Goal: Task Accomplishment & Management: Complete application form

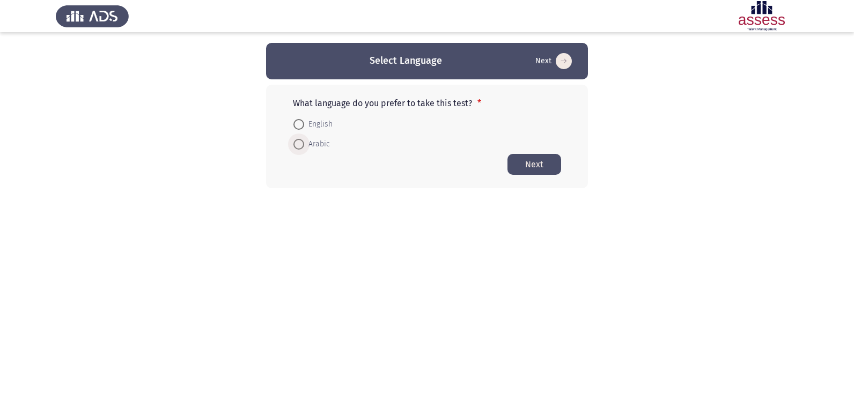
click at [297, 140] on span at bounding box center [298, 144] width 11 height 11
click at [297, 140] on input "Arabic" at bounding box center [298, 144] width 11 height 11
radio input "true"
click at [528, 160] on button "Next" at bounding box center [534, 163] width 54 height 21
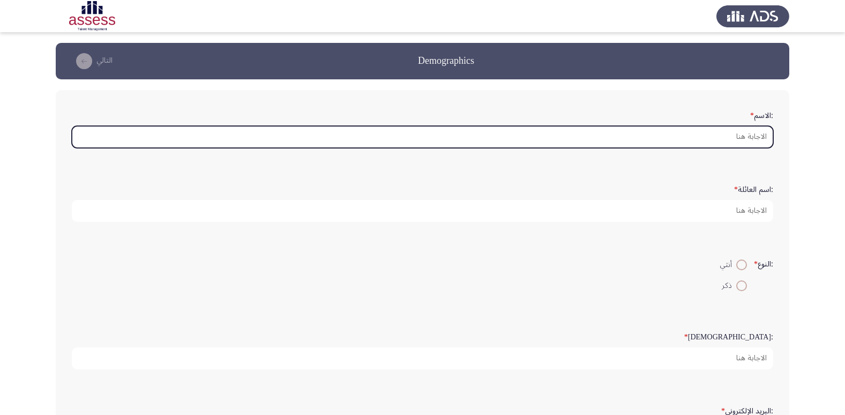
click at [750, 142] on input ":الاسم *" at bounding box center [423, 137] width 702 height 22
type input "s"
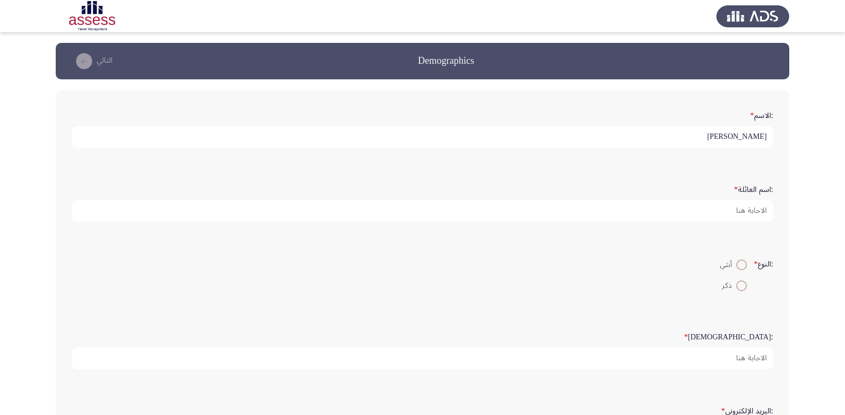
type input "[PERSON_NAME]"
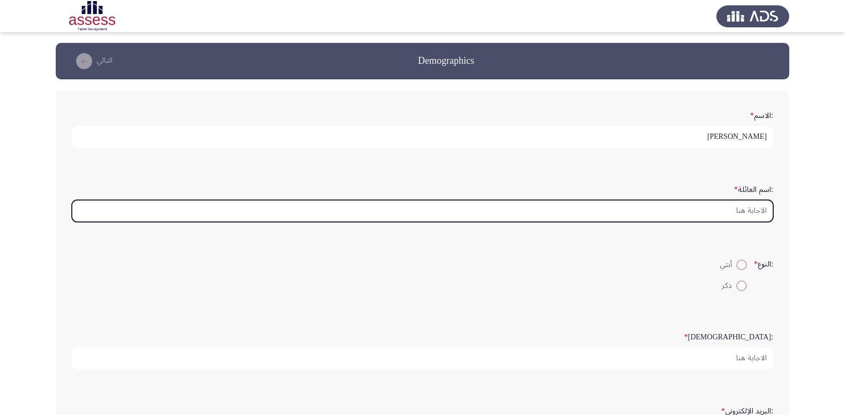
click at [754, 203] on input ":اسم العائلة *" at bounding box center [423, 211] width 702 height 22
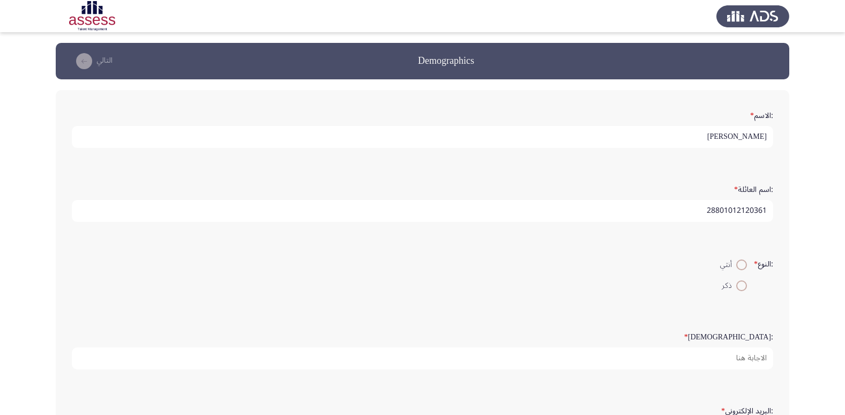
type input "28801012120361"
click at [741, 269] on span at bounding box center [742, 264] width 11 height 11
click at [741, 269] on input "أنثي" at bounding box center [742, 264] width 11 height 11
radio input "true"
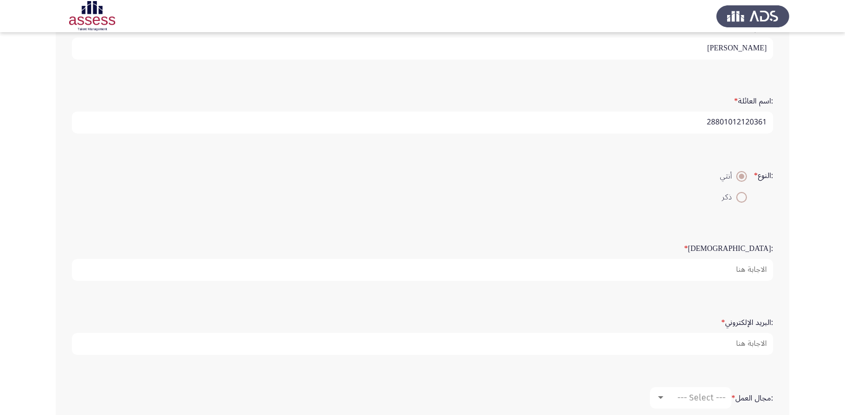
scroll to position [107, 0]
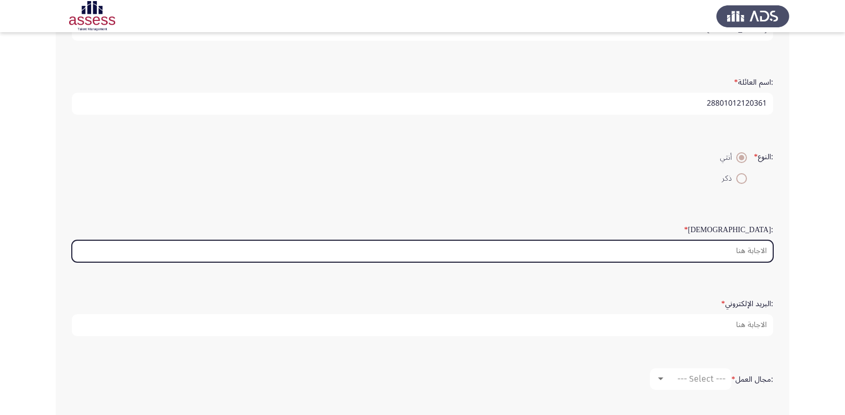
click at [756, 257] on input ":السن *" at bounding box center [423, 251] width 702 height 22
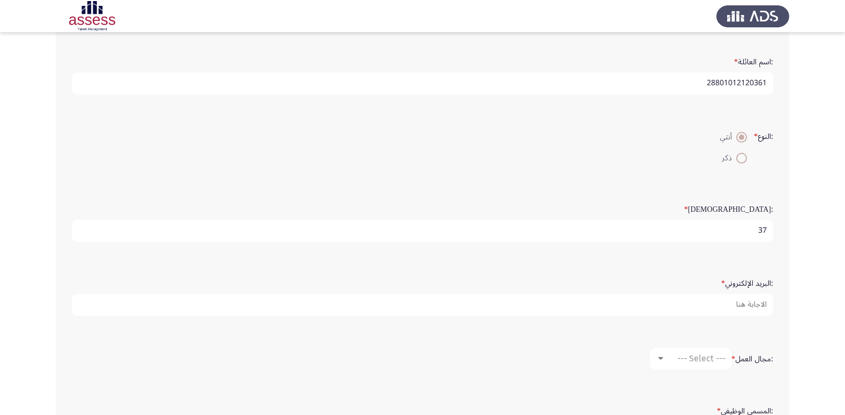
scroll to position [108, 0]
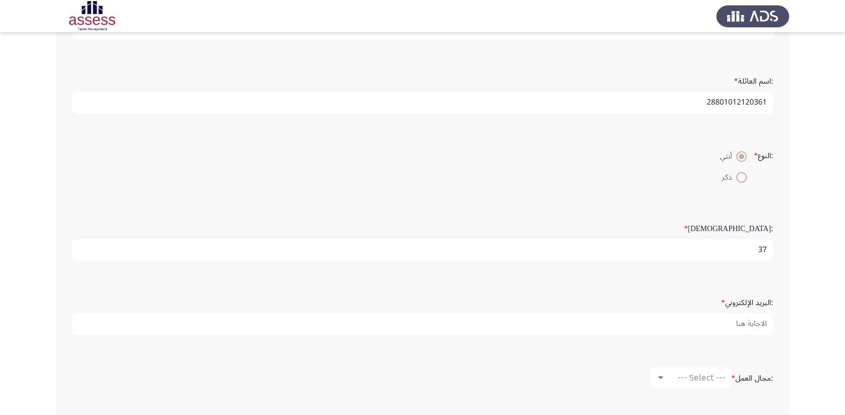
type input "37"
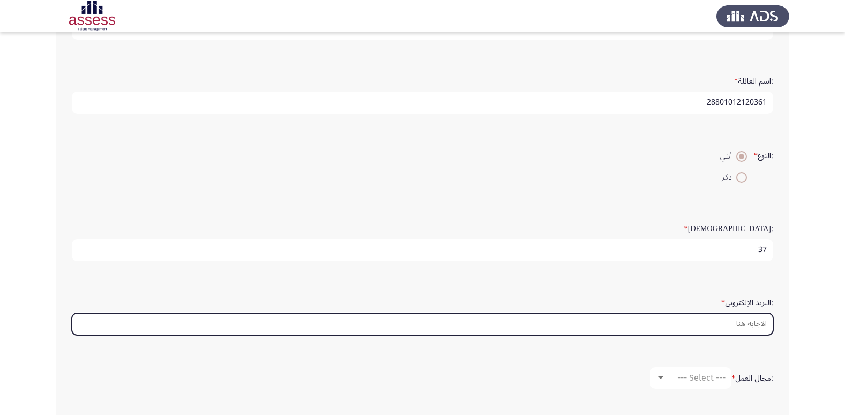
click at [733, 316] on input ":البريد الإلكتروني *" at bounding box center [423, 324] width 702 height 22
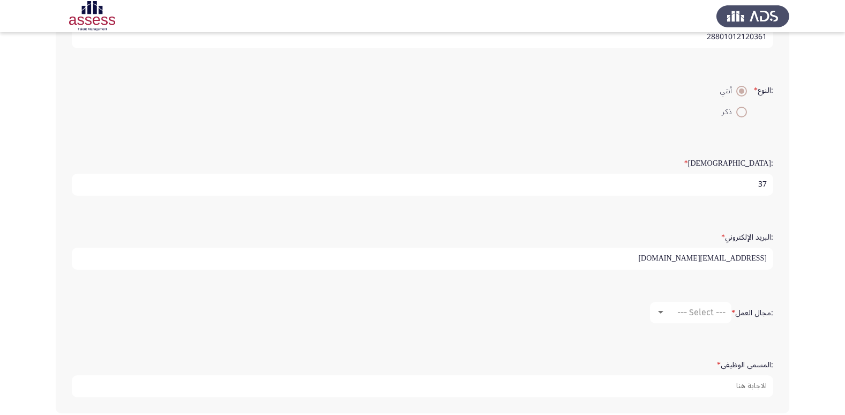
scroll to position [172, 0]
type input "[EMAIL_ADDRESS][DOMAIN_NAME]"
click at [708, 310] on span "--- Select ---" at bounding box center [702, 314] width 48 height 10
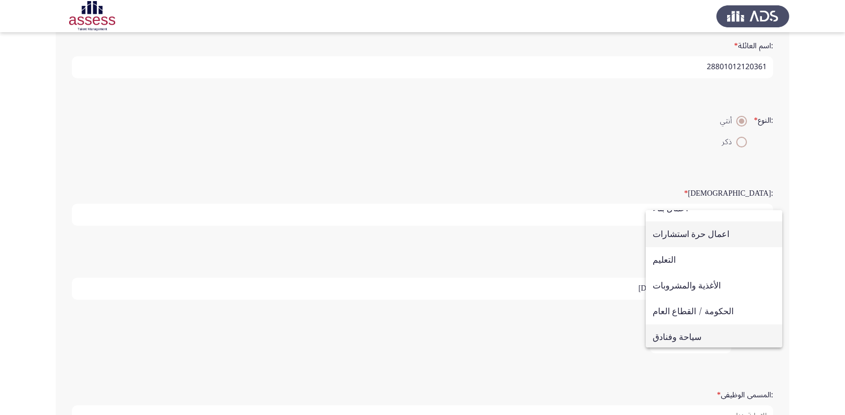
scroll to position [191, 0]
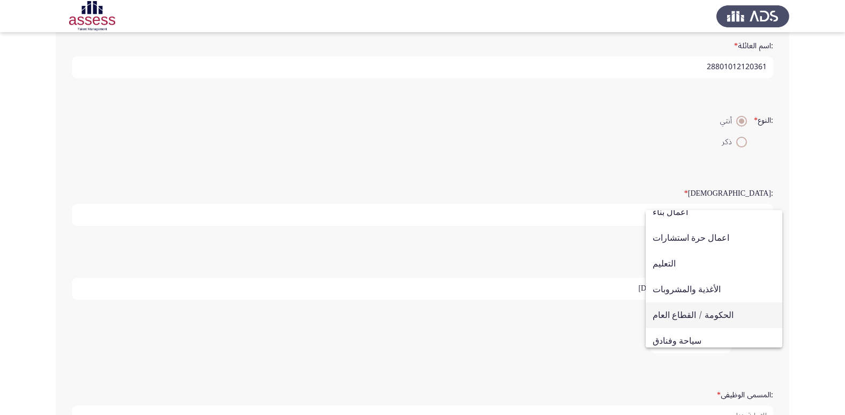
click at [671, 315] on span "الحكومة / القطاع العام" at bounding box center [714, 315] width 123 height 26
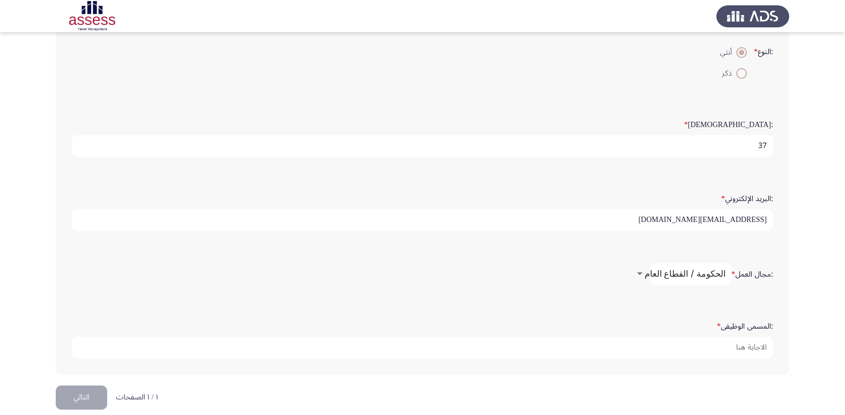
scroll to position [226, 0]
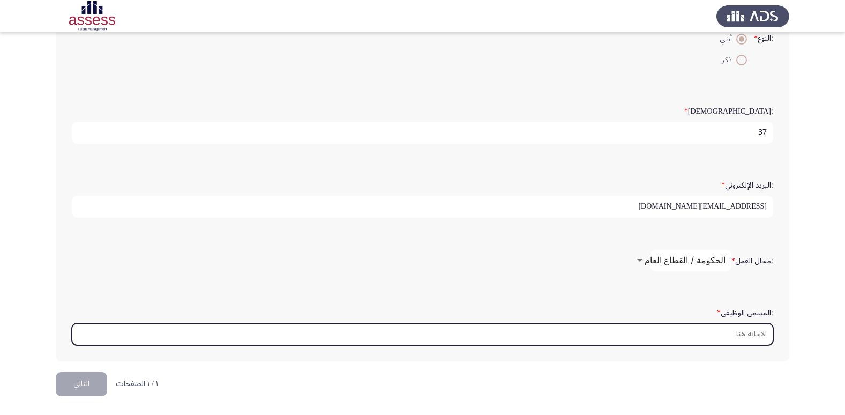
click at [751, 338] on input ":المسمى الوظيفى *" at bounding box center [423, 334] width 702 height 22
type input "l"
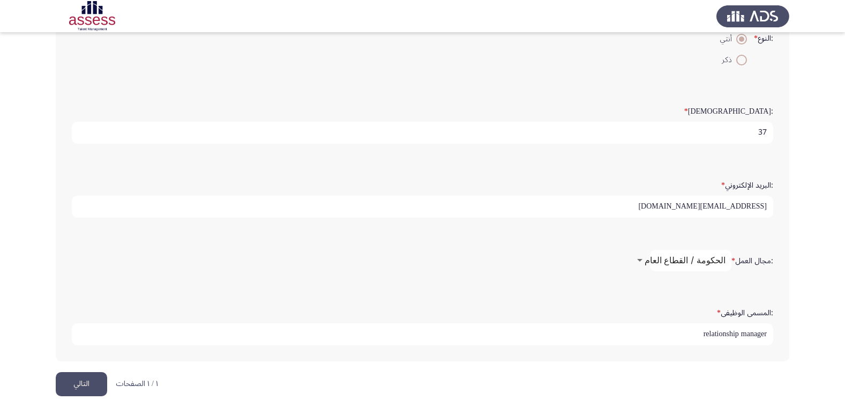
click at [704, 330] on input "relationship manager" at bounding box center [423, 334] width 702 height 22
type input "r"
type input "Banking relationship manager"
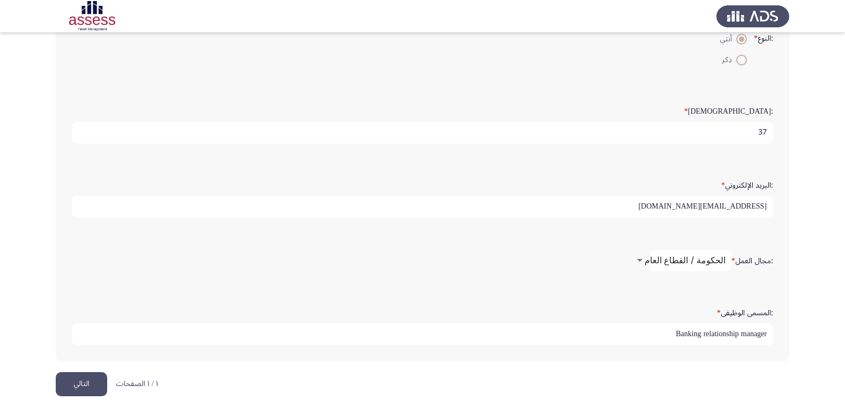
click at [93, 373] on button "التالي" at bounding box center [81, 384] width 51 height 24
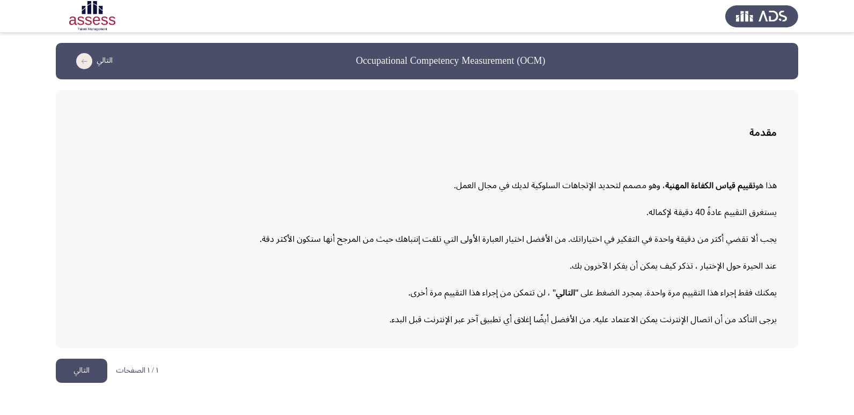
click at [72, 373] on button "التالي" at bounding box center [81, 371] width 51 height 24
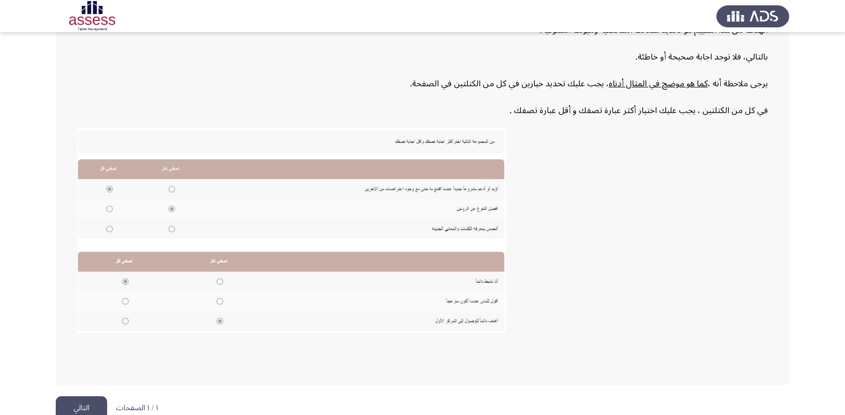
scroll to position [162, 0]
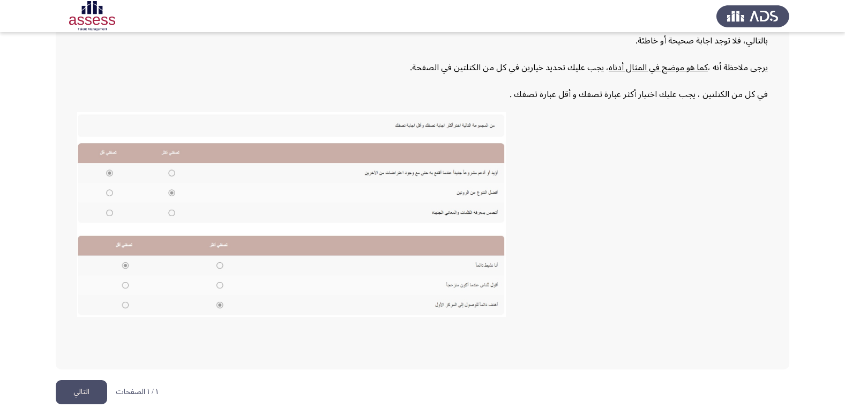
click at [77, 379] on html "Occupational Competency Measurement (OCM) التالي إرشادات الهدف من هذا التقييم ه…" at bounding box center [422, 126] width 845 height 577
click at [82, 386] on button "التالي" at bounding box center [81, 392] width 51 height 24
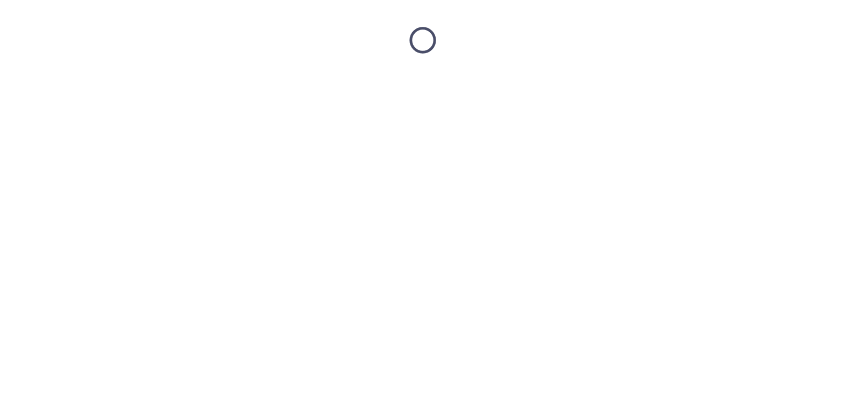
scroll to position [0, 0]
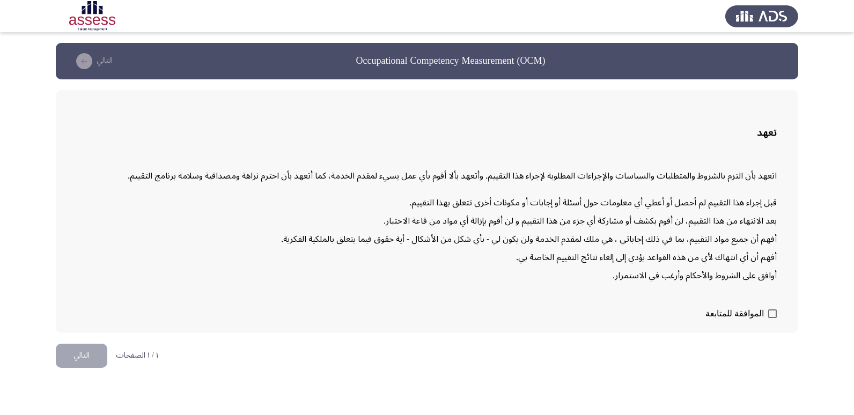
click at [768, 315] on span at bounding box center [772, 313] width 9 height 9
click at [771, 318] on input "الموافقة للمتابعة" at bounding box center [771, 318] width 1 height 1
checkbox input "true"
click at [88, 361] on button "التالي" at bounding box center [81, 356] width 51 height 24
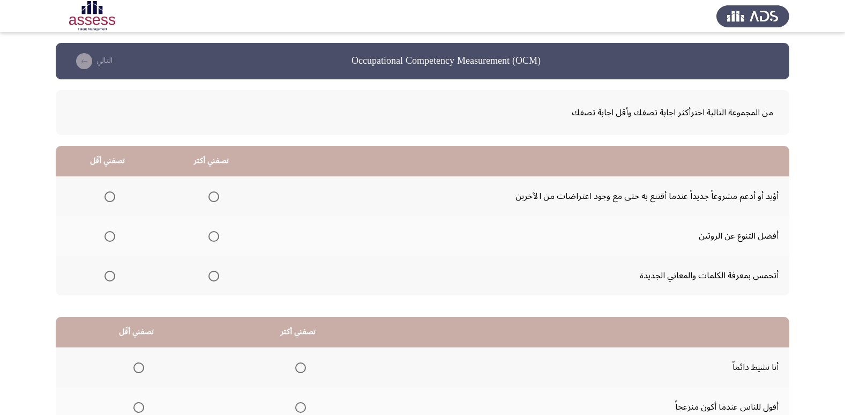
click at [214, 233] on span "Select an option" at bounding box center [214, 236] width 11 height 11
click at [214, 233] on input "Select an option" at bounding box center [214, 236] width 11 height 11
click at [107, 200] on span "Select an option" at bounding box center [110, 196] width 11 height 11
click at [107, 200] on input "Select an option" at bounding box center [110, 196] width 11 height 11
click at [212, 196] on span "Select an option" at bounding box center [214, 196] width 11 height 11
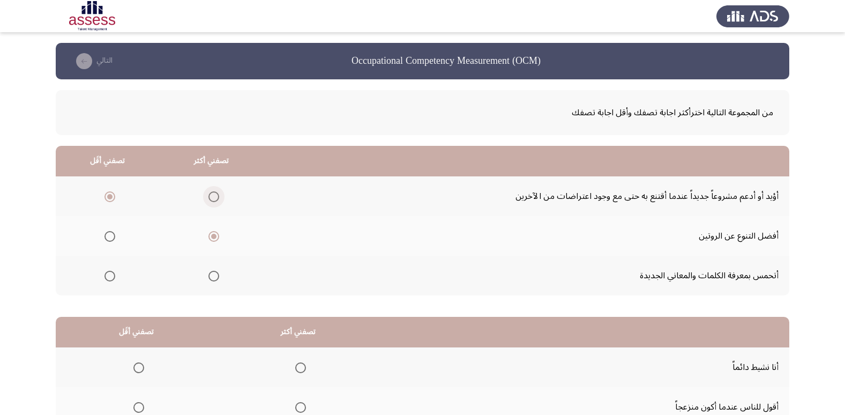
click at [212, 196] on input "Select an option" at bounding box center [214, 196] width 11 height 11
click at [210, 239] on span "Select an option" at bounding box center [214, 236] width 11 height 11
click at [210, 239] on input "Select an option" at bounding box center [214, 236] width 11 height 11
click at [209, 201] on span "Select an option" at bounding box center [214, 196] width 11 height 11
click at [209, 201] on input "Select an option" at bounding box center [214, 196] width 11 height 11
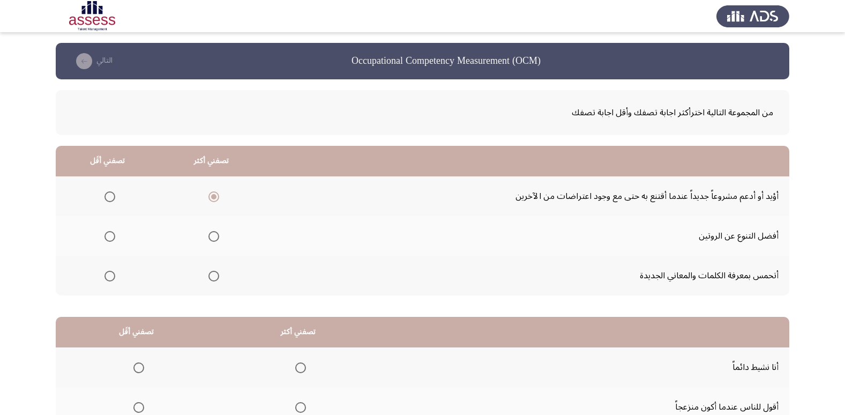
click at [211, 238] on span "Select an option" at bounding box center [214, 236] width 11 height 11
click at [211, 238] on input "Select an option" at bounding box center [214, 236] width 11 height 11
click at [210, 200] on span "Select an option" at bounding box center [214, 196] width 11 height 11
click at [210, 200] on input "Select an option" at bounding box center [214, 196] width 11 height 11
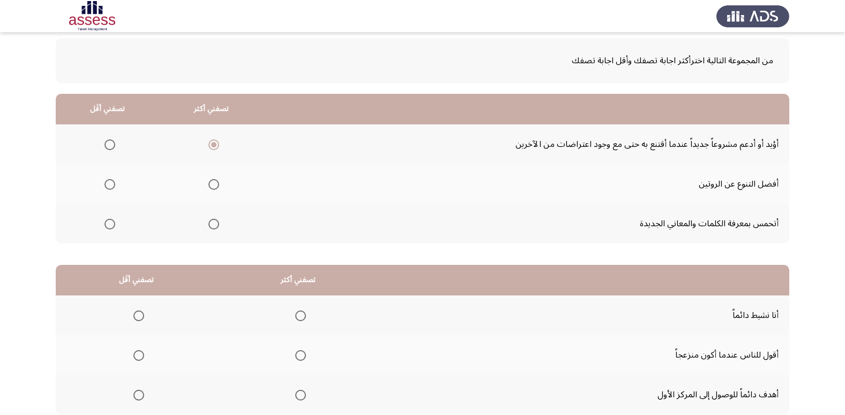
scroll to position [54, 0]
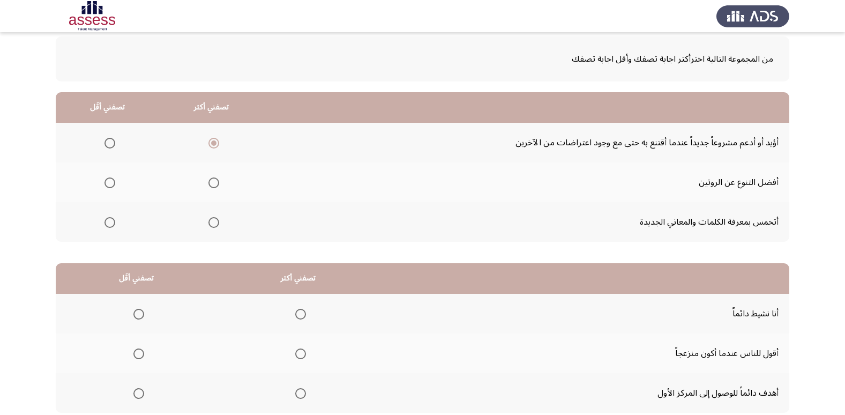
drag, startPoint x: 374, startPoint y: 307, endPoint x: 352, endPoint y: 303, distance: 21.8
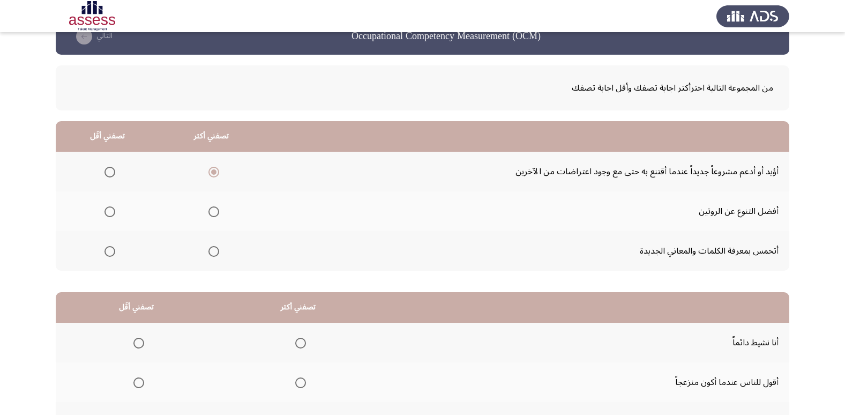
scroll to position [0, 0]
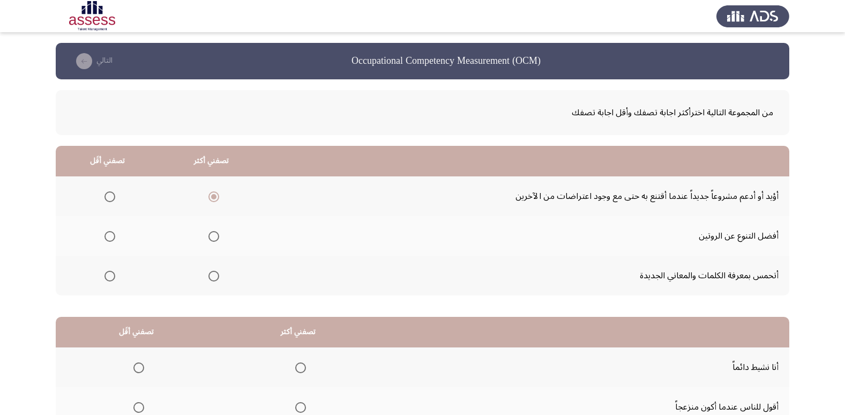
click at [112, 271] on span "Select an option" at bounding box center [110, 276] width 11 height 11
click at [112, 271] on input "Select an option" at bounding box center [110, 276] width 11 height 11
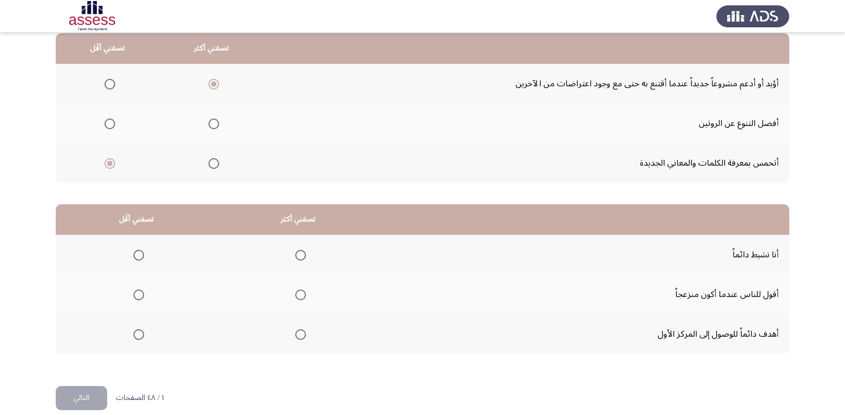
scroll to position [127, 0]
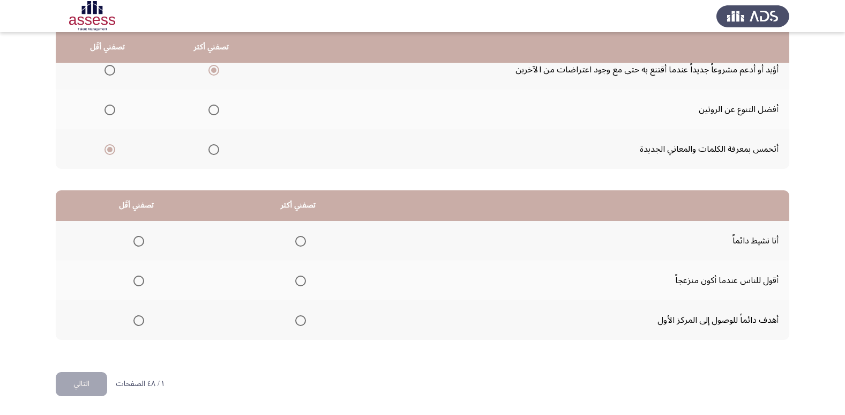
drag, startPoint x: 721, startPoint y: 294, endPoint x: 270, endPoint y: 301, distance: 450.9
click at [296, 315] on span "Select an option" at bounding box center [300, 320] width 11 height 11
click at [296, 315] on input "Select an option" at bounding box center [300, 320] width 11 height 11
click at [138, 277] on span "Select an option" at bounding box center [138, 281] width 11 height 11
click at [138, 277] on input "Select an option" at bounding box center [138, 281] width 11 height 11
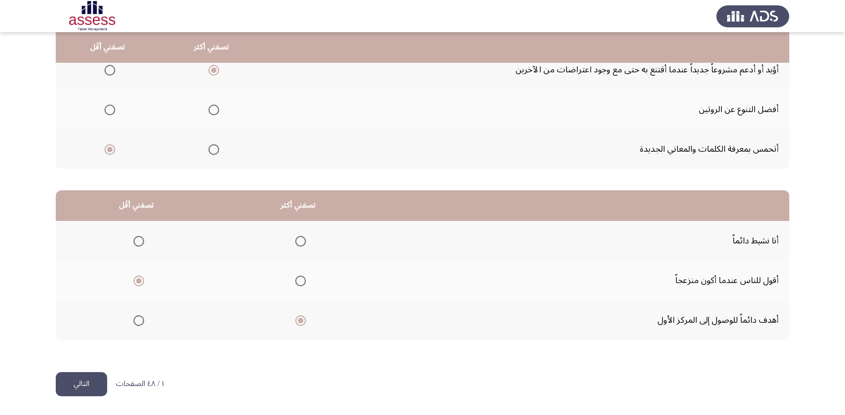
click at [86, 384] on button "التالي" at bounding box center [81, 384] width 51 height 24
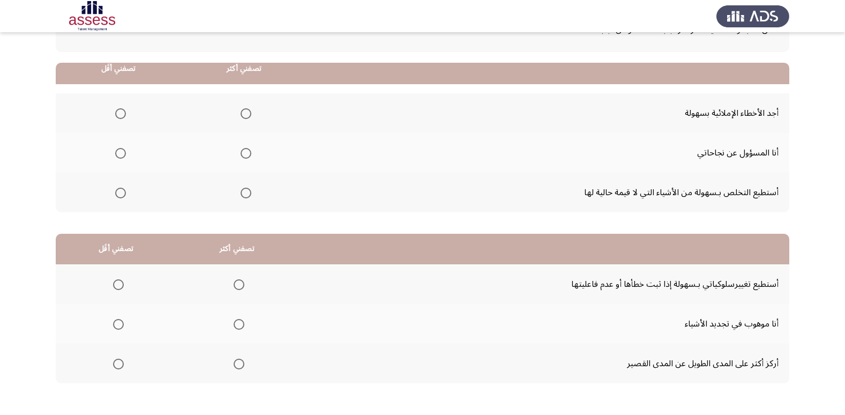
scroll to position [107, 0]
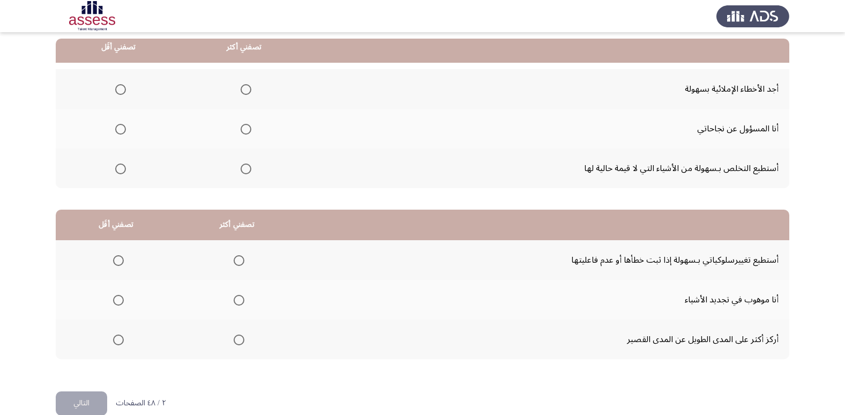
click at [244, 136] on mat-radio-group "Select an option" at bounding box center [243, 129] width 15 height 18
click at [246, 130] on span "Select an option" at bounding box center [246, 129] width 11 height 11
click at [246, 130] on input "Select an option" at bounding box center [246, 129] width 11 height 11
click at [124, 169] on span "Select an option" at bounding box center [120, 169] width 11 height 11
click at [124, 169] on input "Select an option" at bounding box center [120, 169] width 11 height 11
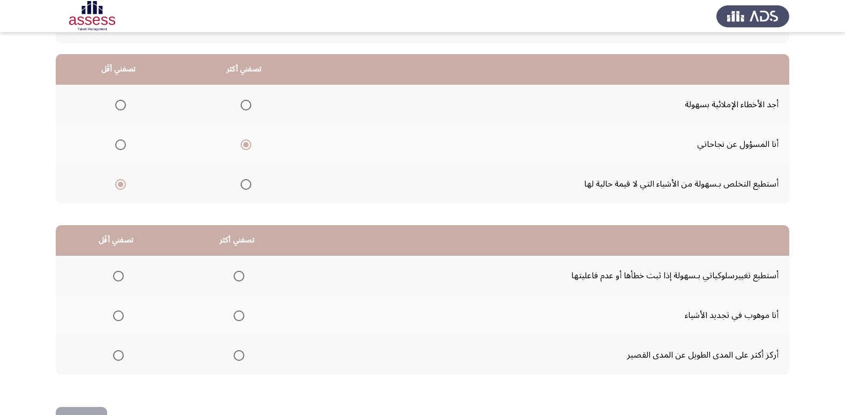
scroll to position [73, 0]
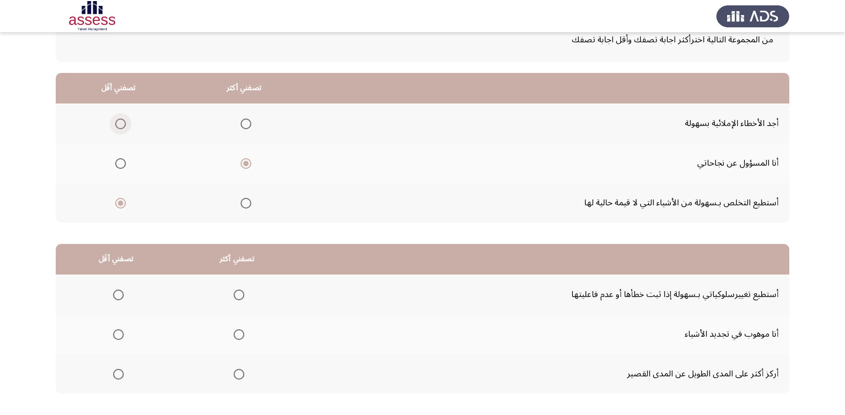
click at [114, 126] on label "Select an option" at bounding box center [118, 123] width 15 height 11
click at [115, 126] on input "Select an option" at bounding box center [120, 123] width 11 height 11
click at [117, 199] on span "Select an option" at bounding box center [120, 203] width 11 height 11
click at [117, 199] on input "Select an option" at bounding box center [120, 203] width 11 height 11
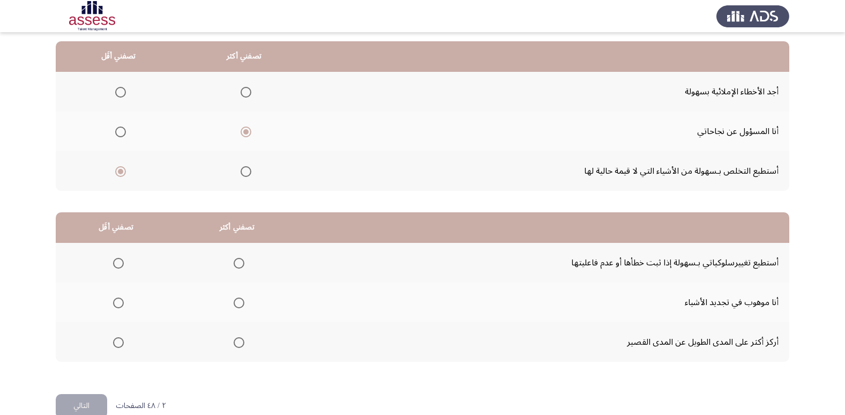
scroll to position [127, 0]
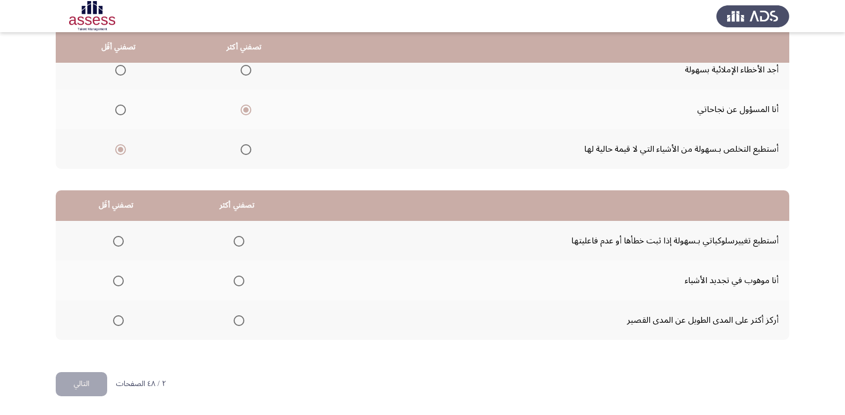
click at [234, 239] on span "Select an option" at bounding box center [239, 241] width 11 height 11
click at [234, 239] on input "Select an option" at bounding box center [239, 241] width 11 height 11
click at [115, 283] on span "Select an option" at bounding box center [118, 281] width 11 height 11
click at [115, 283] on input "Select an option" at bounding box center [118, 281] width 11 height 11
click at [78, 382] on button "التالي" at bounding box center [81, 384] width 51 height 24
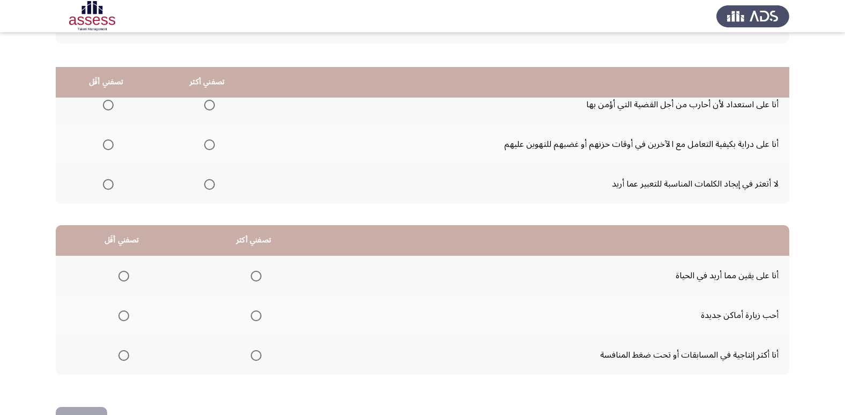
scroll to position [73, 0]
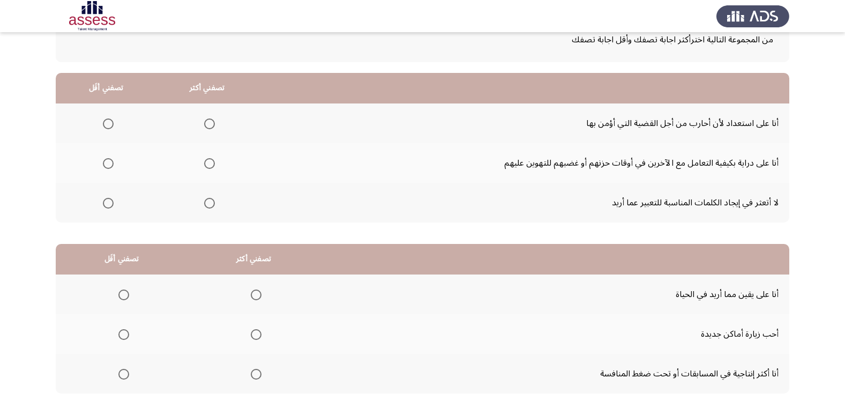
click at [211, 125] on span "Select an option" at bounding box center [209, 123] width 11 height 11
click at [211, 125] on input "Select an option" at bounding box center [209, 123] width 11 height 11
click at [113, 165] on span "Select an option" at bounding box center [108, 163] width 11 height 11
click at [113, 165] on input "Select an option" at bounding box center [108, 163] width 11 height 11
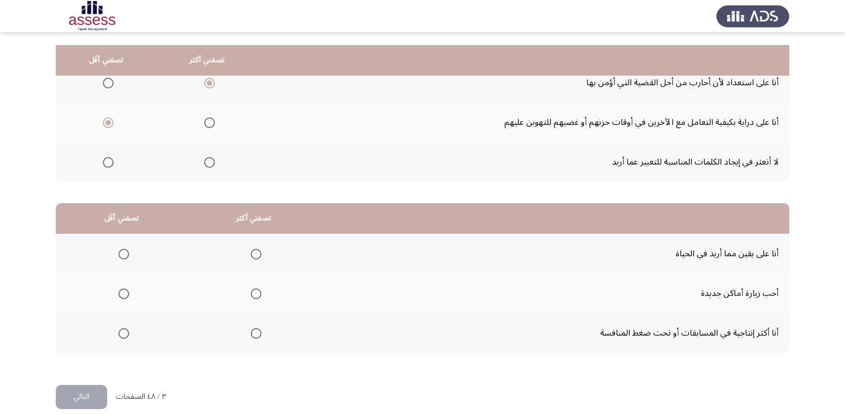
scroll to position [127, 0]
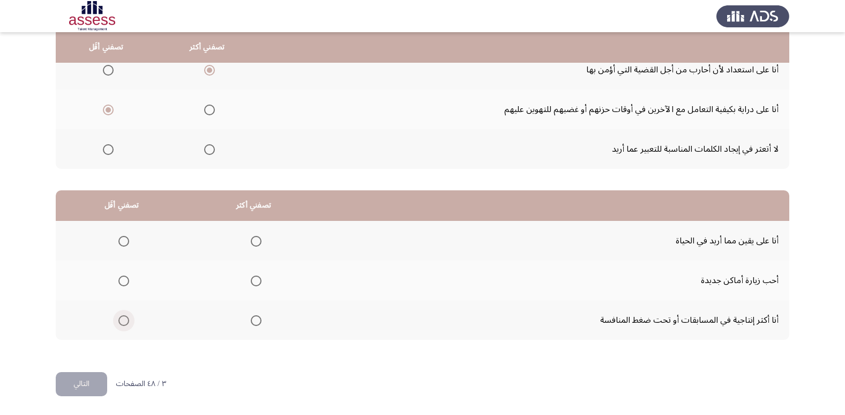
click at [122, 316] on span "Select an option" at bounding box center [123, 320] width 11 height 11
click at [122, 316] on input "Select an option" at bounding box center [123, 320] width 11 height 11
click at [255, 242] on span "Select an option" at bounding box center [256, 241] width 11 height 11
click at [255, 242] on input "Select an option" at bounding box center [256, 241] width 11 height 11
click at [95, 385] on button "التالي" at bounding box center [81, 384] width 51 height 24
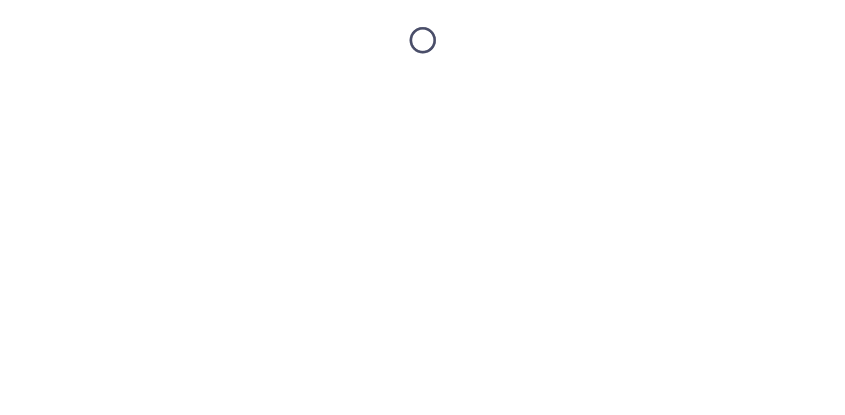
scroll to position [0, 0]
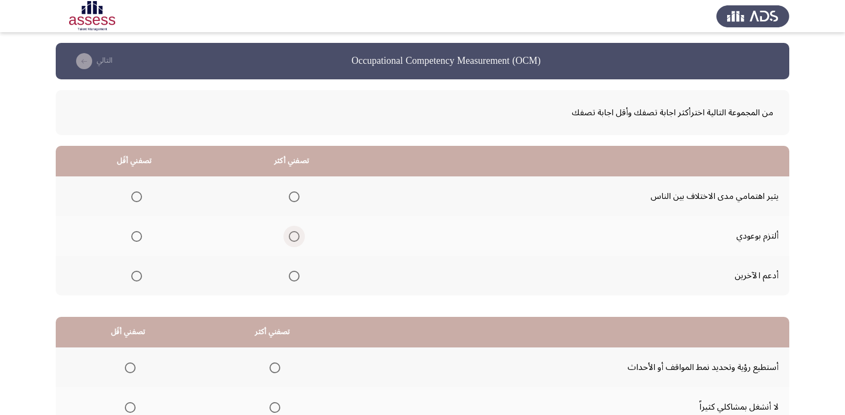
click at [291, 238] on span "Select an option" at bounding box center [294, 236] width 11 height 11
click at [291, 238] on input "Select an option" at bounding box center [294, 236] width 11 height 11
click at [130, 277] on label "Select an option" at bounding box center [134, 276] width 15 height 11
click at [131, 277] on input "Select an option" at bounding box center [136, 276] width 11 height 11
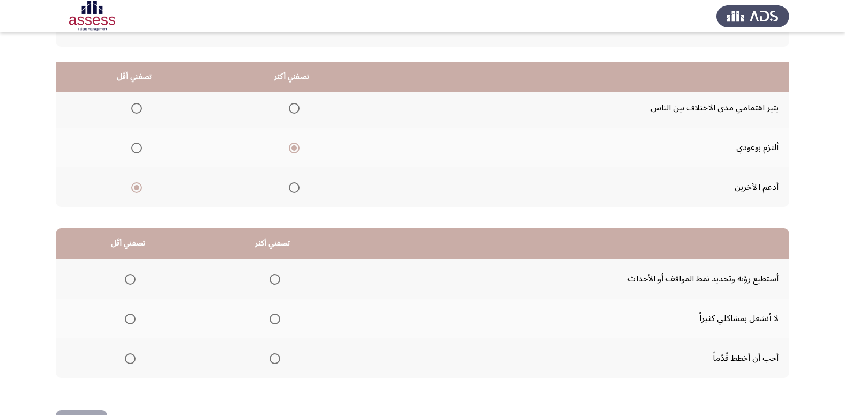
scroll to position [127, 0]
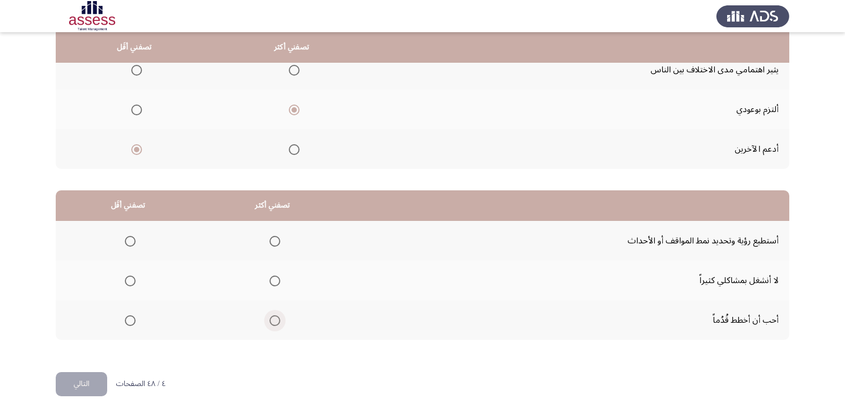
click at [271, 323] on span "Select an option" at bounding box center [275, 320] width 11 height 11
click at [271, 323] on input "Select an option" at bounding box center [275, 320] width 11 height 11
click at [128, 237] on span "Select an option" at bounding box center [130, 241] width 11 height 11
click at [128, 237] on input "Select an option" at bounding box center [130, 241] width 11 height 11
click at [92, 383] on button "التالي" at bounding box center [81, 384] width 51 height 24
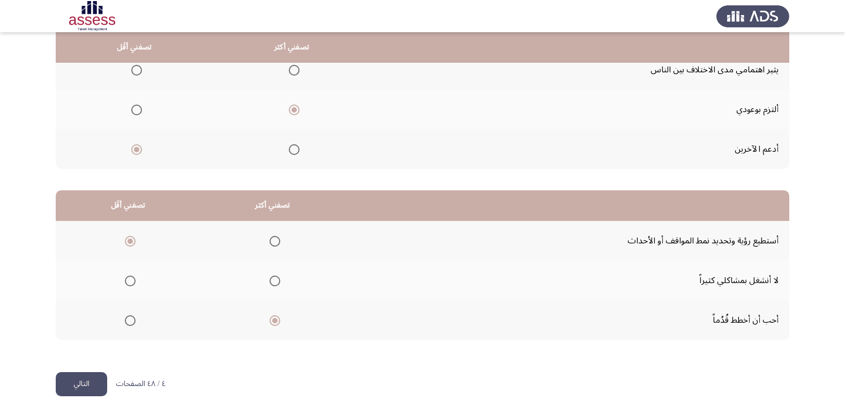
scroll to position [0, 0]
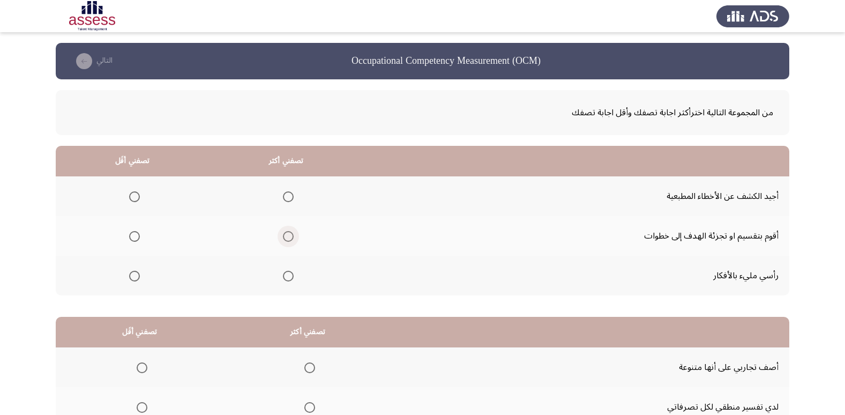
click at [285, 239] on span "Select an option" at bounding box center [288, 236] width 11 height 11
click at [285, 239] on input "Select an option" at bounding box center [288, 236] width 11 height 11
click at [135, 278] on span "Select an option" at bounding box center [134, 276] width 11 height 11
click at [135, 278] on input "Select an option" at bounding box center [134, 276] width 11 height 11
click at [283, 277] on span "Select an option" at bounding box center [288, 276] width 11 height 11
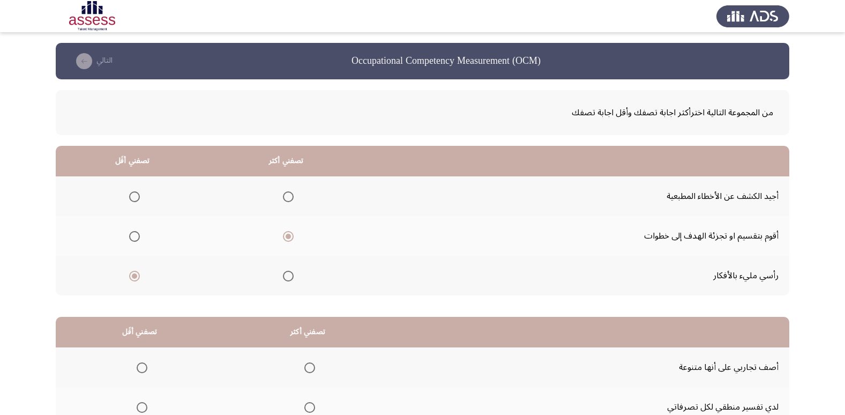
click at [283, 277] on input "Select an option" at bounding box center [288, 276] width 11 height 11
click at [132, 234] on span "Select an option" at bounding box center [134, 236] width 11 height 11
click at [132, 234] on input "Select an option" at bounding box center [134, 236] width 11 height 11
click at [132, 195] on span "Select an option" at bounding box center [134, 196] width 11 height 11
click at [132, 195] on input "Select an option" at bounding box center [134, 196] width 11 height 11
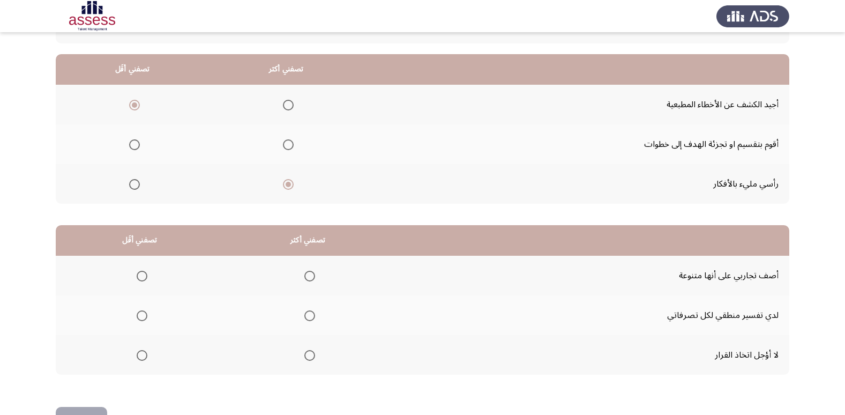
scroll to position [73, 0]
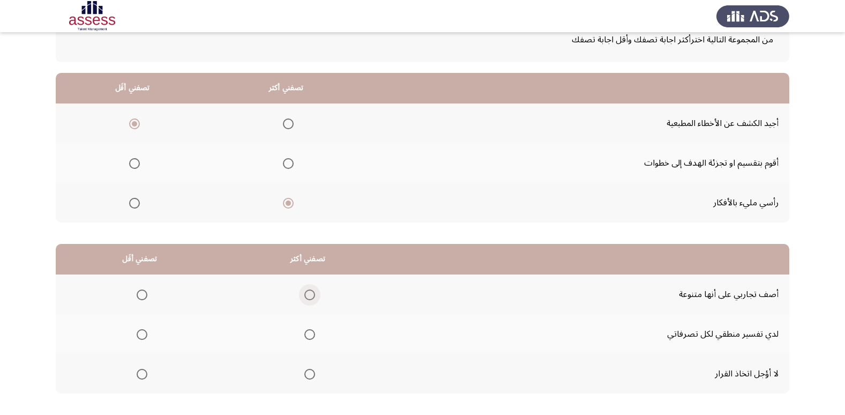
click at [306, 296] on span "Select an option" at bounding box center [310, 295] width 11 height 11
click at [306, 296] on input "Select an option" at bounding box center [310, 295] width 11 height 11
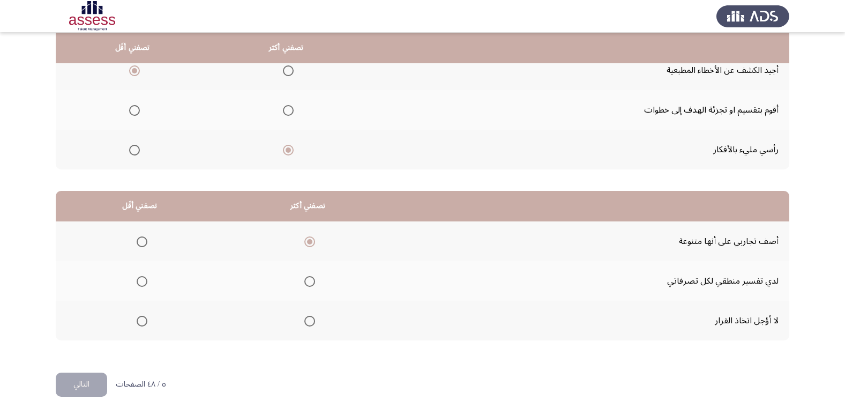
scroll to position [127, 0]
click at [145, 317] on span "Select an option" at bounding box center [142, 320] width 11 height 11
click at [145, 317] on input "Select an option" at bounding box center [142, 320] width 11 height 11
click at [79, 390] on button "التالي" at bounding box center [81, 384] width 51 height 24
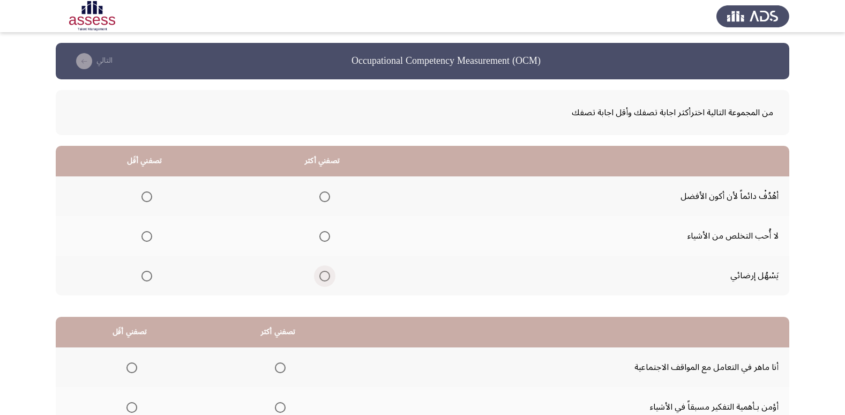
click at [324, 277] on span "Select an option" at bounding box center [325, 276] width 11 height 11
click at [324, 277] on input "Select an option" at bounding box center [325, 276] width 11 height 11
click at [324, 192] on span "Select an option" at bounding box center [325, 196] width 11 height 11
click at [324, 192] on input "Select an option" at bounding box center [325, 196] width 11 height 11
click at [151, 239] on span "Select an option" at bounding box center [147, 236] width 11 height 11
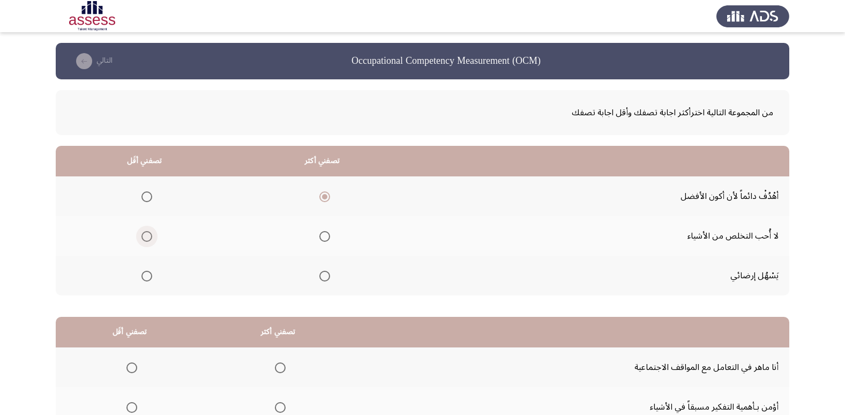
click at [151, 239] on input "Select an option" at bounding box center [147, 236] width 11 height 11
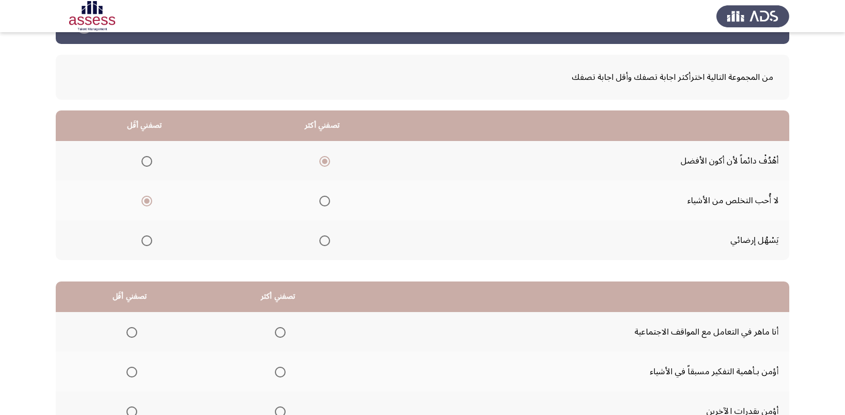
scroll to position [54, 0]
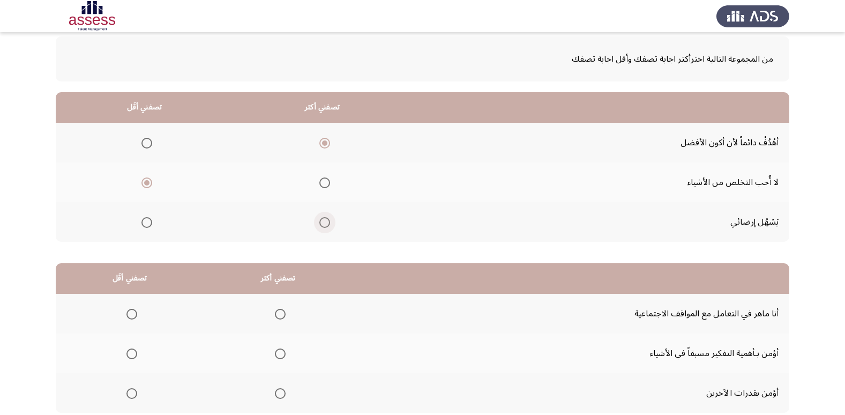
click at [324, 221] on span "Select an option" at bounding box center [325, 222] width 11 height 11
click at [324, 221] on input "Select an option" at bounding box center [325, 222] width 11 height 11
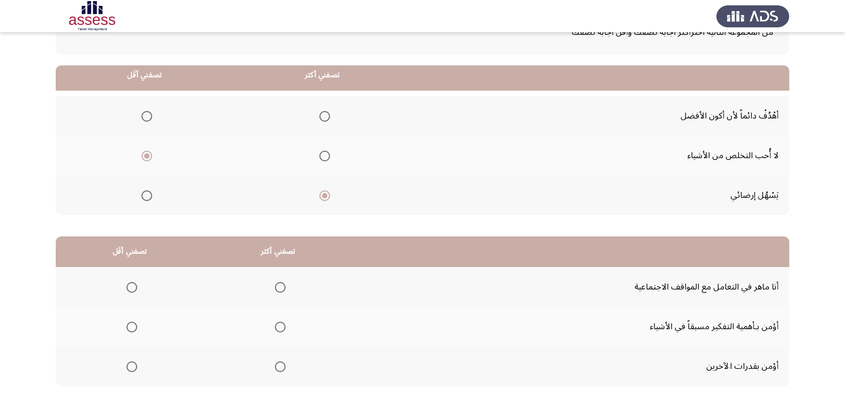
scroll to position [127, 0]
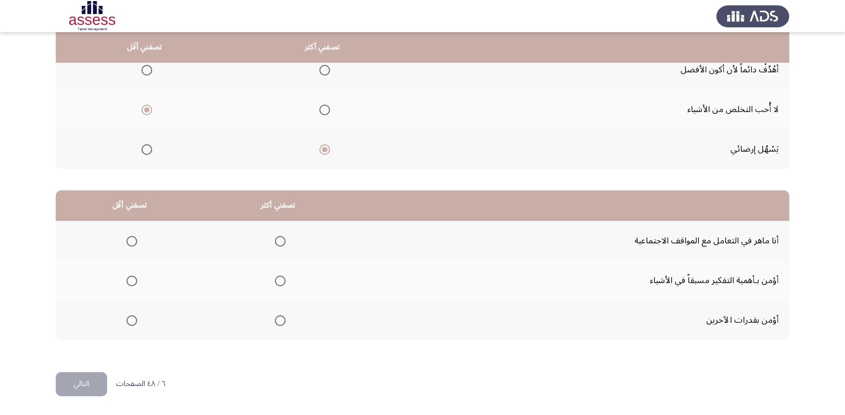
click at [325, 70] on span "Select an option" at bounding box center [325, 70] width 0 height 0
click at [324, 70] on input "Select an option" at bounding box center [325, 70] width 11 height 11
click at [278, 281] on span "Select an option" at bounding box center [280, 281] width 11 height 11
click at [278, 281] on input "Select an option" at bounding box center [280, 281] width 11 height 11
click at [282, 324] on span "Select an option" at bounding box center [280, 320] width 11 height 11
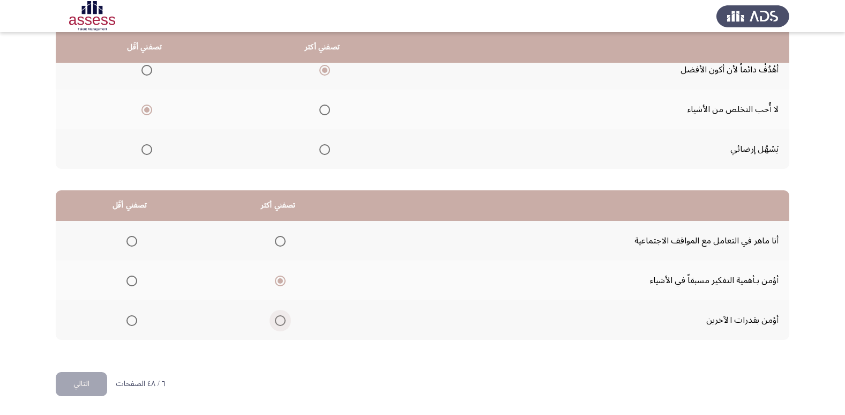
click at [282, 324] on input "Select an option" at bounding box center [280, 320] width 11 height 11
click at [272, 278] on label "Select an option" at bounding box center [278, 281] width 15 height 11
click at [275, 278] on input "Select an option" at bounding box center [280, 281] width 11 height 11
click at [132, 318] on span "Select an option" at bounding box center [132, 320] width 11 height 11
click at [132, 318] on input "Select an option" at bounding box center [132, 320] width 11 height 11
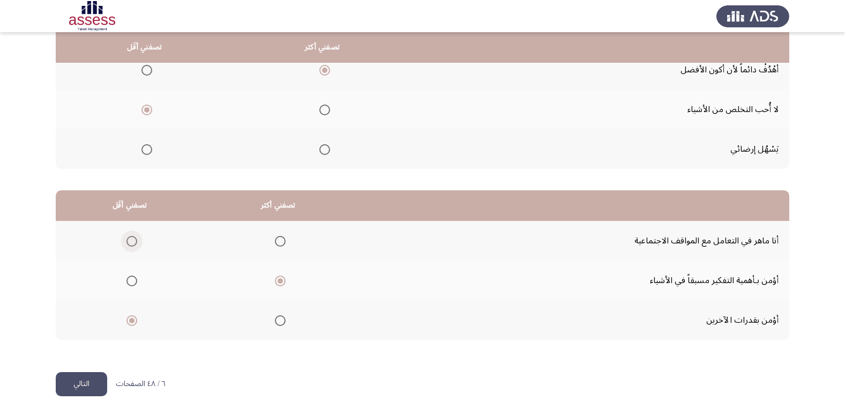
click at [134, 239] on span "Select an option" at bounding box center [132, 241] width 11 height 11
click at [134, 239] on input "Select an option" at bounding box center [132, 241] width 11 height 11
click at [91, 384] on button "التالي" at bounding box center [81, 384] width 51 height 24
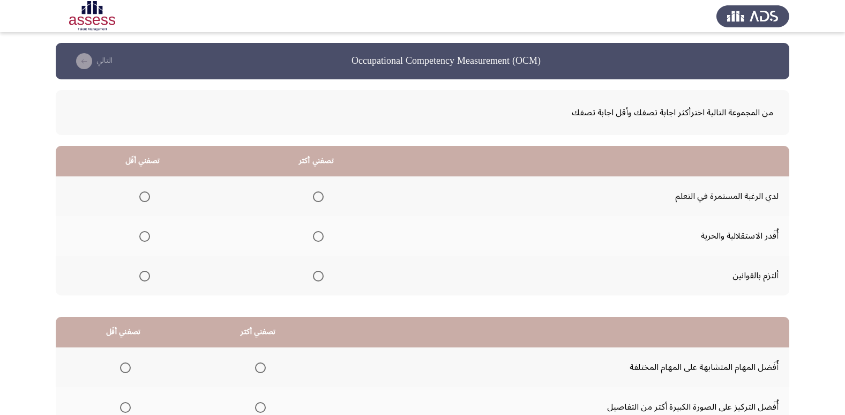
scroll to position [54, 0]
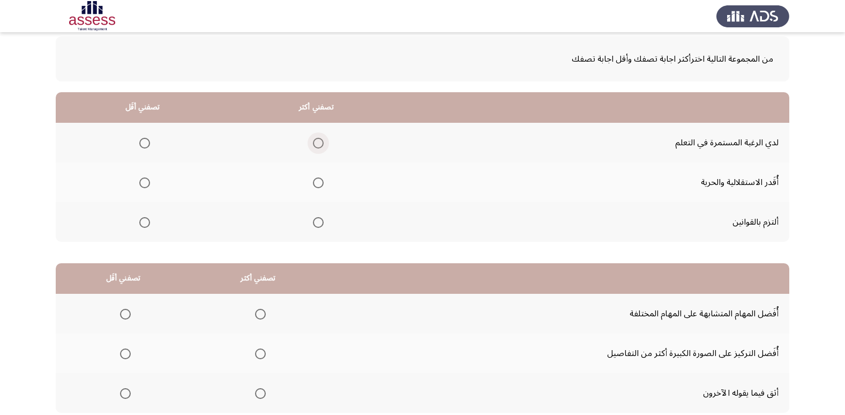
click at [316, 142] on span "Select an option" at bounding box center [318, 143] width 11 height 11
click at [316, 142] on input "Select an option" at bounding box center [318, 143] width 11 height 11
click at [146, 223] on span "Select an option" at bounding box center [144, 222] width 11 height 11
click at [146, 223] on input "Select an option" at bounding box center [144, 222] width 11 height 11
click at [149, 178] on span "Select an option" at bounding box center [144, 182] width 11 height 11
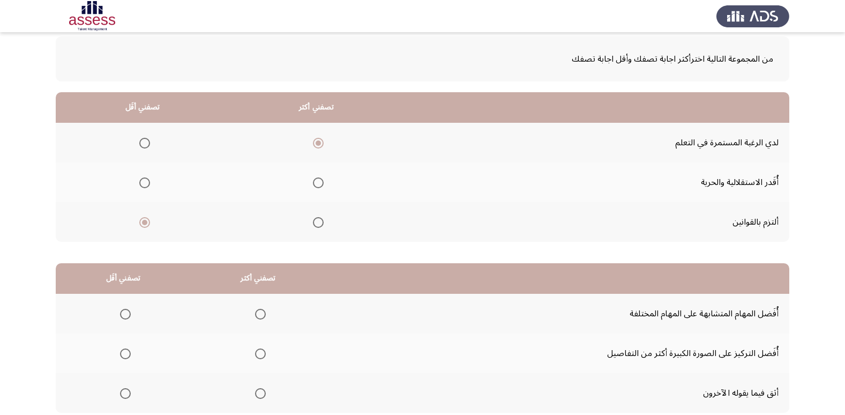
click at [149, 178] on input "Select an option" at bounding box center [144, 182] width 11 height 11
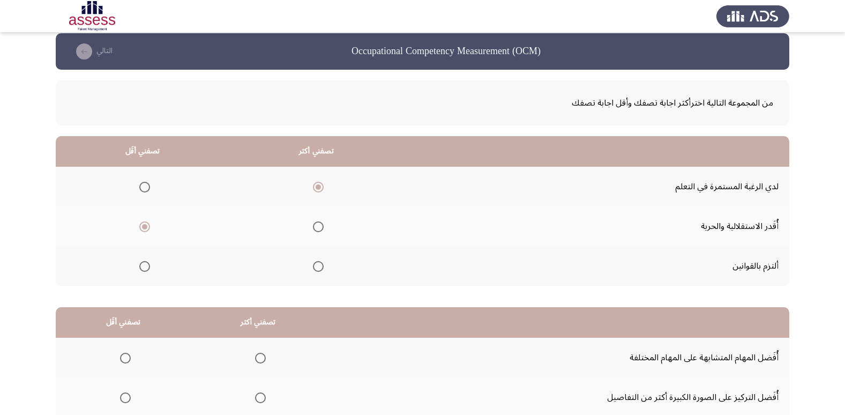
scroll to position [0, 0]
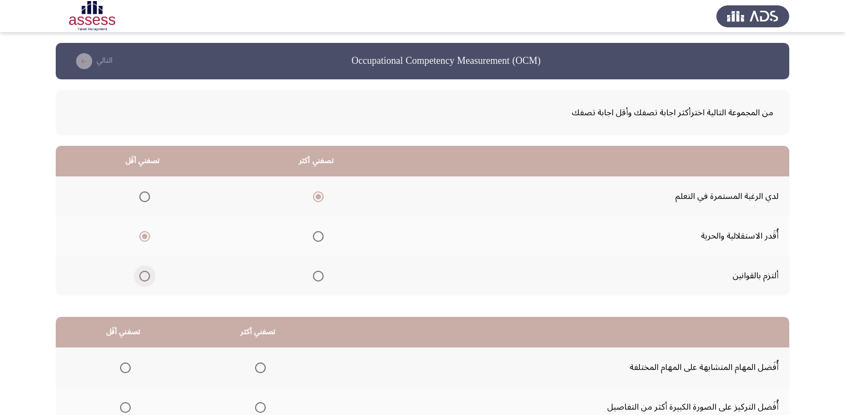
click at [149, 272] on span "Select an option" at bounding box center [144, 276] width 11 height 11
click at [149, 272] on input "Select an option" at bounding box center [144, 276] width 11 height 11
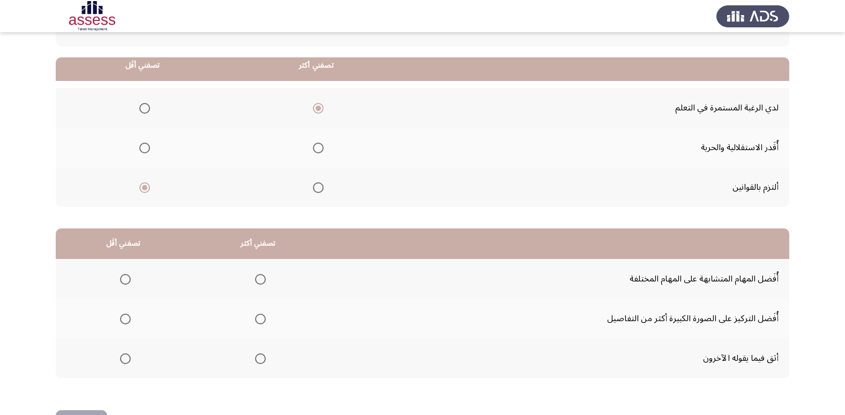
scroll to position [107, 0]
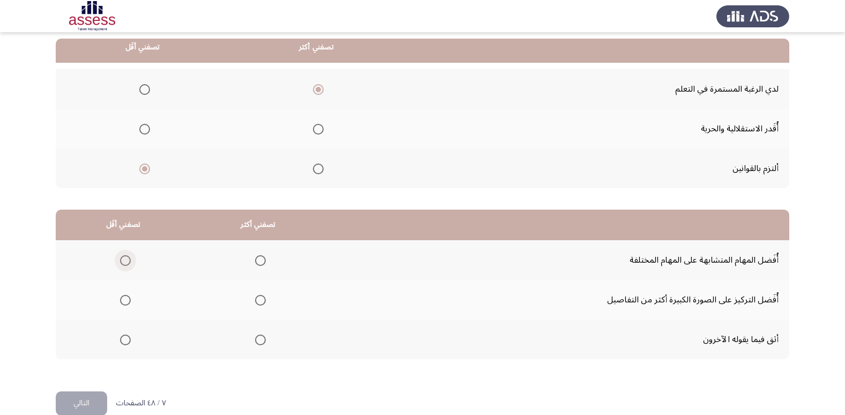
click at [130, 262] on span "Select an option" at bounding box center [125, 260] width 11 height 11
click at [130, 262] on input "Select an option" at bounding box center [125, 260] width 11 height 11
click at [256, 299] on span "Select an option" at bounding box center [260, 300] width 11 height 11
click at [256, 299] on input "Select an option" at bounding box center [260, 300] width 11 height 11
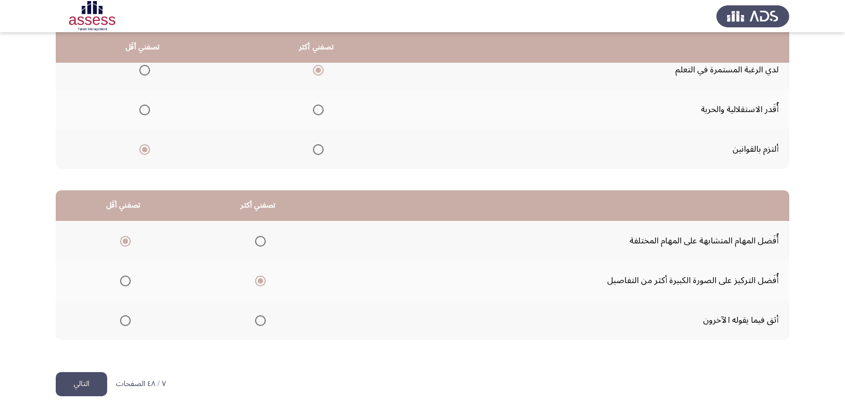
click at [73, 392] on button "التالي" at bounding box center [81, 384] width 51 height 24
click at [73, 392] on html "Occupational Competency Measurement (OCM) التالي من المجموعة التالية اخترأكثر ا…" at bounding box center [422, 143] width 845 height 541
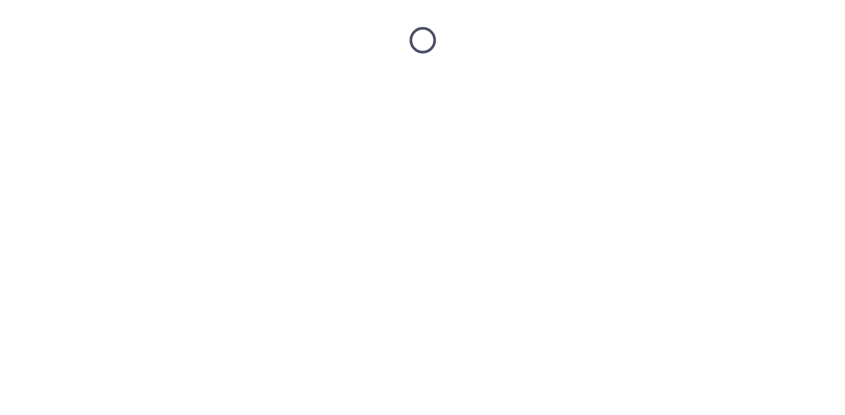
scroll to position [0, 0]
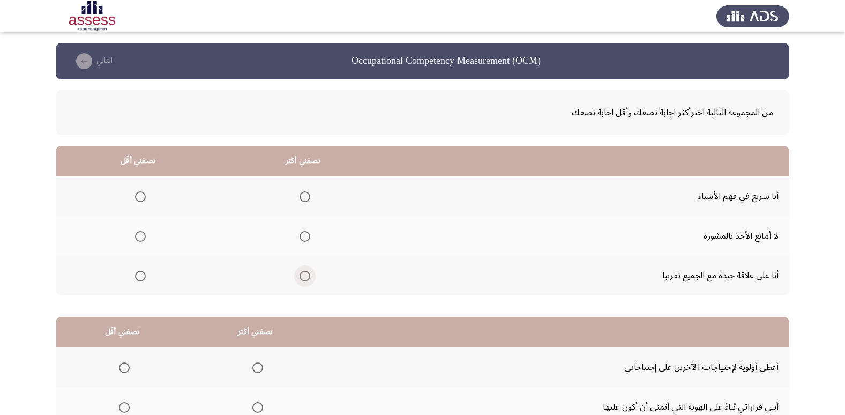
click at [304, 279] on span "Select an option" at bounding box center [305, 276] width 11 height 11
click at [304, 279] on input "Select an option" at bounding box center [305, 276] width 11 height 11
click at [135, 197] on span "Select an option" at bounding box center [140, 196] width 11 height 11
click at [135, 197] on input "Select an option" at bounding box center [140, 196] width 11 height 11
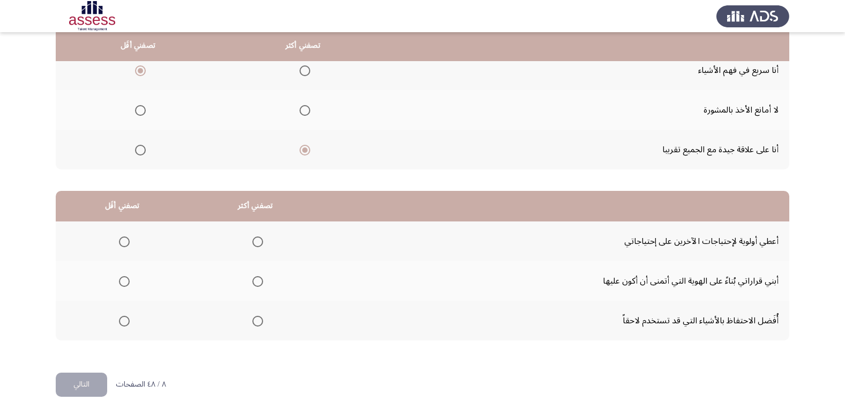
scroll to position [127, 0]
click at [137, 112] on span "Select an option" at bounding box center [140, 110] width 11 height 11
click at [137, 112] on input "Select an option" at bounding box center [140, 110] width 11 height 11
click at [137, 70] on span "Select an option" at bounding box center [140, 70] width 11 height 11
click at [137, 70] on input "Select an option" at bounding box center [140, 70] width 11 height 11
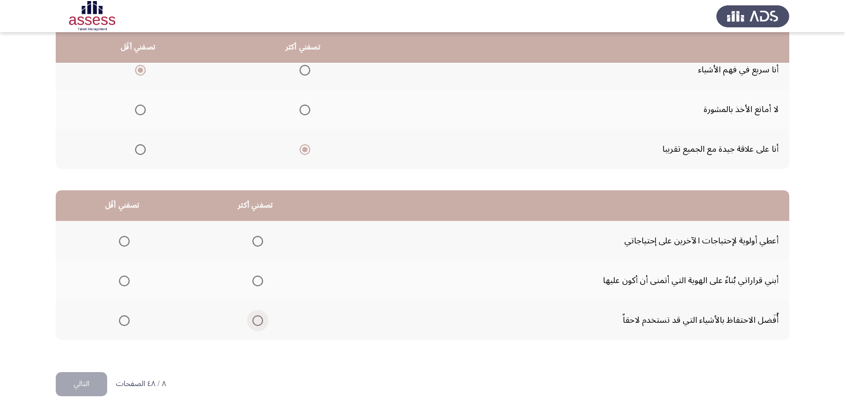
click at [261, 322] on span "Select an option" at bounding box center [258, 320] width 11 height 11
click at [261, 322] on input "Select an option" at bounding box center [258, 320] width 11 height 11
click at [128, 281] on span "Select an option" at bounding box center [124, 281] width 11 height 11
click at [128, 281] on input "Select an option" at bounding box center [124, 281] width 11 height 11
click at [126, 234] on mat-radio-group "Select an option" at bounding box center [122, 241] width 15 height 18
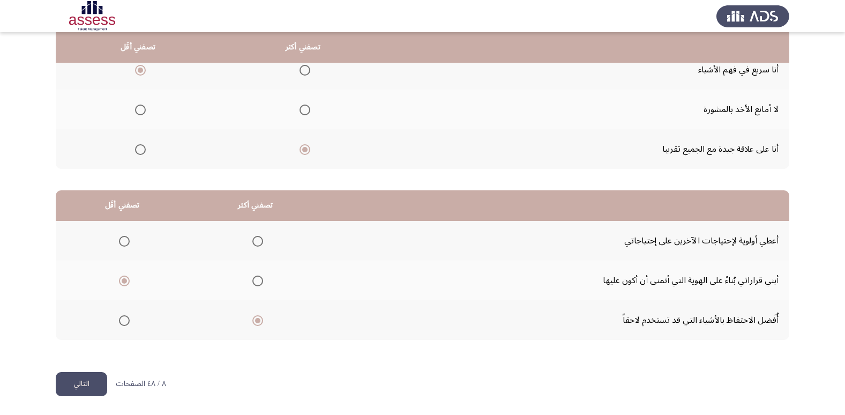
click at [129, 239] on span "Select an option" at bounding box center [124, 241] width 11 height 11
click at [129, 239] on input "Select an option" at bounding box center [124, 241] width 11 height 11
click at [85, 372] on button "التالي" at bounding box center [81, 384] width 51 height 24
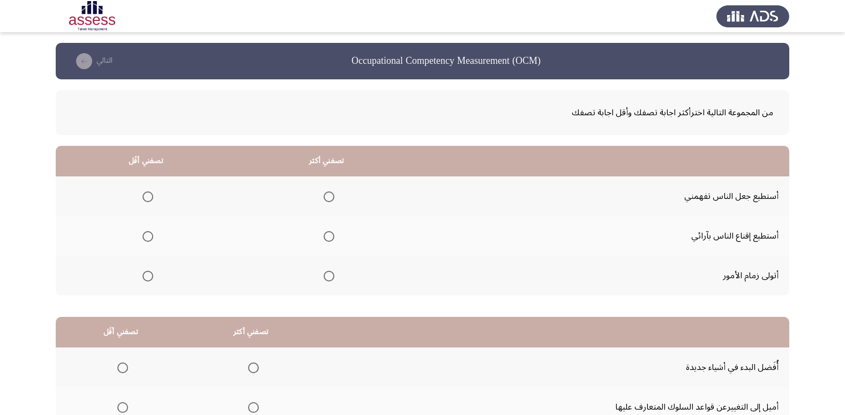
click at [325, 279] on span "Select an option" at bounding box center [329, 276] width 11 height 11
click at [325, 279] on input "Select an option" at bounding box center [329, 276] width 11 height 11
click at [148, 235] on span "Select an option" at bounding box center [148, 236] width 11 height 11
click at [148, 235] on input "Select an option" at bounding box center [148, 236] width 11 height 11
click at [150, 192] on span "Select an option" at bounding box center [148, 196] width 11 height 11
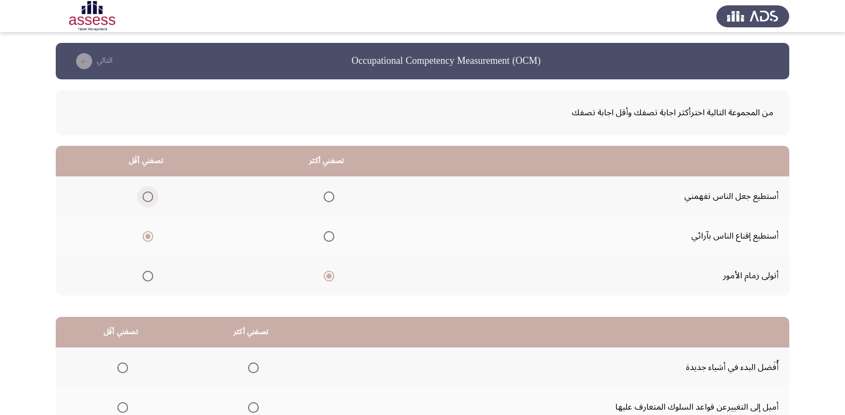
click at [150, 192] on input "Select an option" at bounding box center [148, 196] width 11 height 11
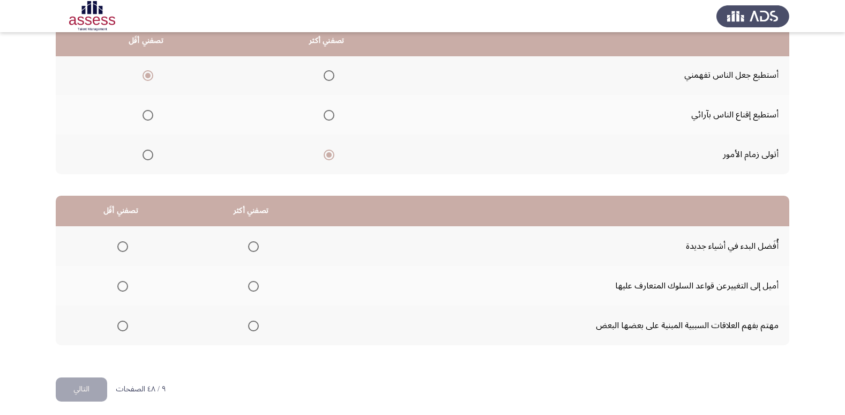
scroll to position [127, 0]
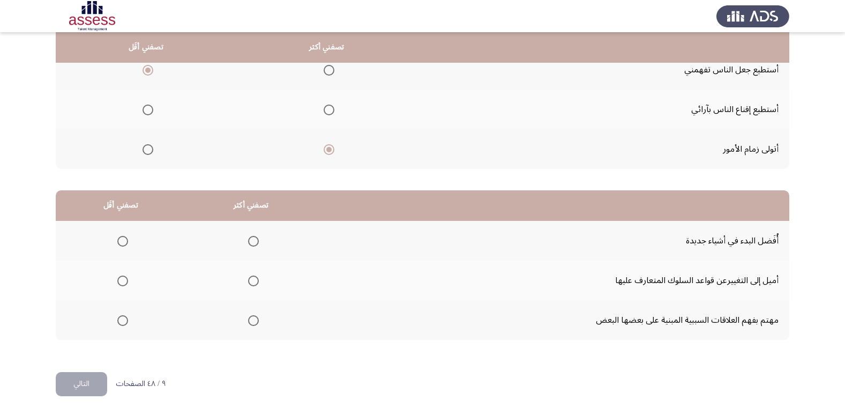
click at [324, 112] on span "Select an option" at bounding box center [329, 110] width 11 height 11
click at [324, 112] on input "Select an option" at bounding box center [329, 110] width 11 height 11
click at [147, 146] on span "Select an option" at bounding box center [148, 149] width 11 height 11
click at [147, 146] on input "Select an option" at bounding box center [148, 149] width 11 height 11
click at [326, 149] on span "Select an option" at bounding box center [329, 149] width 11 height 11
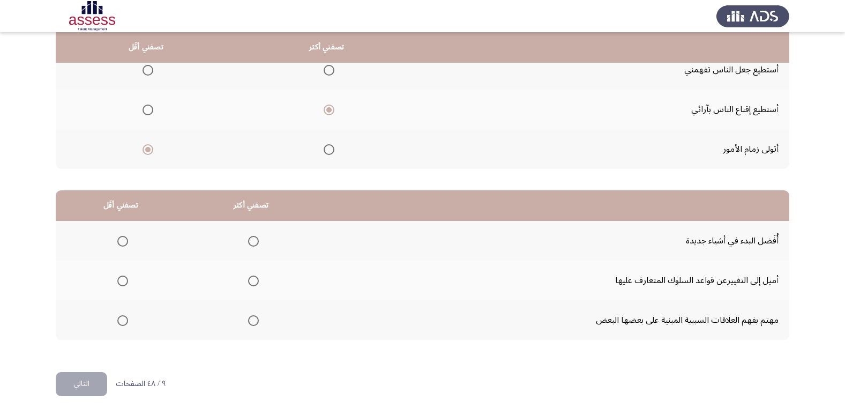
click at [326, 149] on input "Select an option" at bounding box center [329, 149] width 11 height 11
click at [142, 73] on label "Select an option" at bounding box center [145, 70] width 15 height 11
click at [143, 73] on input "Select an option" at bounding box center [148, 70] width 11 height 11
click at [251, 240] on span "Select an option" at bounding box center [253, 241] width 11 height 11
click at [251, 240] on input "Select an option" at bounding box center [253, 241] width 11 height 11
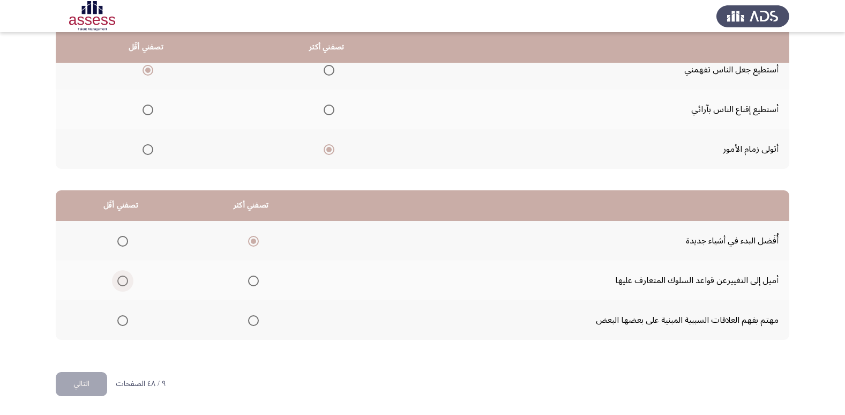
click at [125, 276] on span "Select an option" at bounding box center [122, 281] width 11 height 11
click at [125, 276] on input "Select an option" at bounding box center [122, 281] width 11 height 11
click at [92, 367] on div "من المجموعة التالية اخترأكثر اجابة تصفك وأقل اجابة تصفك تصفني أكثر تصفني أقَل أ…" at bounding box center [423, 162] width 734 height 419
click at [94, 376] on button "التالي" at bounding box center [81, 384] width 51 height 24
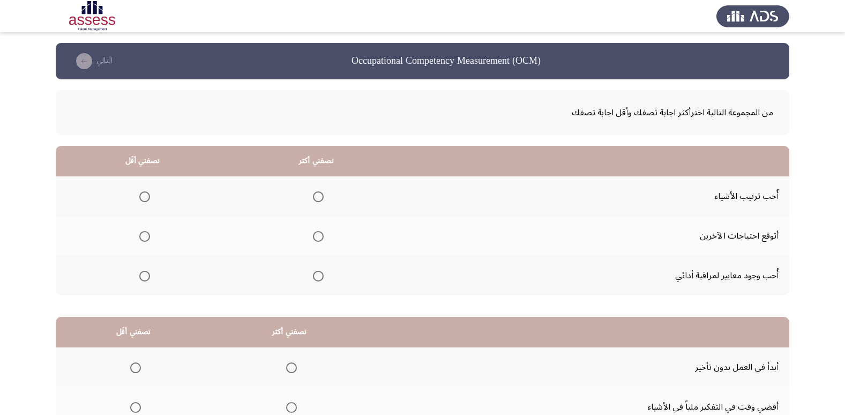
click at [316, 275] on span "Select an option" at bounding box center [318, 276] width 11 height 11
click at [316, 275] on input "Select an option" at bounding box center [318, 276] width 11 height 11
click at [146, 232] on span "Select an option" at bounding box center [144, 236] width 11 height 11
click at [146, 232] on input "Select an option" at bounding box center [144, 236] width 11 height 11
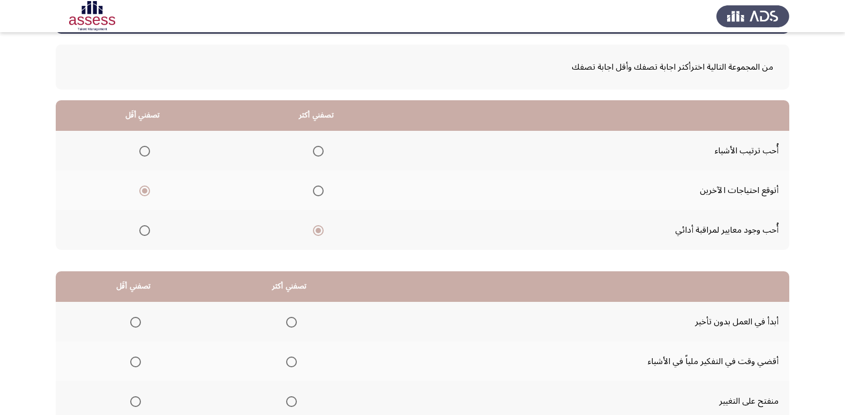
scroll to position [107, 0]
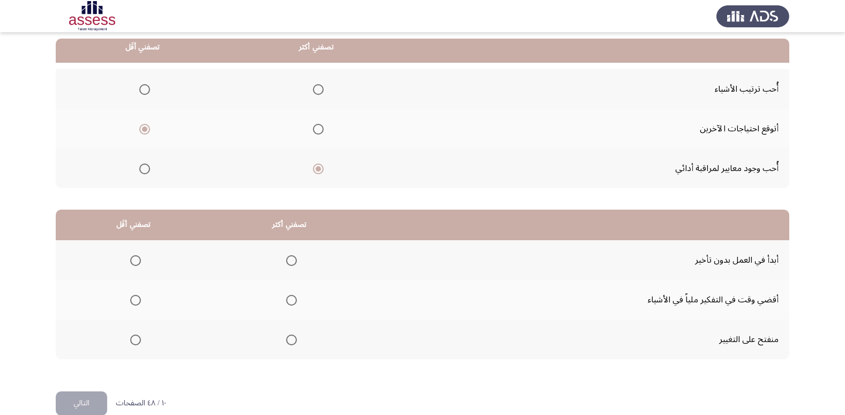
click at [147, 91] on span "Select an option" at bounding box center [144, 89] width 11 height 11
click at [147, 91] on input "Select an option" at bounding box center [144, 89] width 11 height 11
click at [147, 128] on span "Select an option" at bounding box center [144, 129] width 11 height 11
click at [147, 128] on input "Select an option" at bounding box center [144, 129] width 11 height 11
click at [290, 257] on span "Select an option" at bounding box center [291, 260] width 11 height 11
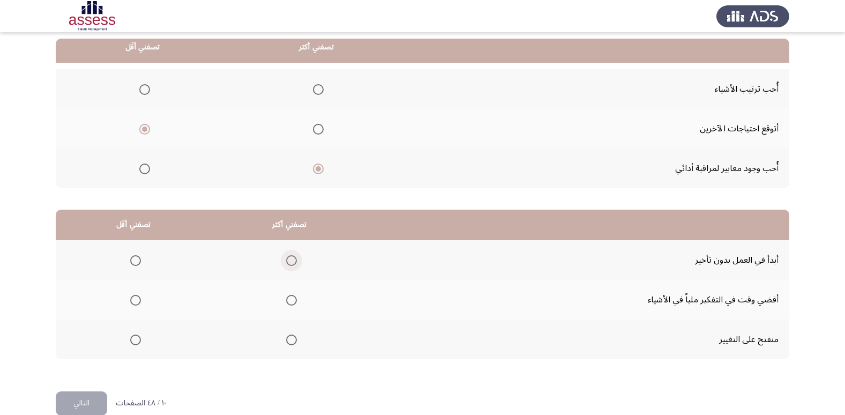
click at [290, 257] on input "Select an option" at bounding box center [291, 260] width 11 height 11
click at [131, 297] on span "Select an option" at bounding box center [135, 300] width 11 height 11
click at [131, 297] on input "Select an option" at bounding box center [135, 300] width 11 height 11
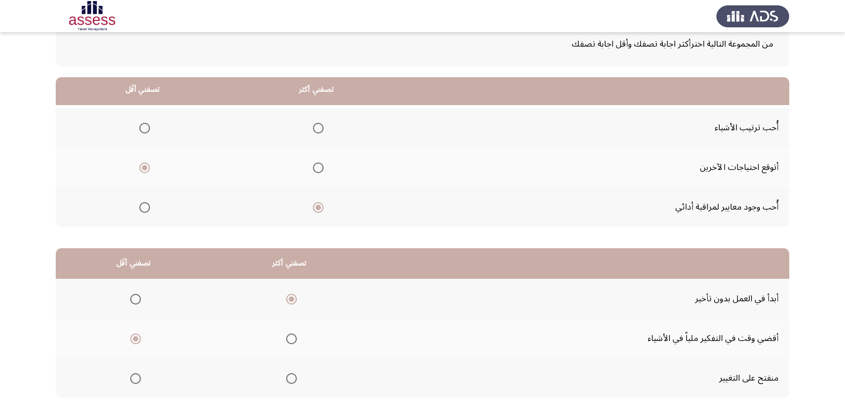
scroll to position [0, 0]
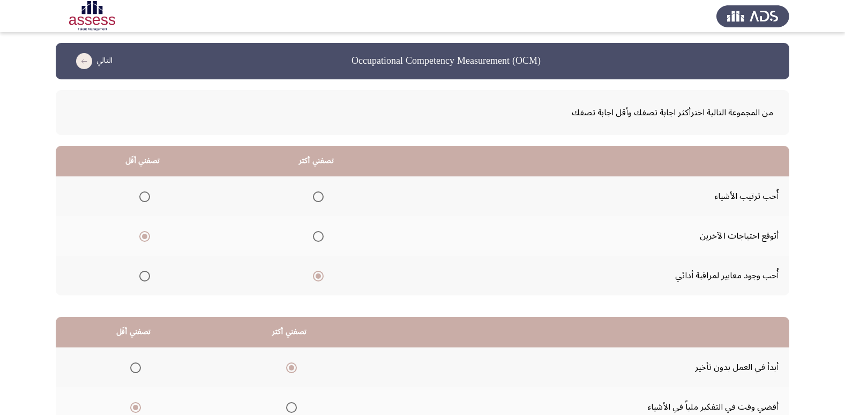
drag, startPoint x: 170, startPoint y: 304, endPoint x: 116, endPoint y: 357, distance: 75.4
drag, startPoint x: 116, startPoint y: 357, endPoint x: 199, endPoint y: 298, distance: 102.2
drag, startPoint x: 199, startPoint y: 298, endPoint x: 212, endPoint y: 277, distance: 24.3
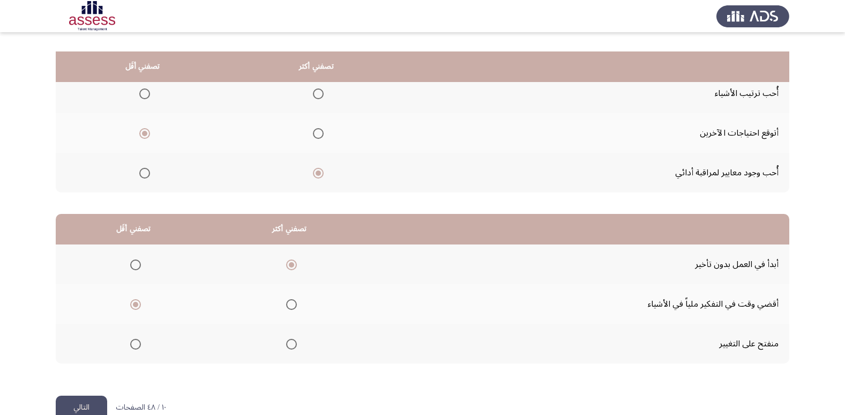
scroll to position [127, 0]
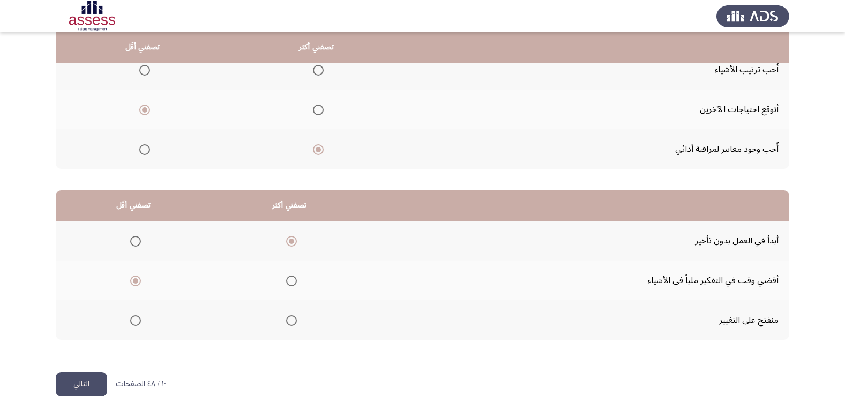
click at [83, 377] on button "التالي" at bounding box center [81, 384] width 51 height 24
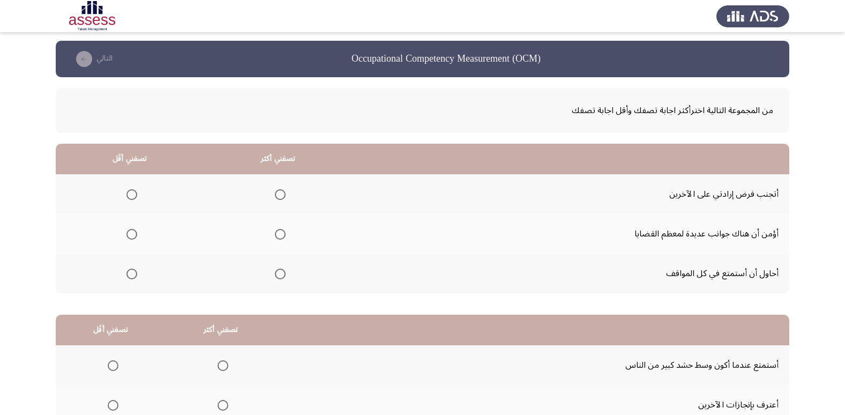
scroll to position [54, 0]
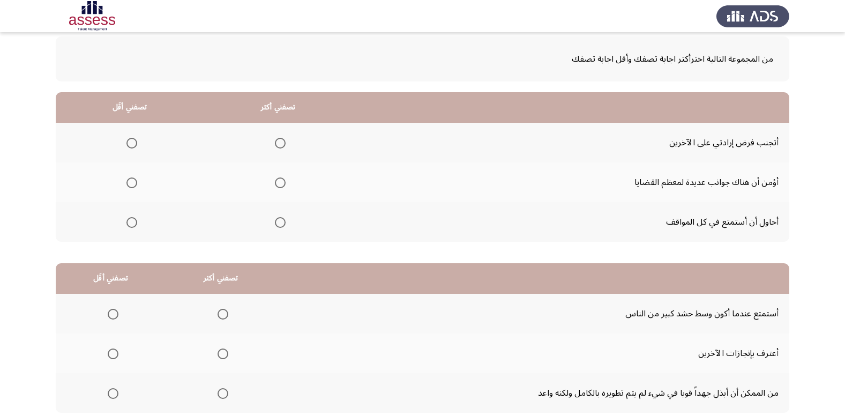
drag, startPoint x: 825, startPoint y: 209, endPoint x: 763, endPoint y: 195, distance: 63.2
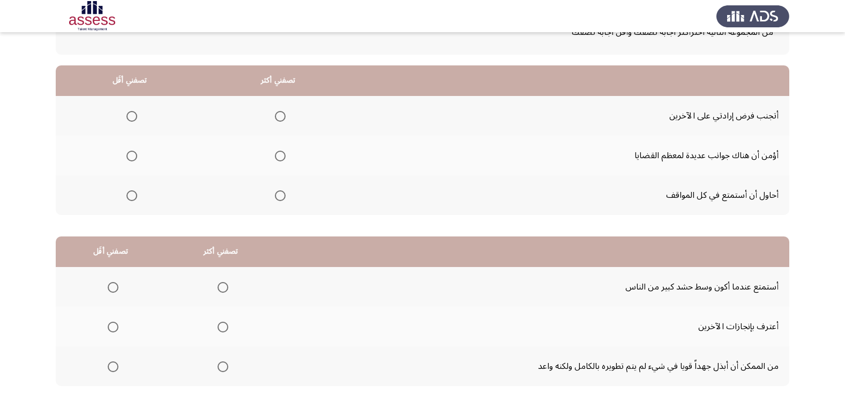
scroll to position [107, 0]
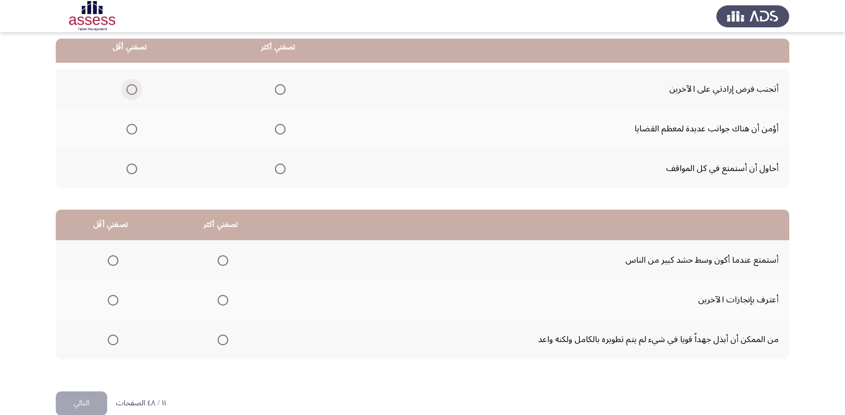
click at [133, 92] on span "Select an option" at bounding box center [132, 89] width 11 height 11
click at [133, 92] on input "Select an option" at bounding box center [132, 89] width 11 height 11
click at [281, 167] on span "Select an option" at bounding box center [280, 169] width 11 height 11
click at [281, 167] on input "Select an option" at bounding box center [280, 169] width 11 height 11
click at [131, 129] on span "Select an option" at bounding box center [132, 129] width 11 height 11
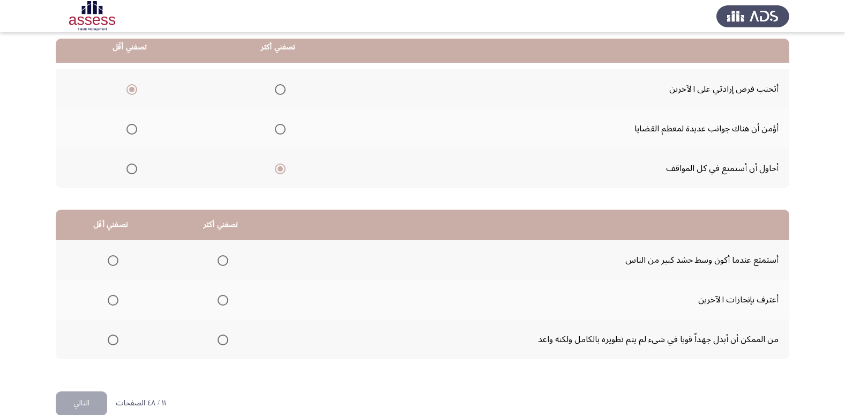
click at [131, 129] on input "Select an option" at bounding box center [132, 129] width 11 height 11
click at [124, 91] on label "Select an option" at bounding box center [129, 89] width 15 height 11
click at [127, 91] on input "Select an option" at bounding box center [132, 89] width 11 height 11
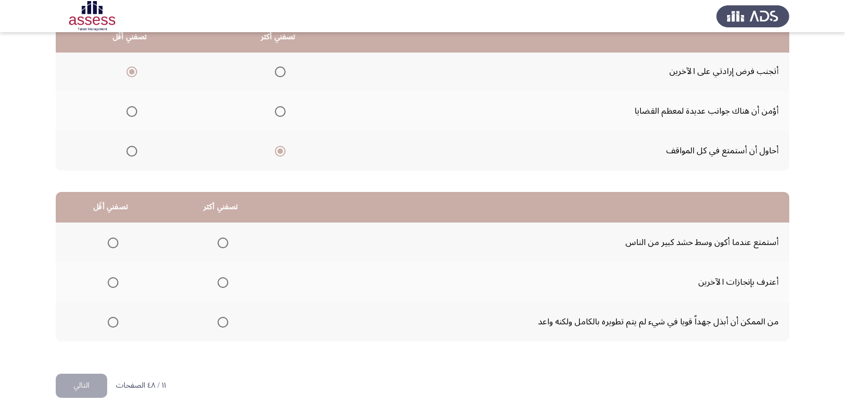
scroll to position [127, 0]
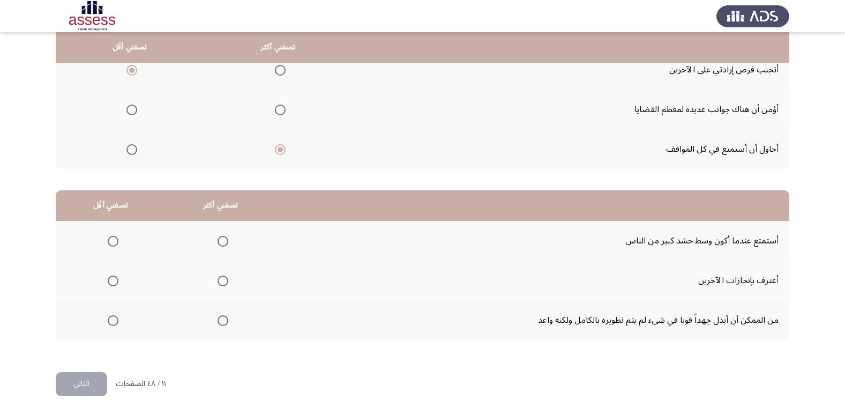
click at [218, 277] on span "Select an option" at bounding box center [223, 281] width 11 height 11
click at [218, 277] on input "Select an option" at bounding box center [223, 281] width 11 height 11
click at [223, 321] on span "Select an option" at bounding box center [223, 321] width 0 height 0
click at [221, 320] on input "Select an option" at bounding box center [223, 320] width 11 height 11
click at [110, 241] on span "Select an option" at bounding box center [113, 241] width 11 height 11
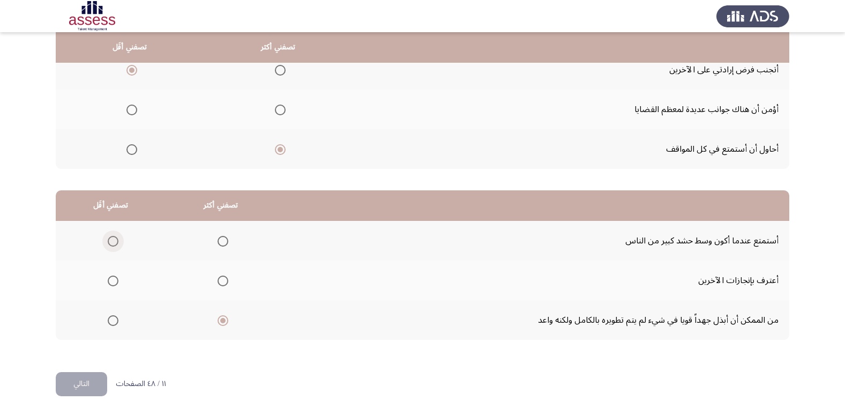
click at [110, 241] on input "Select an option" at bounding box center [113, 241] width 11 height 11
click at [86, 373] on button "التالي" at bounding box center [81, 384] width 51 height 24
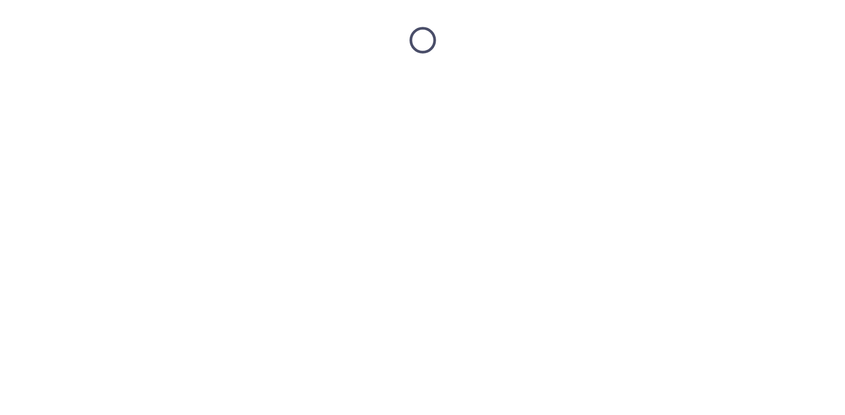
scroll to position [0, 0]
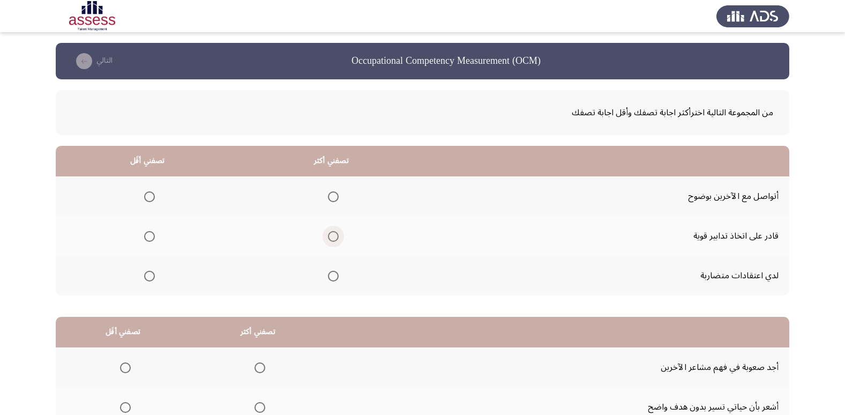
click at [331, 239] on span "Select an option" at bounding box center [333, 236] width 11 height 11
click at [331, 239] on input "Select an option" at bounding box center [333, 236] width 11 height 11
click at [147, 276] on span "Select an option" at bounding box center [149, 276] width 11 height 11
click at [147, 276] on input "Select an option" at bounding box center [149, 276] width 11 height 11
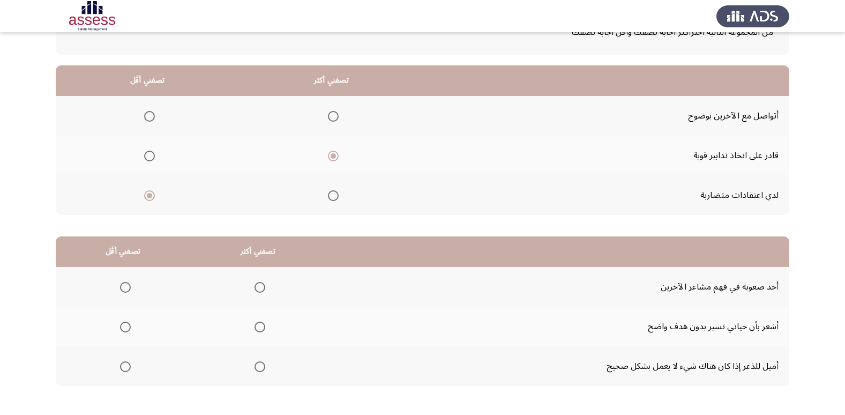
scroll to position [107, 0]
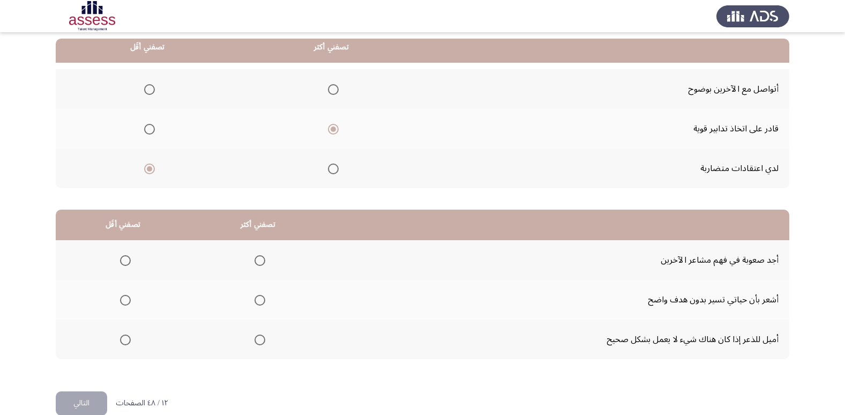
drag, startPoint x: 639, startPoint y: 299, endPoint x: 635, endPoint y: 293, distance: 6.9
drag, startPoint x: 635, startPoint y: 293, endPoint x: 594, endPoint y: 285, distance: 41.5
drag, startPoint x: 594, startPoint y: 285, endPoint x: 602, endPoint y: 286, distance: 7.6
drag, startPoint x: 560, startPoint y: 290, endPoint x: 537, endPoint y: 299, distance: 24.3
drag, startPoint x: 537, startPoint y: 299, endPoint x: 700, endPoint y: 312, distance: 163.5
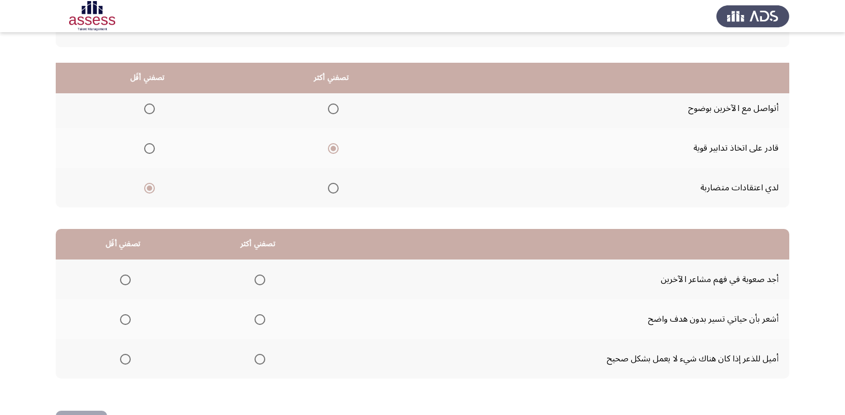
scroll to position [127, 0]
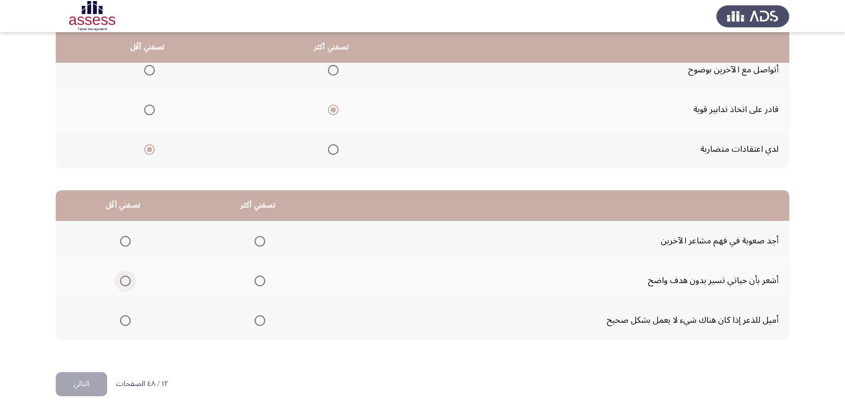
click at [125, 278] on span "Select an option" at bounding box center [125, 281] width 11 height 11
click at [125, 278] on input "Select an option" at bounding box center [125, 281] width 11 height 11
click at [256, 323] on span "Select an option" at bounding box center [260, 320] width 11 height 11
click at [256, 323] on input "Select an option" at bounding box center [260, 320] width 11 height 11
click at [55, 382] on html "Occupational Competency Measurement (OCM) التالي من المجموعة التالية اخترأكثر ا…" at bounding box center [422, 143] width 845 height 541
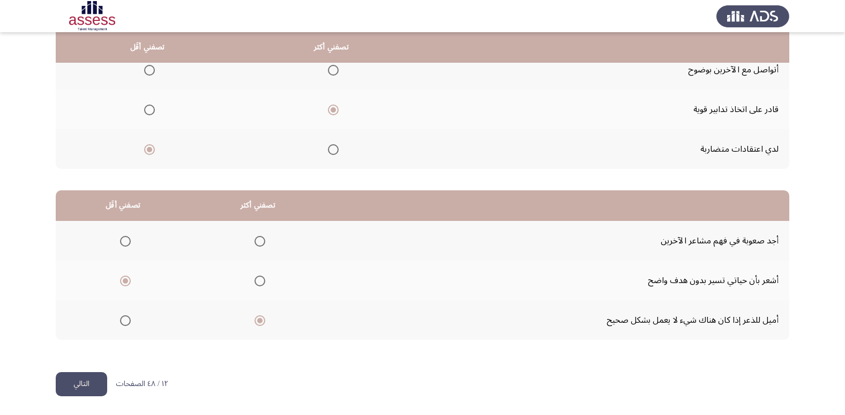
click at [68, 387] on button "التالي" at bounding box center [81, 384] width 51 height 24
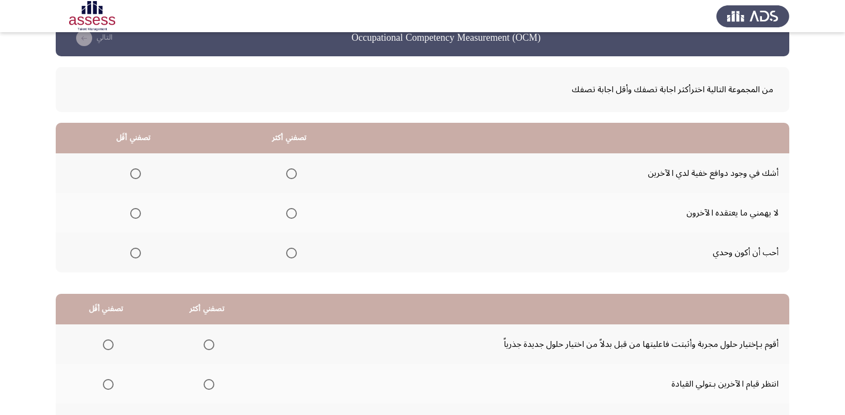
scroll to position [19, 0]
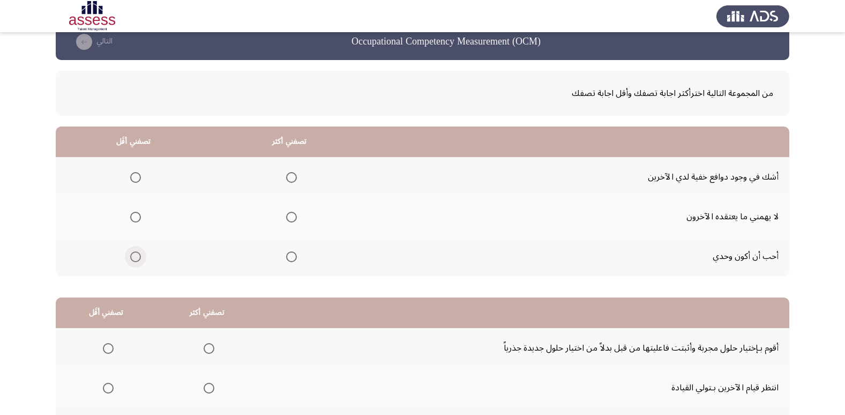
click at [138, 258] on span "Select an option" at bounding box center [135, 256] width 11 height 11
click at [138, 258] on input "Select an option" at bounding box center [135, 256] width 11 height 11
click at [288, 220] on span "Select an option" at bounding box center [291, 217] width 11 height 11
click at [288, 220] on input "Select an option" at bounding box center [291, 217] width 11 height 11
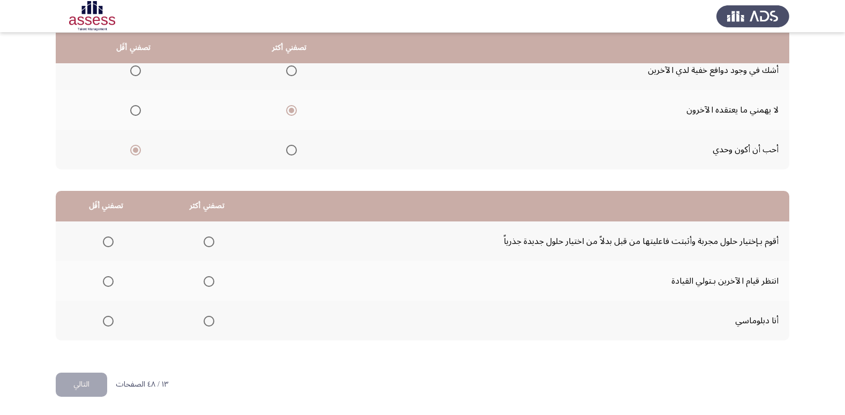
scroll to position [127, 0]
click at [106, 282] on span "Select an option" at bounding box center [108, 281] width 11 height 11
click at [106, 282] on input "Select an option" at bounding box center [108, 281] width 11 height 11
click at [207, 238] on span "Select an option" at bounding box center [209, 241] width 11 height 11
click at [207, 238] on input "Select an option" at bounding box center [209, 241] width 11 height 11
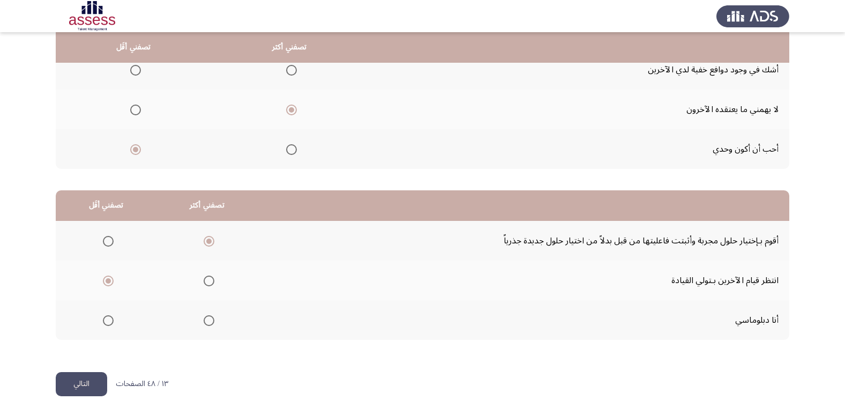
click at [80, 383] on button "التالي" at bounding box center [81, 384] width 51 height 24
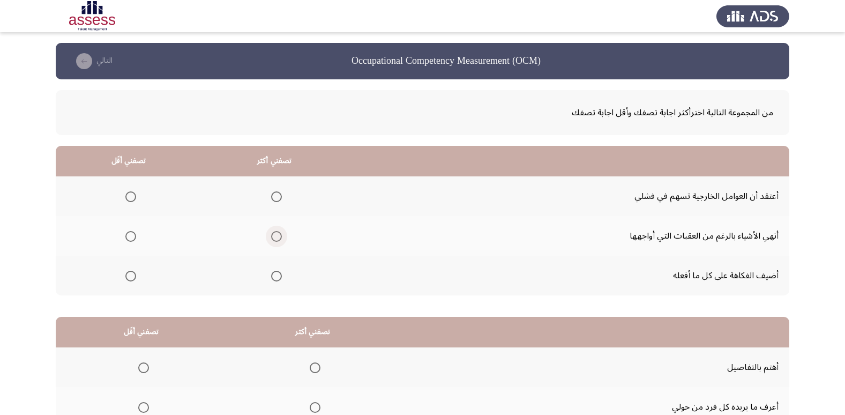
click at [278, 240] on span "Select an option" at bounding box center [276, 236] width 11 height 11
click at [278, 240] on input "Select an option" at bounding box center [276, 236] width 11 height 11
click at [133, 277] on span "Select an option" at bounding box center [130, 276] width 11 height 11
click at [133, 277] on input "Select an option" at bounding box center [130, 276] width 11 height 11
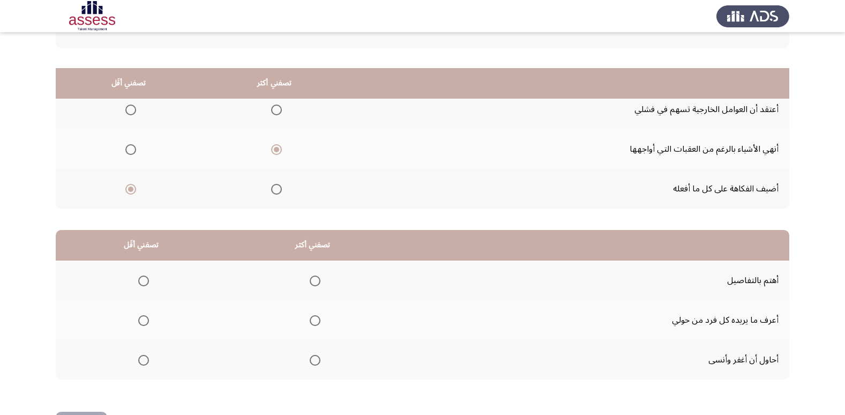
scroll to position [127, 0]
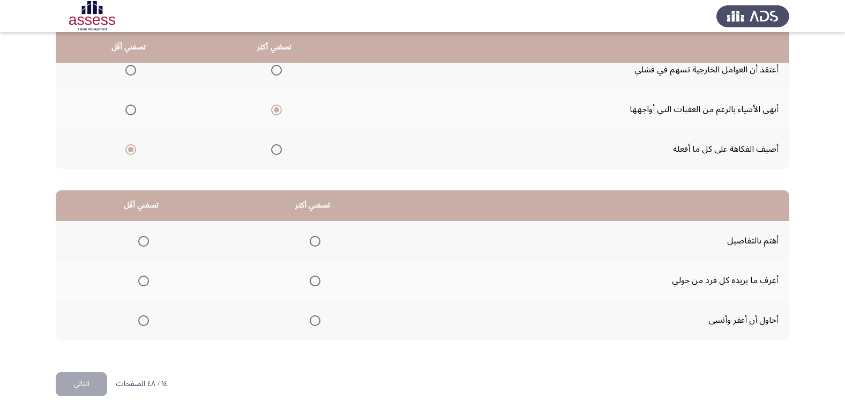
click at [145, 245] on span "Select an option" at bounding box center [143, 241] width 11 height 11
click at [145, 245] on input "Select an option" at bounding box center [143, 241] width 11 height 11
click at [311, 316] on span "Select an option" at bounding box center [315, 320] width 11 height 11
click at [311, 316] on input "Select an option" at bounding box center [315, 320] width 11 height 11
click at [80, 385] on button "التالي" at bounding box center [81, 384] width 51 height 24
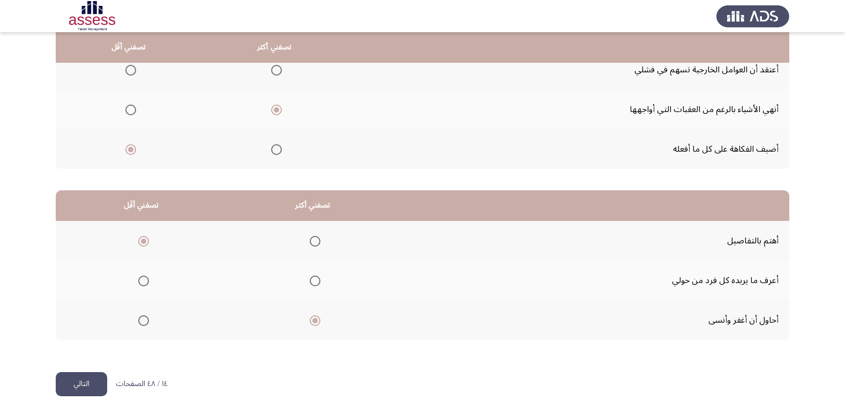
scroll to position [0, 0]
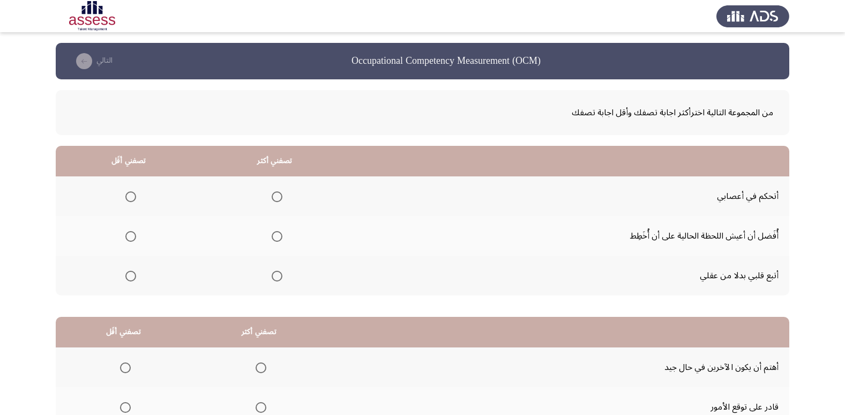
click at [272, 195] on span "Select an option" at bounding box center [277, 196] width 11 height 11
click at [272, 195] on input "Select an option" at bounding box center [277, 196] width 11 height 11
click at [136, 275] on th at bounding box center [129, 276] width 146 height 40
click at [133, 277] on span "Select an option" at bounding box center [130, 276] width 11 height 11
click at [133, 277] on input "Select an option" at bounding box center [130, 276] width 11 height 11
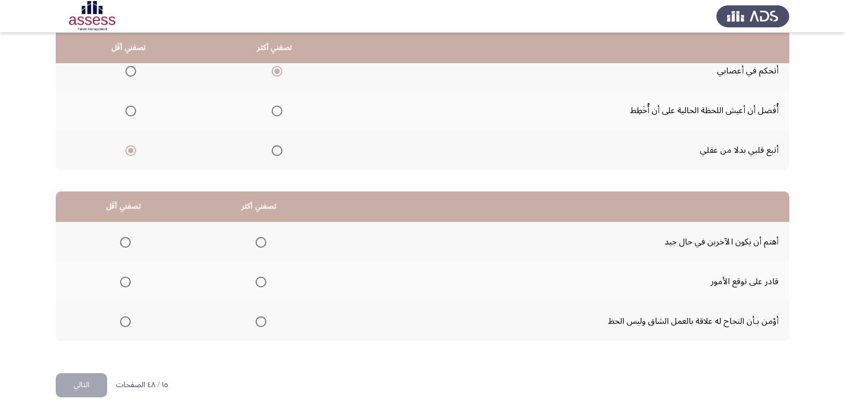
scroll to position [127, 0]
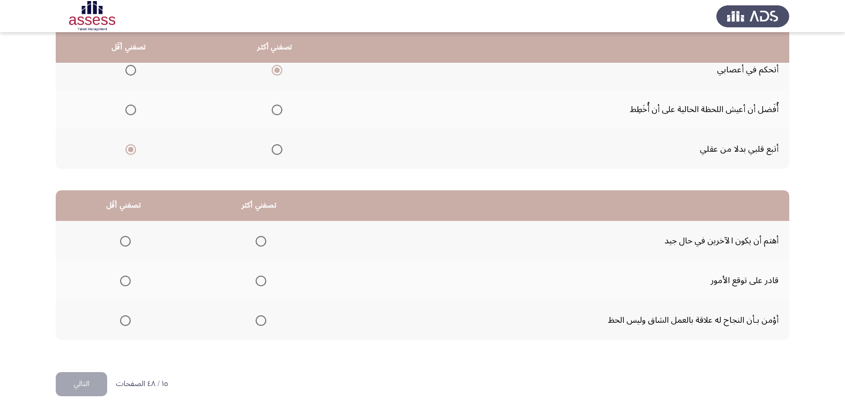
click at [262, 278] on span "Select an option" at bounding box center [261, 281] width 11 height 11
click at [262, 278] on input "Select an option" at bounding box center [261, 281] width 11 height 11
click at [256, 323] on span "Select an option" at bounding box center [261, 320] width 11 height 11
click at [256, 323] on input "Select an option" at bounding box center [261, 320] width 11 height 11
click at [125, 282] on span "Select an option" at bounding box center [125, 281] width 11 height 11
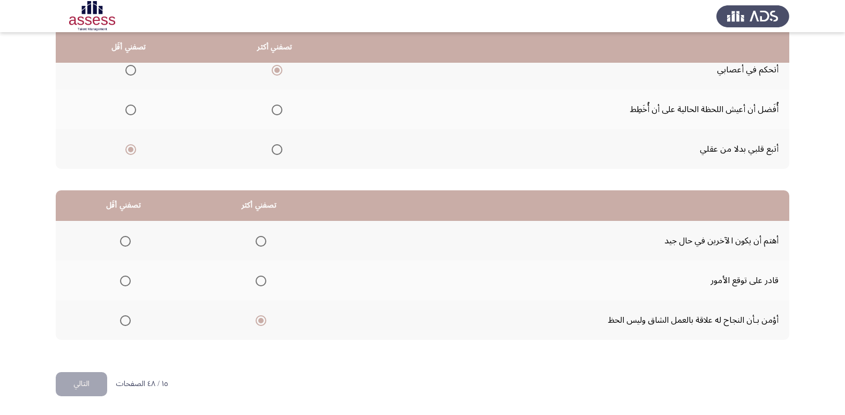
click at [125, 282] on input "Select an option" at bounding box center [125, 281] width 11 height 11
click at [90, 380] on button "التالي" at bounding box center [81, 384] width 51 height 24
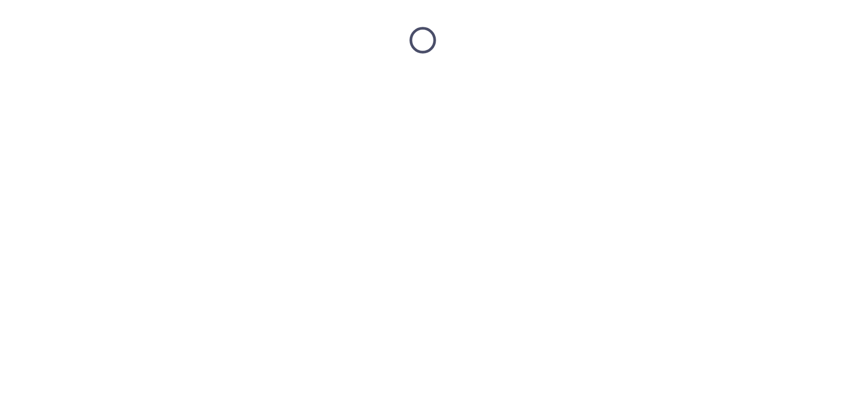
scroll to position [0, 0]
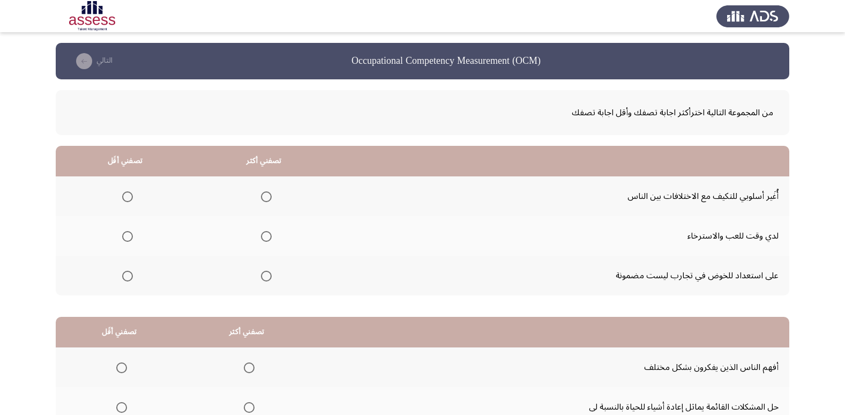
click at [264, 196] on span "Select an option" at bounding box center [266, 196] width 11 height 11
click at [264, 196] on input "Select an option" at bounding box center [266, 196] width 11 height 11
click at [120, 233] on label "Select an option" at bounding box center [125, 236] width 15 height 11
click at [122, 233] on input "Select an option" at bounding box center [127, 236] width 11 height 11
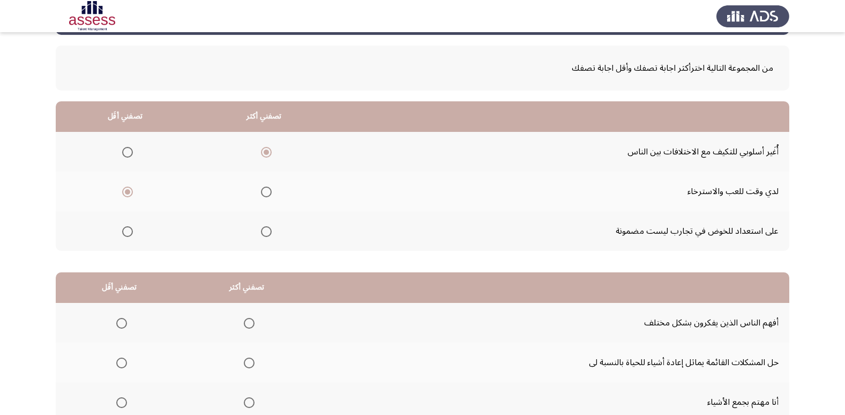
scroll to position [127, 0]
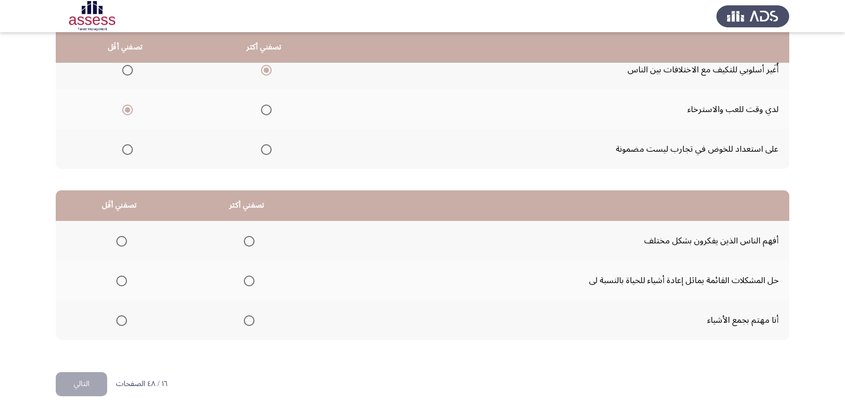
click at [240, 288] on mat-radio-group "Select an option" at bounding box center [247, 280] width 15 height 18
click at [244, 280] on span "Select an option" at bounding box center [249, 281] width 11 height 11
click at [244, 280] on input "Select an option" at bounding box center [249, 281] width 11 height 11
click at [129, 320] on th at bounding box center [120, 320] width 128 height 40
click at [122, 324] on span "Select an option" at bounding box center [121, 320] width 11 height 11
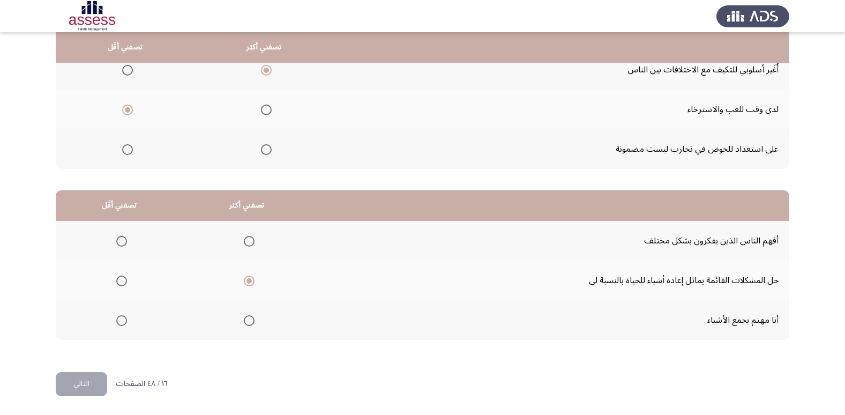
click at [122, 324] on input "Select an option" at bounding box center [121, 320] width 11 height 11
click at [65, 384] on button "التالي" at bounding box center [81, 384] width 51 height 24
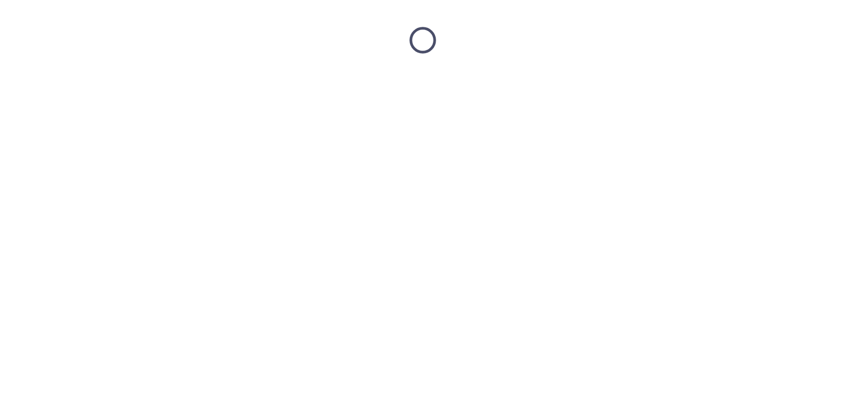
scroll to position [0, 0]
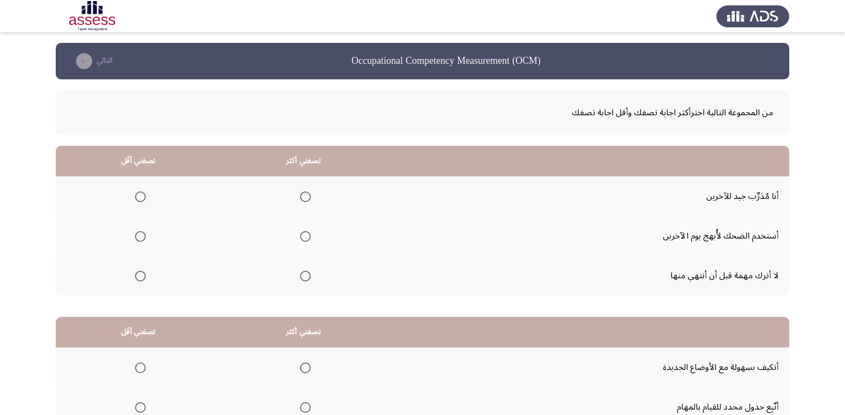
click at [310, 196] on th at bounding box center [304, 196] width 166 height 40
click at [305, 199] on span "Select an option" at bounding box center [305, 196] width 11 height 11
click at [305, 199] on input "Select an option" at bounding box center [305, 196] width 11 height 11
click at [141, 239] on span "Select an option" at bounding box center [140, 236] width 11 height 11
click at [141, 239] on input "Select an option" at bounding box center [140, 236] width 11 height 11
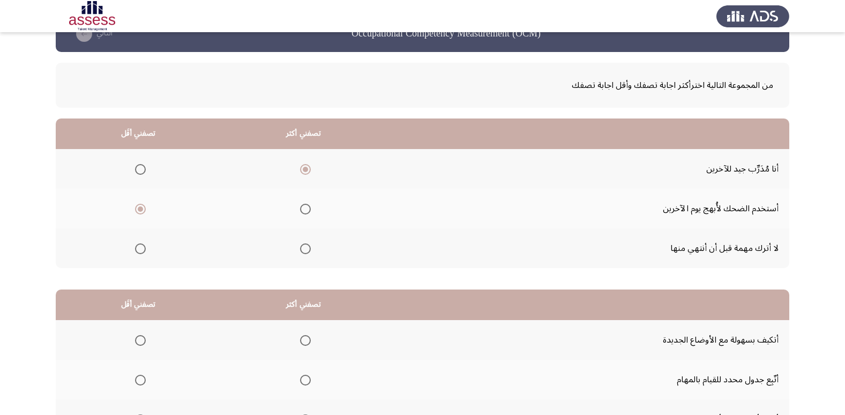
scroll to position [54, 0]
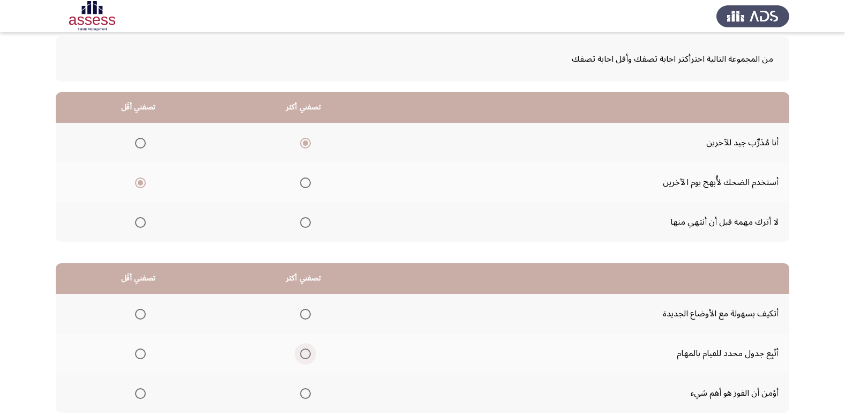
click at [307, 350] on span "Select an option" at bounding box center [305, 353] width 11 height 11
click at [307, 350] on input "Select an option" at bounding box center [305, 353] width 11 height 11
click at [135, 393] on span "Select an option" at bounding box center [140, 393] width 11 height 11
click at [135, 393] on input "Select an option" at bounding box center [140, 393] width 11 height 11
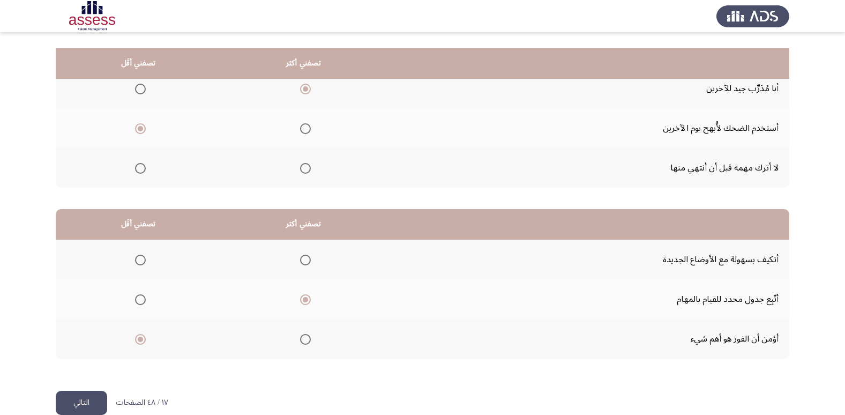
scroll to position [127, 0]
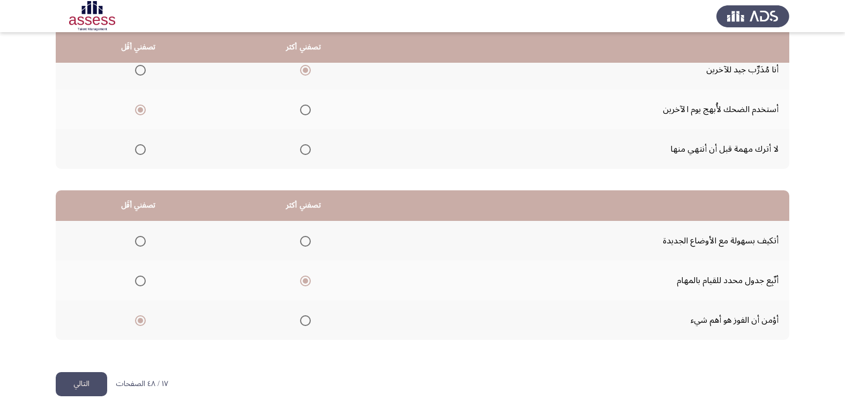
click at [88, 381] on button "التالي" at bounding box center [81, 384] width 51 height 24
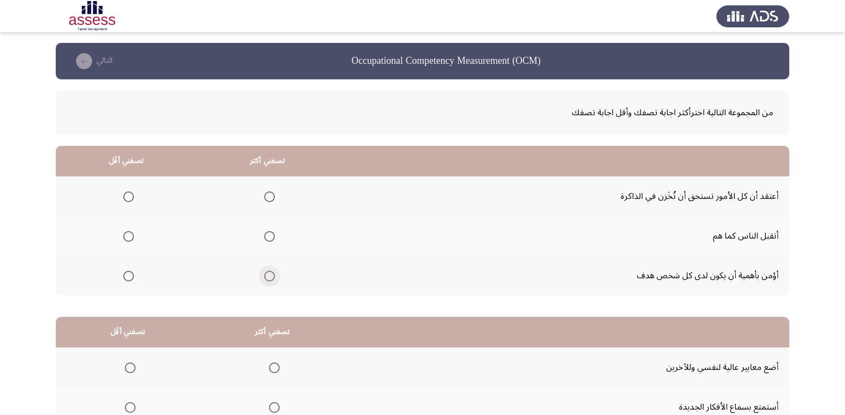
click at [271, 278] on span "Select an option" at bounding box center [269, 276] width 11 height 11
click at [271, 278] on input "Select an option" at bounding box center [269, 276] width 11 height 11
click at [133, 196] on span "Select an option" at bounding box center [128, 196] width 11 height 11
click at [133, 196] on input "Select an option" at bounding box center [128, 196] width 11 height 11
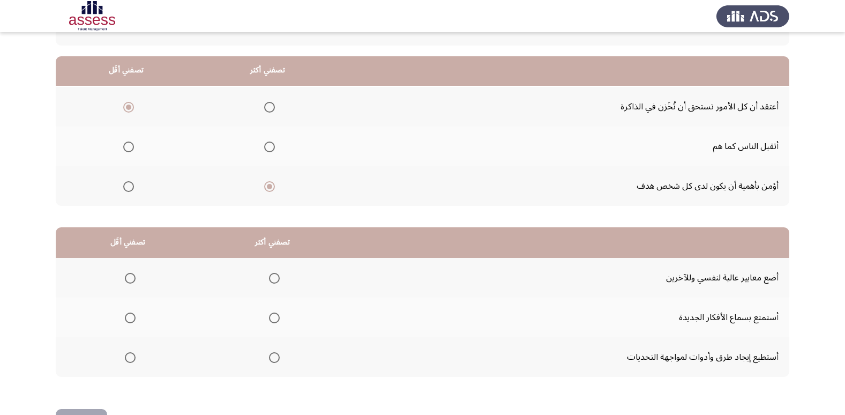
scroll to position [73, 0]
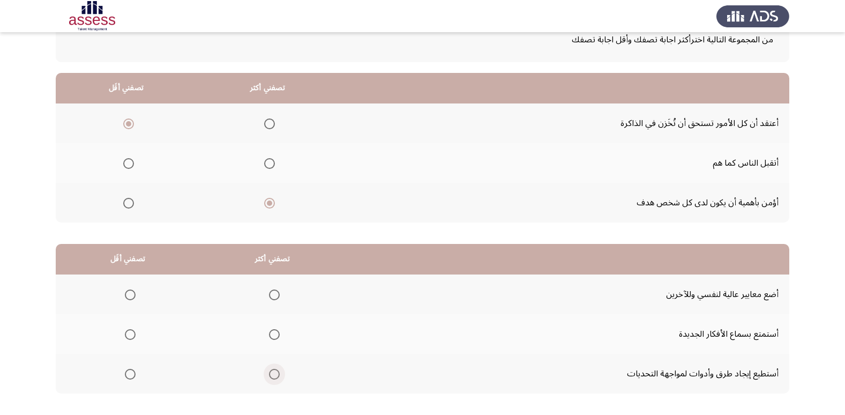
click at [271, 374] on span "Select an option" at bounding box center [274, 374] width 11 height 11
click at [271, 374] on input "Select an option" at bounding box center [274, 374] width 11 height 11
click at [130, 333] on span "Select an option" at bounding box center [130, 334] width 11 height 11
click at [130, 333] on input "Select an option" at bounding box center [130, 334] width 11 height 11
click at [128, 296] on span "Select an option" at bounding box center [130, 295] width 11 height 11
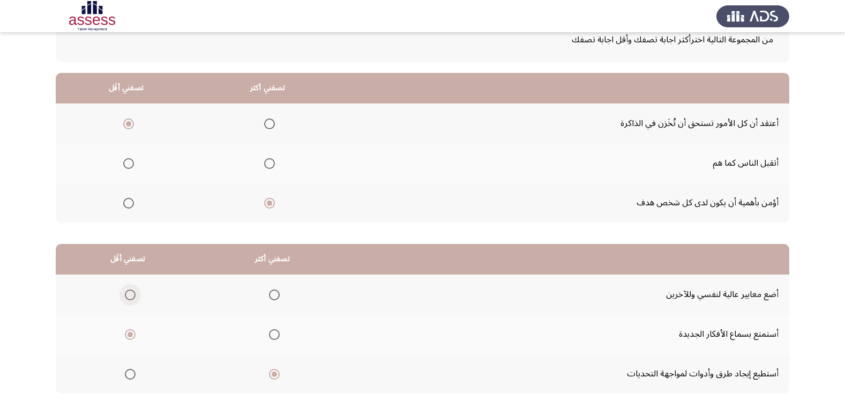
click at [128, 296] on input "Select an option" at bounding box center [130, 295] width 11 height 11
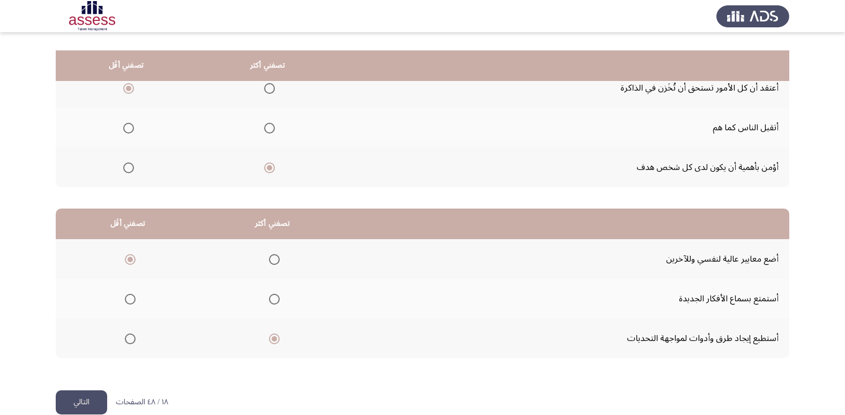
scroll to position [127, 0]
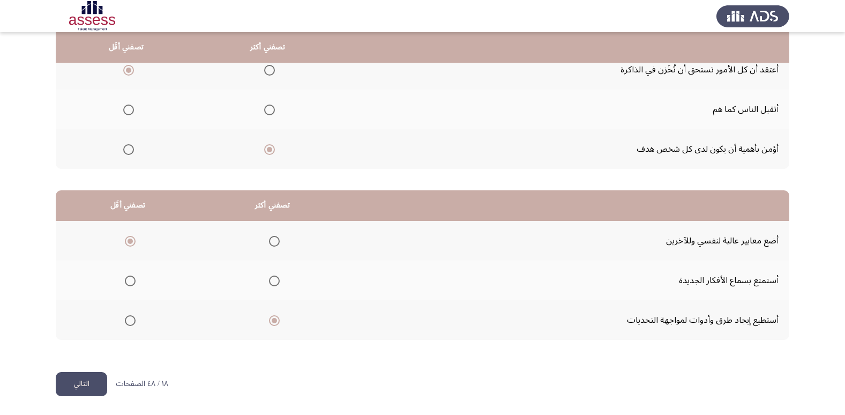
click at [92, 387] on button "التالي" at bounding box center [81, 384] width 51 height 24
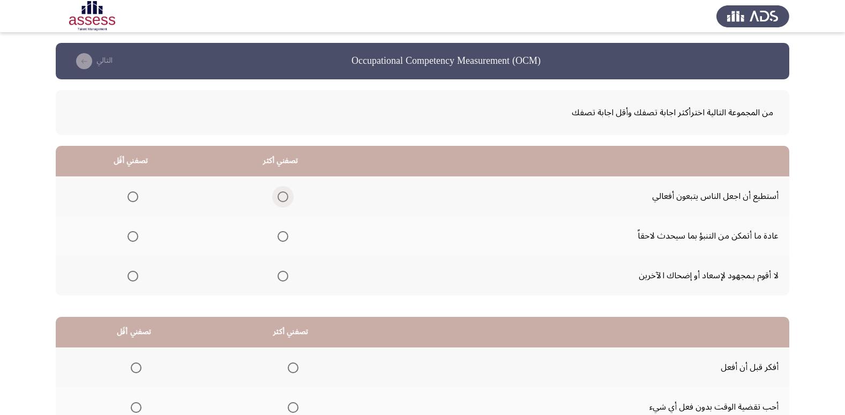
click at [286, 196] on span "Select an option" at bounding box center [283, 196] width 11 height 11
click at [286, 196] on input "Select an option" at bounding box center [283, 196] width 11 height 11
click at [136, 235] on span "Select an option" at bounding box center [133, 236] width 11 height 11
click at [136, 235] on input "Select an option" at bounding box center [133, 236] width 11 height 11
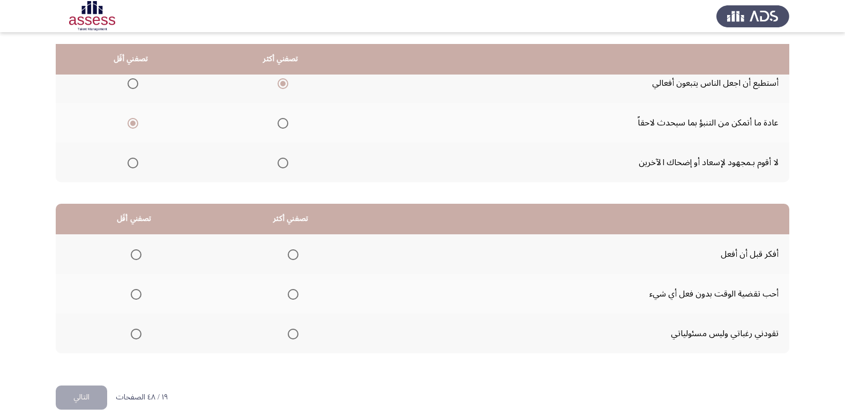
scroll to position [127, 0]
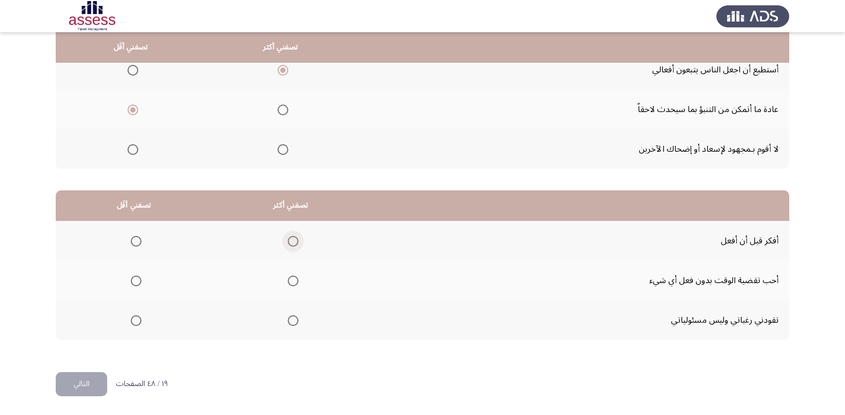
click at [291, 241] on span "Select an option" at bounding box center [293, 241] width 11 height 11
click at [291, 241] on input "Select an option" at bounding box center [293, 241] width 11 height 11
click at [136, 281] on span "Select an option" at bounding box center [136, 281] width 11 height 11
click at [136, 281] on input "Select an option" at bounding box center [136, 281] width 11 height 11
click at [87, 379] on button "التالي" at bounding box center [81, 384] width 51 height 24
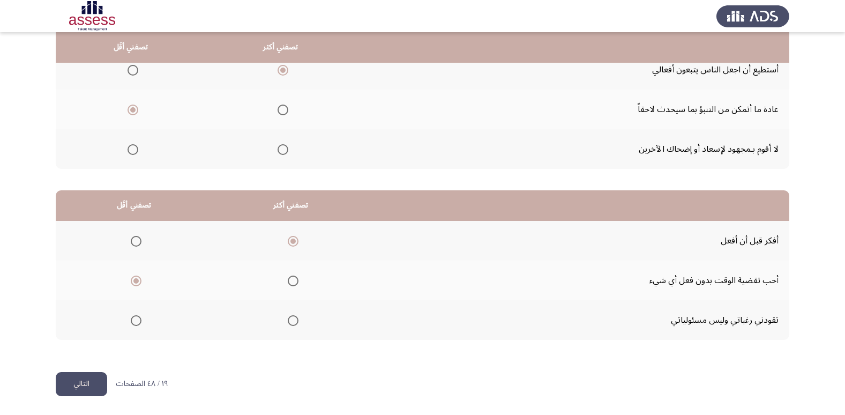
scroll to position [0, 0]
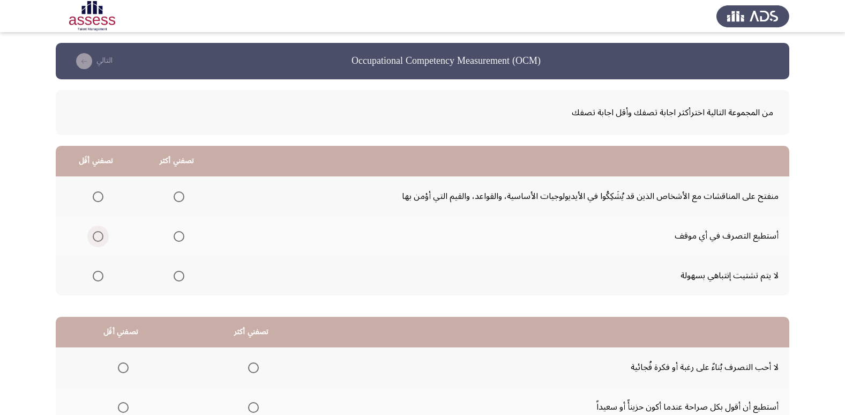
click at [101, 238] on span "Select an option" at bounding box center [98, 236] width 11 height 11
click at [101, 238] on input "Select an option" at bounding box center [98, 236] width 11 height 11
click at [176, 235] on span "Select an option" at bounding box center [179, 236] width 11 height 11
click at [176, 235] on input "Select an option" at bounding box center [179, 236] width 11 height 11
click at [99, 279] on span "Select an option" at bounding box center [98, 276] width 11 height 11
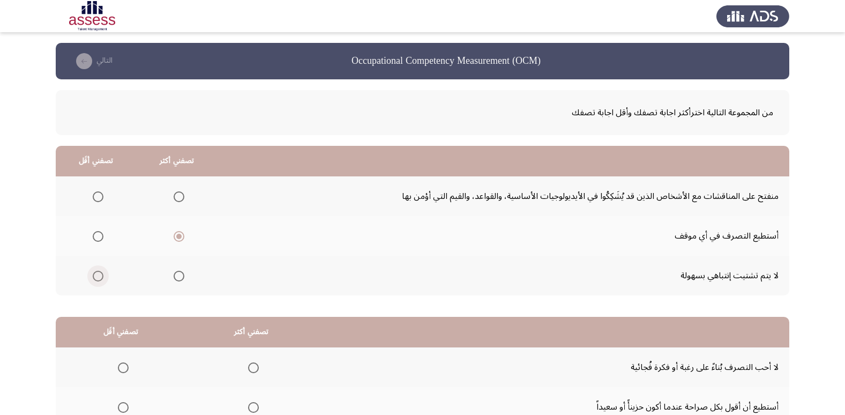
click at [99, 279] on input "Select an option" at bounding box center [98, 276] width 11 height 11
click at [97, 197] on span "Select an option" at bounding box center [98, 196] width 11 height 11
click at [97, 197] on input "Select an option" at bounding box center [98, 196] width 11 height 11
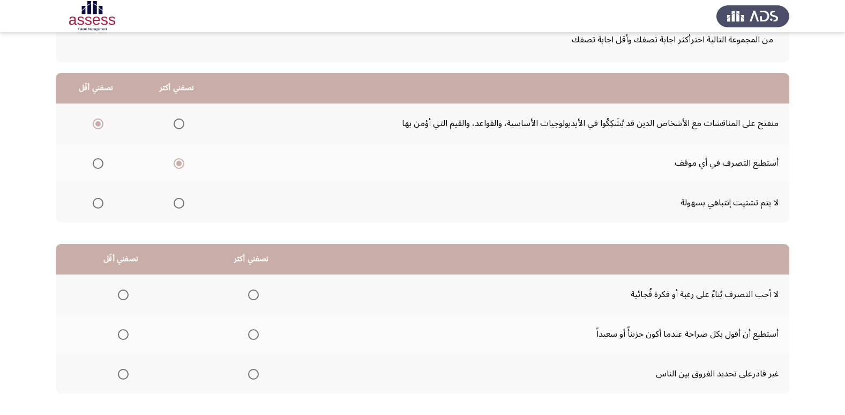
click at [258, 292] on th at bounding box center [251, 294] width 131 height 40
click at [253, 333] on span "Select an option" at bounding box center [253, 334] width 11 height 11
click at [253, 333] on input "Select an option" at bounding box center [253, 334] width 11 height 11
click at [119, 375] on span "Select an option" at bounding box center [123, 374] width 11 height 11
click at [119, 375] on input "Select an option" at bounding box center [123, 374] width 11 height 11
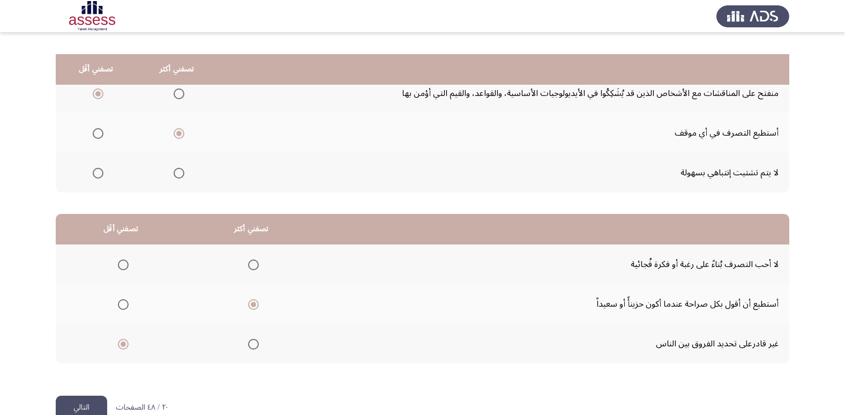
scroll to position [127, 0]
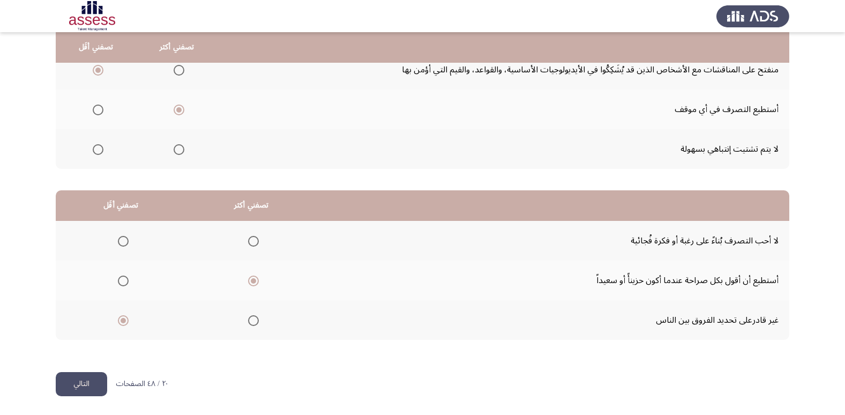
click at [78, 385] on button "التالي" at bounding box center [81, 384] width 51 height 24
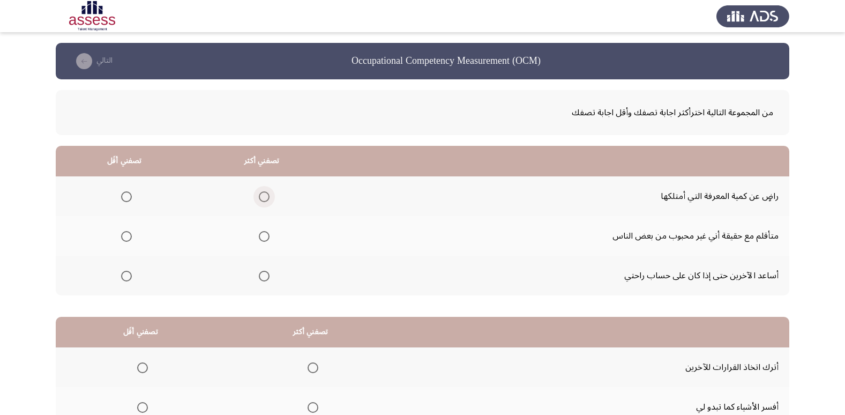
click at [266, 194] on span "Select an option" at bounding box center [264, 196] width 11 height 11
click at [266, 194] on input "Select an option" at bounding box center [264, 196] width 11 height 11
click at [121, 238] on span "Select an option" at bounding box center [126, 236] width 11 height 11
click at [121, 238] on input "Select an option" at bounding box center [126, 236] width 11 height 11
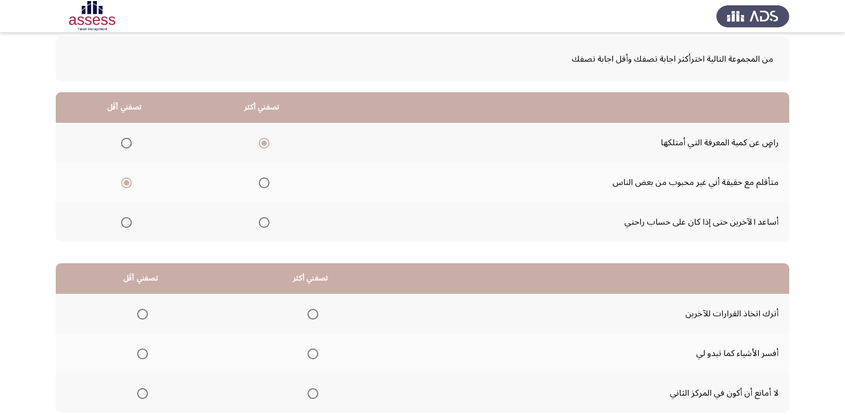
click at [122, 219] on span "Select an option" at bounding box center [126, 222] width 11 height 11
click at [122, 219] on input "Select an option" at bounding box center [126, 222] width 11 height 11
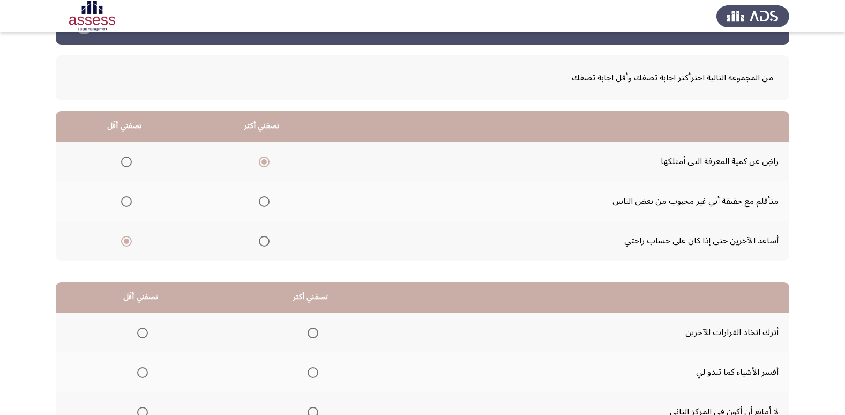
scroll to position [107, 0]
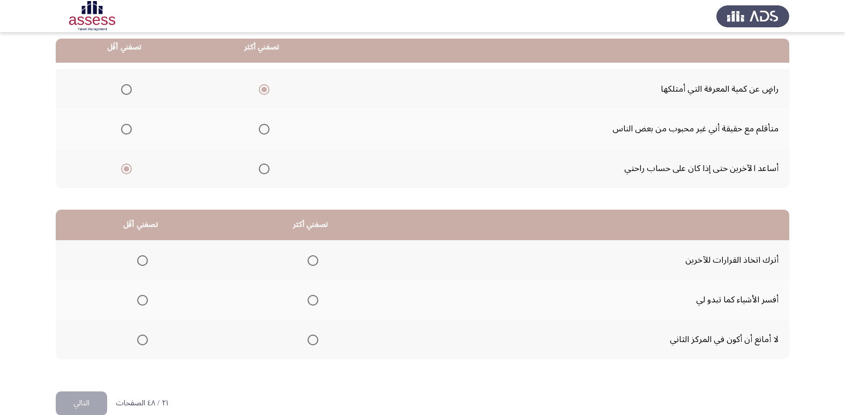
click at [139, 264] on span "Select an option" at bounding box center [142, 260] width 11 height 11
click at [139, 264] on input "Select an option" at bounding box center [142, 260] width 11 height 11
click at [313, 303] on span "Select an option" at bounding box center [313, 300] width 11 height 11
click at [313, 303] on input "Select an option" at bounding box center [313, 300] width 11 height 11
click at [102, 399] on button "التالي" at bounding box center [81, 403] width 51 height 24
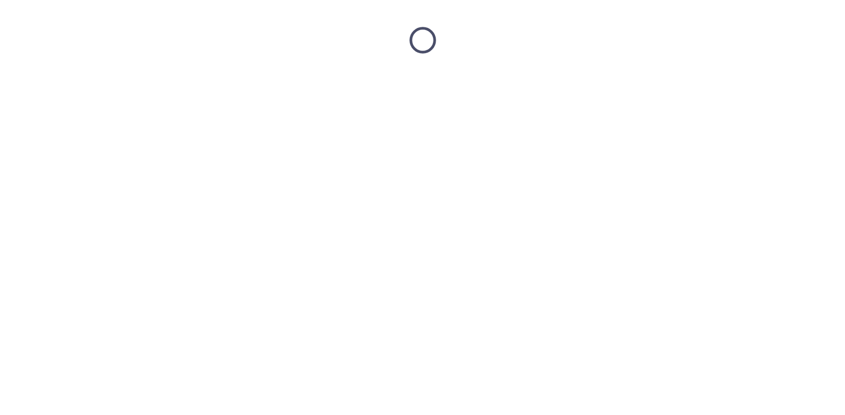
scroll to position [0, 0]
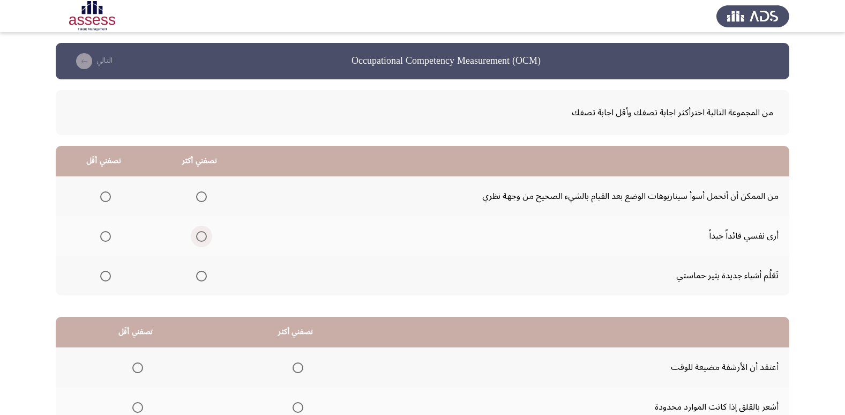
click at [199, 240] on span "Select an option" at bounding box center [201, 236] width 11 height 11
click at [199, 240] on input "Select an option" at bounding box center [201, 236] width 11 height 11
click at [103, 198] on span "Select an option" at bounding box center [105, 196] width 11 height 11
click at [103, 198] on input "Select an option" at bounding box center [105, 196] width 11 height 11
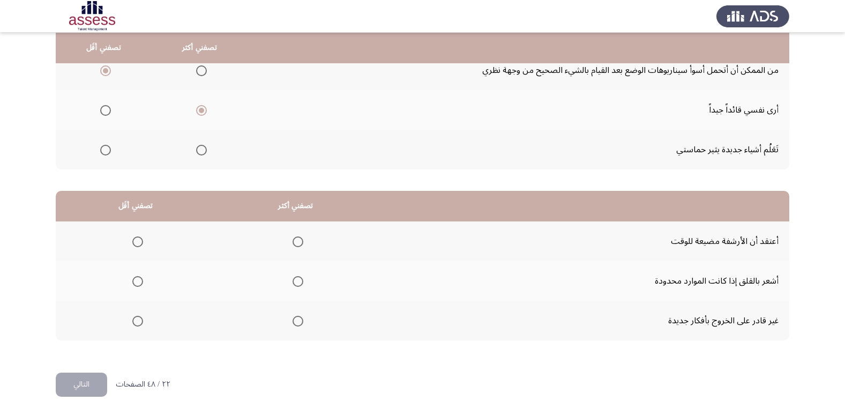
scroll to position [127, 0]
click at [138, 281] on span "Select an option" at bounding box center [137, 281] width 11 height 11
click at [138, 281] on input "Select an option" at bounding box center [137, 281] width 11 height 11
click at [142, 324] on span "Select an option" at bounding box center [137, 320] width 11 height 11
click at [142, 324] on input "Select an option" at bounding box center [137, 320] width 11 height 11
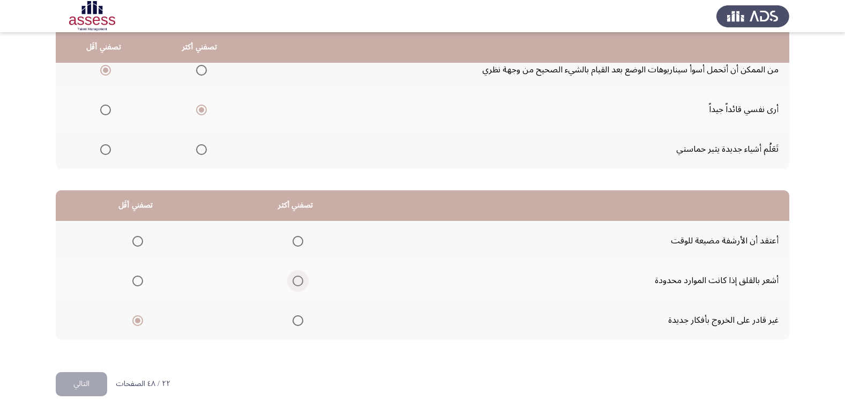
click at [293, 281] on span "Select an option" at bounding box center [298, 281] width 11 height 11
click at [293, 281] on input "Select an option" at bounding box center [298, 281] width 11 height 11
click at [92, 375] on button "التالي" at bounding box center [81, 384] width 51 height 24
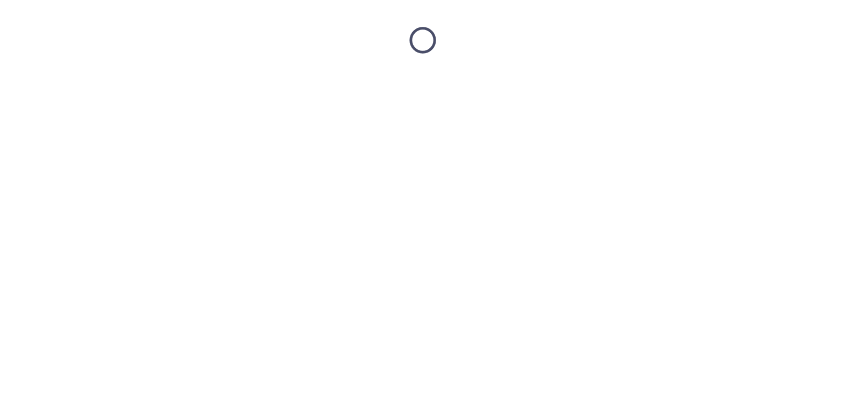
scroll to position [0, 0]
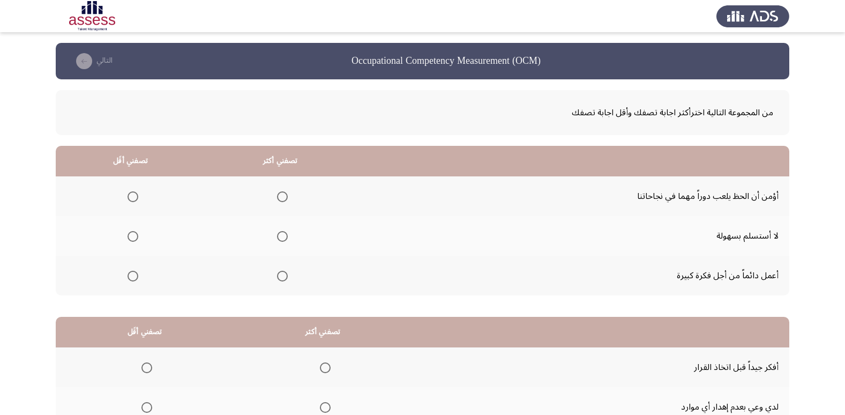
click at [281, 235] on span "Select an option" at bounding box center [282, 236] width 11 height 11
click at [281, 235] on input "Select an option" at bounding box center [282, 236] width 11 height 11
click at [127, 198] on label "Select an option" at bounding box center [130, 196] width 15 height 11
click at [128, 198] on input "Select an option" at bounding box center [133, 196] width 11 height 11
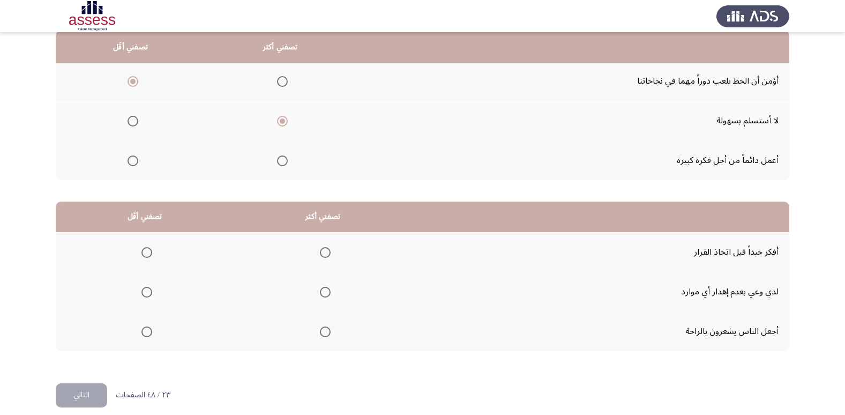
scroll to position [116, 0]
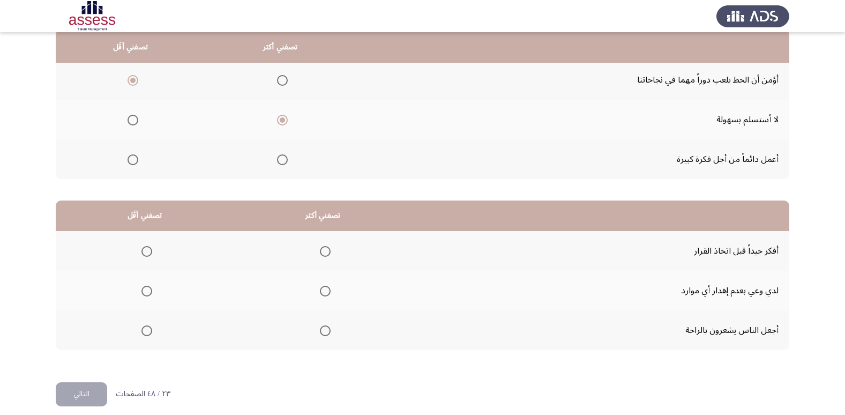
click at [144, 329] on span "Select an option" at bounding box center [147, 330] width 11 height 11
click at [144, 329] on input "Select an option" at bounding box center [147, 330] width 11 height 11
click at [320, 292] on span "Select an option" at bounding box center [325, 291] width 11 height 11
click at [320, 292] on input "Select an option" at bounding box center [325, 291] width 11 height 11
click at [320, 253] on span "Select an option" at bounding box center [325, 251] width 11 height 11
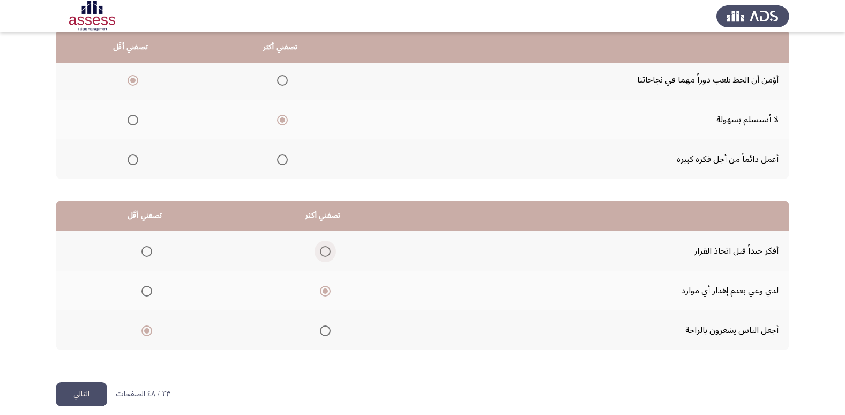
click at [320, 253] on input "Select an option" at bounding box center [325, 251] width 11 height 11
click at [87, 394] on button "التالي" at bounding box center [81, 394] width 51 height 24
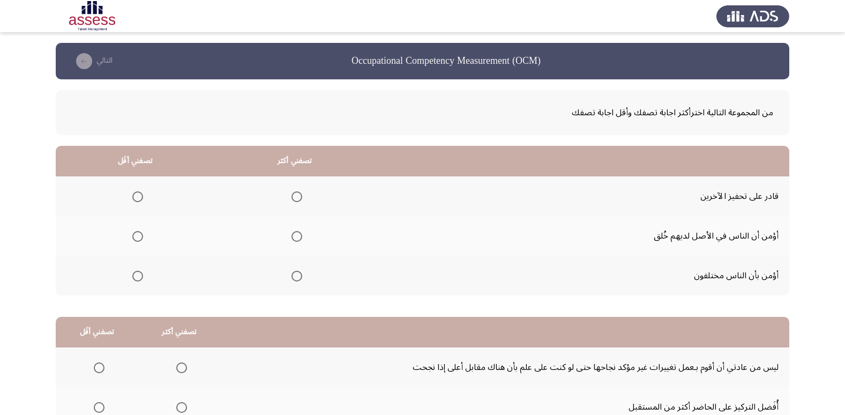
click at [291, 195] on label "Select an option" at bounding box center [294, 196] width 15 height 11
click at [292, 195] on input "Select an option" at bounding box center [297, 196] width 11 height 11
click at [136, 235] on span "Select an option" at bounding box center [137, 236] width 11 height 11
click at [136, 235] on input "Select an option" at bounding box center [137, 236] width 11 height 11
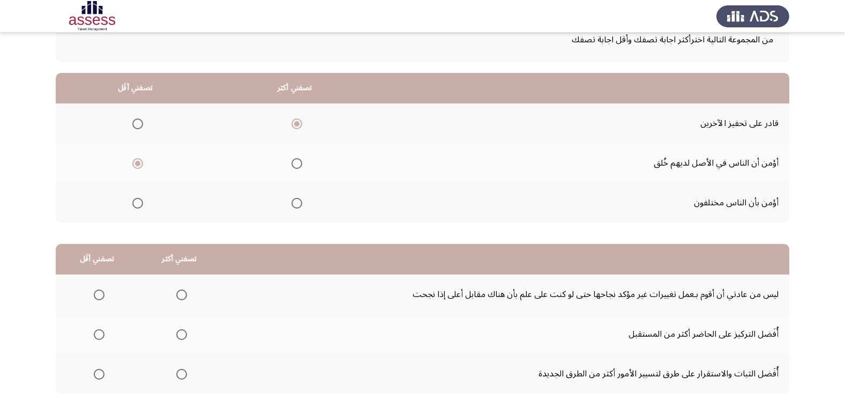
scroll to position [127, 0]
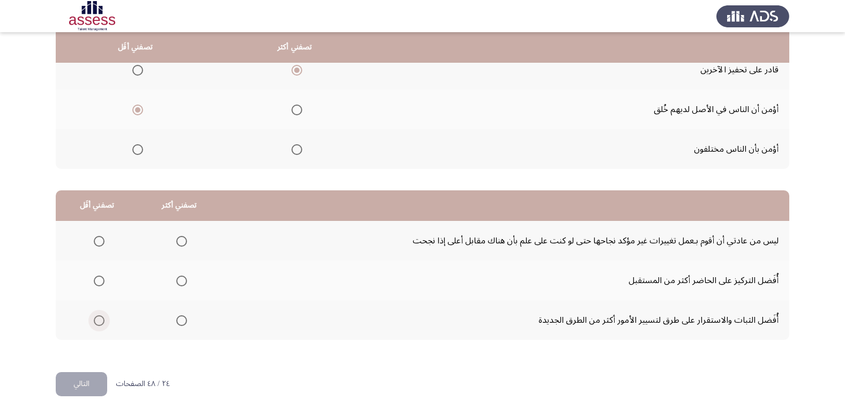
click at [97, 317] on span "Select an option" at bounding box center [99, 320] width 11 height 11
click at [97, 317] on input "Select an option" at bounding box center [99, 320] width 11 height 11
click at [183, 240] on span "Select an option" at bounding box center [181, 241] width 11 height 11
click at [183, 240] on input "Select an option" at bounding box center [181, 241] width 11 height 11
click at [65, 381] on button "التالي" at bounding box center [81, 384] width 51 height 24
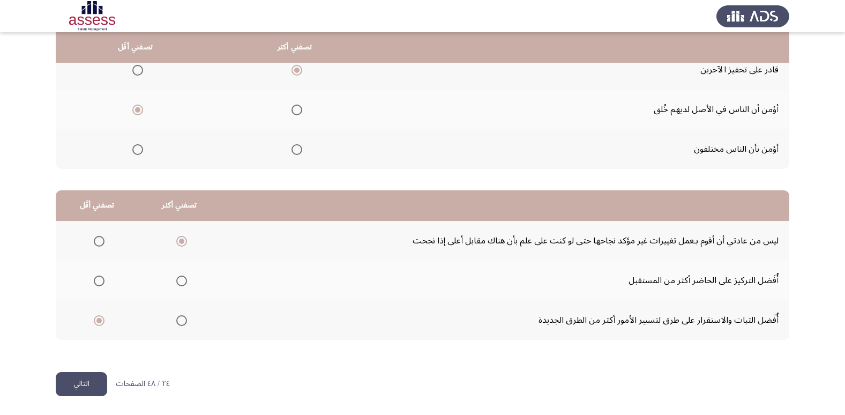
scroll to position [0, 0]
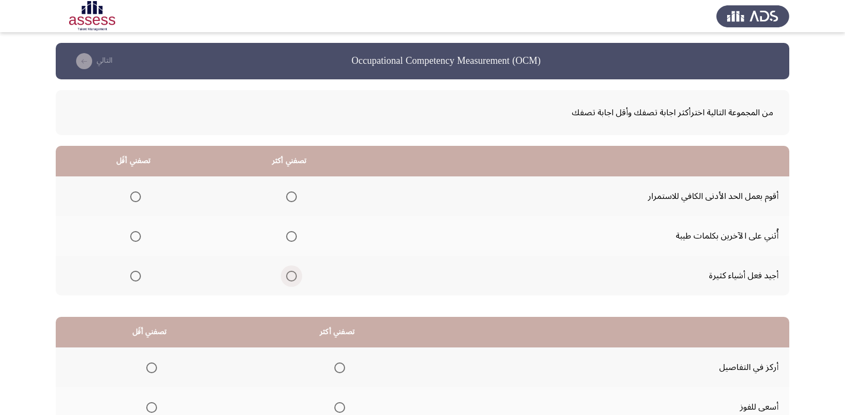
click at [292, 279] on span "Select an option" at bounding box center [291, 276] width 11 height 11
click at [292, 279] on input "Select an option" at bounding box center [291, 276] width 11 height 11
click at [135, 197] on span "Select an option" at bounding box center [135, 196] width 11 height 11
click at [135, 197] on input "Select an option" at bounding box center [135, 196] width 11 height 11
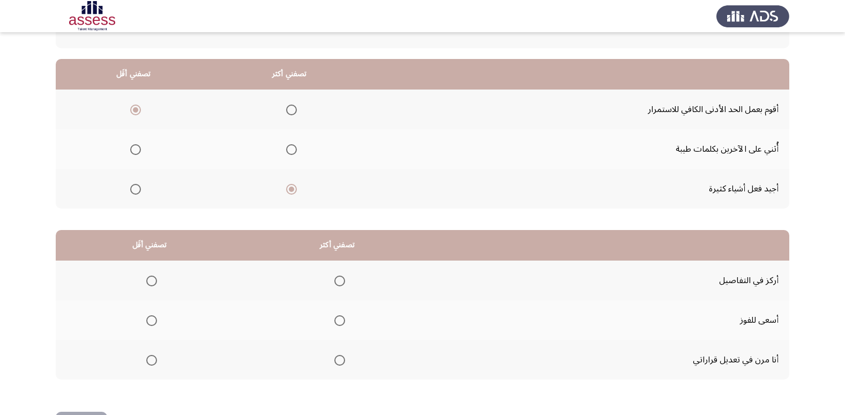
scroll to position [73, 0]
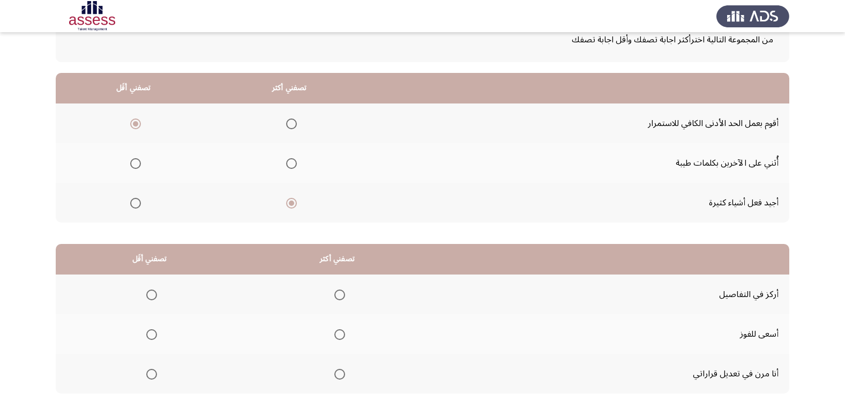
click at [153, 290] on span "Select an option" at bounding box center [151, 295] width 11 height 11
click at [153, 290] on input "Select an option" at bounding box center [151, 295] width 11 height 11
click at [335, 331] on span "Select an option" at bounding box center [340, 334] width 11 height 11
click at [335, 331] on input "Select an option" at bounding box center [340, 334] width 11 height 11
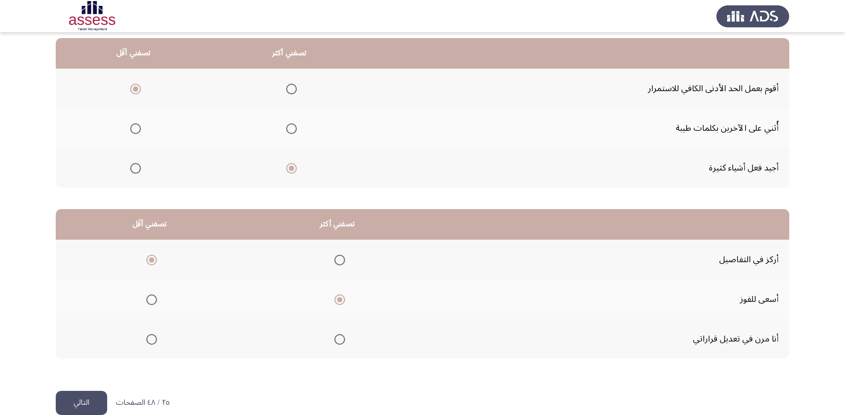
scroll to position [127, 0]
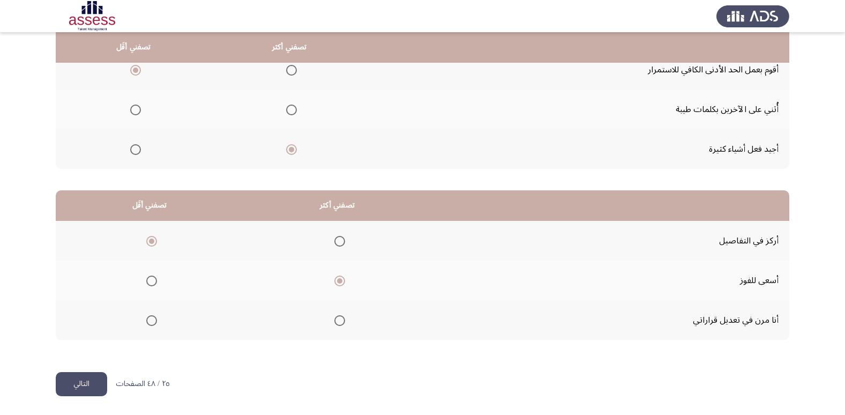
click at [92, 382] on button "التالي" at bounding box center [81, 384] width 51 height 24
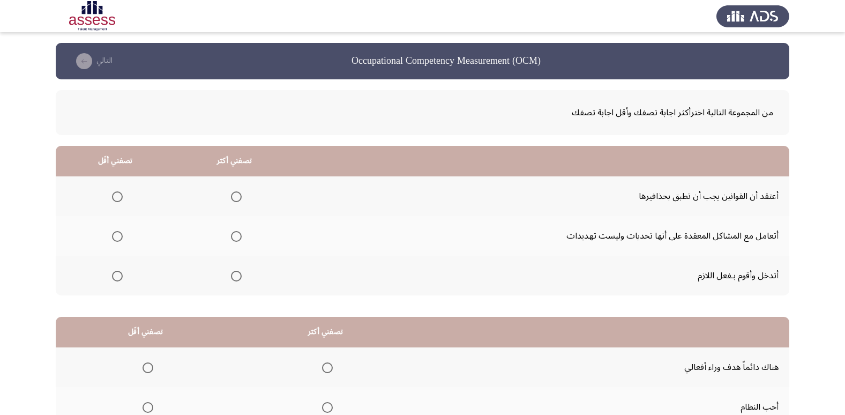
click at [236, 236] on span "Select an option" at bounding box center [236, 236] width 0 height 0
click at [235, 236] on input "Select an option" at bounding box center [236, 236] width 11 height 11
click at [115, 196] on span "Select an option" at bounding box center [117, 196] width 11 height 11
click at [115, 196] on input "Select an option" at bounding box center [117, 196] width 11 height 11
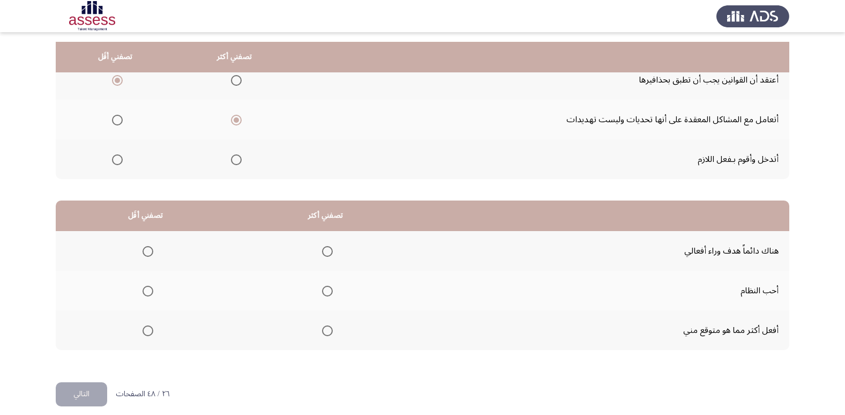
scroll to position [127, 0]
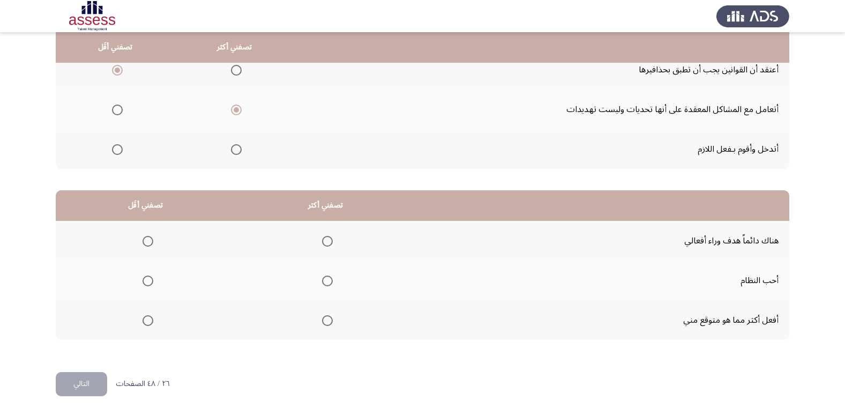
click at [323, 242] on span "Select an option" at bounding box center [327, 241] width 11 height 11
click at [323, 242] on input "Select an option" at bounding box center [327, 241] width 11 height 11
click at [144, 283] on span "Select an option" at bounding box center [148, 281] width 11 height 11
click at [144, 283] on input "Select an option" at bounding box center [148, 281] width 11 height 11
drag, startPoint x: 91, startPoint y: 377, endPoint x: 507, endPoint y: 375, distance: 416.0
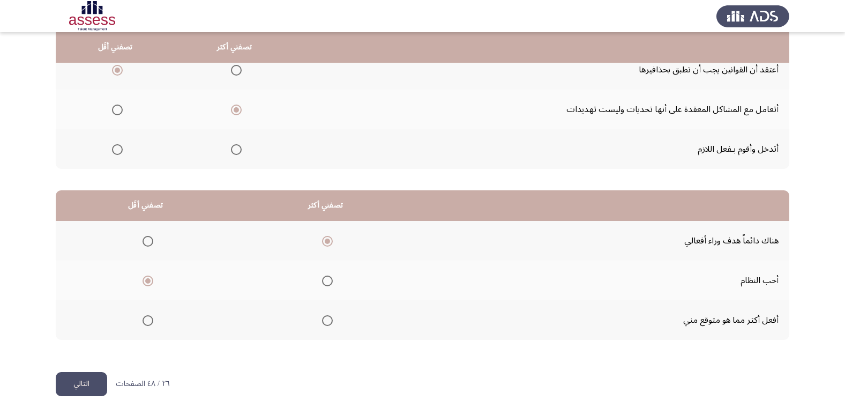
click at [489, 389] on html "Occupational Competency Measurement (OCM) التالي من المجموعة التالية اخترأكثر ا…" at bounding box center [422, 143] width 845 height 541
click at [492, 387] on html "Occupational Competency Measurement (OCM) التالي من المجموعة التالية اخترأكثر ا…" at bounding box center [422, 143] width 845 height 541
click at [502, 378] on html "Occupational Competency Measurement (OCM) التالي من المجموعة التالية اخترأكثر ا…" at bounding box center [422, 143] width 845 height 541
click at [149, 242] on span "Select an option" at bounding box center [148, 241] width 11 height 11
click at [149, 242] on input "Select an option" at bounding box center [148, 241] width 11 height 11
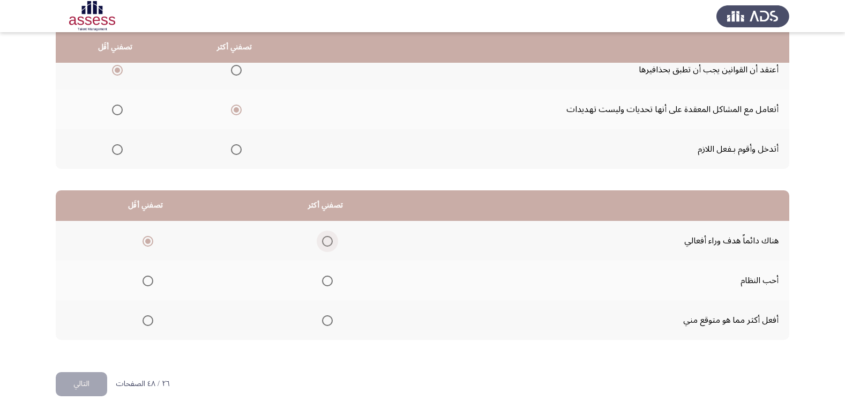
click at [326, 239] on span "Select an option" at bounding box center [327, 241] width 11 height 11
click at [326, 239] on input "Select an option" at bounding box center [327, 241] width 11 height 11
click at [148, 324] on span "Select an option" at bounding box center [148, 320] width 11 height 11
click at [148, 324] on input "Select an option" at bounding box center [148, 320] width 11 height 11
click at [75, 387] on button "التالي" at bounding box center [81, 384] width 51 height 24
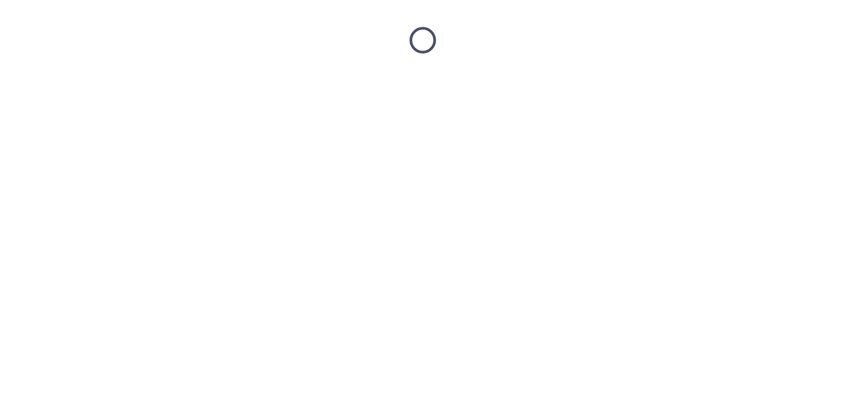
scroll to position [0, 0]
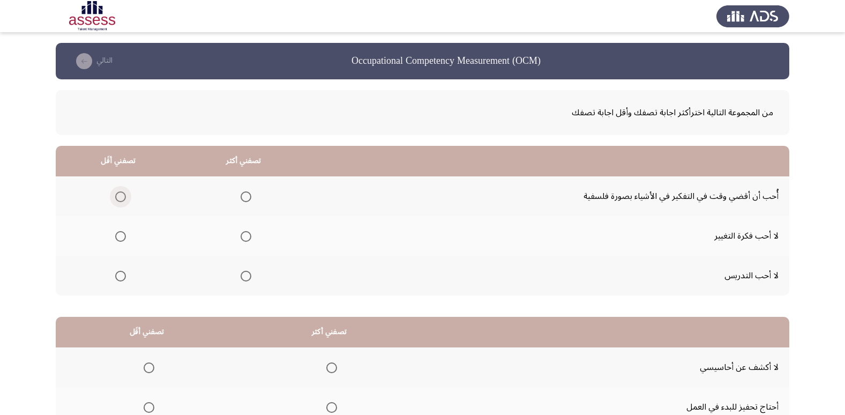
click at [123, 197] on span "Select an option" at bounding box center [120, 196] width 11 height 11
click at [123, 197] on input "Select an option" at bounding box center [120, 196] width 11 height 11
click at [302, 245] on th at bounding box center [243, 236] width 125 height 40
click at [247, 188] on mat-radio-group "Select an option" at bounding box center [243, 196] width 15 height 18
click at [246, 195] on span "Select an option" at bounding box center [246, 196] width 11 height 11
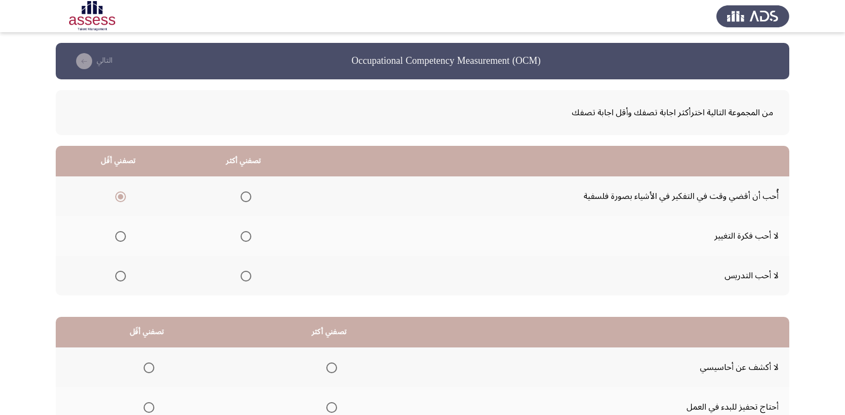
click at [246, 195] on input "Select an option" at bounding box center [246, 196] width 11 height 11
click at [123, 275] on span "Select an option" at bounding box center [120, 276] width 11 height 11
click at [123, 275] on input "Select an option" at bounding box center [120, 276] width 11 height 11
click at [115, 238] on span "Select an option" at bounding box center [120, 236] width 11 height 11
click at [115, 238] on input "Select an option" at bounding box center [120, 236] width 11 height 11
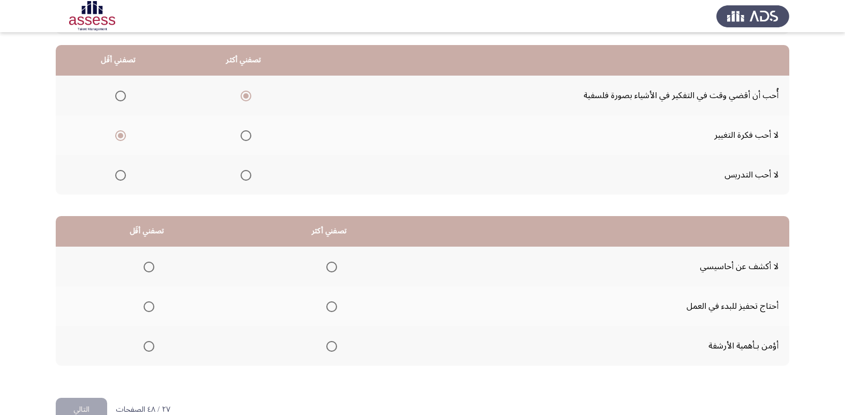
scroll to position [107, 0]
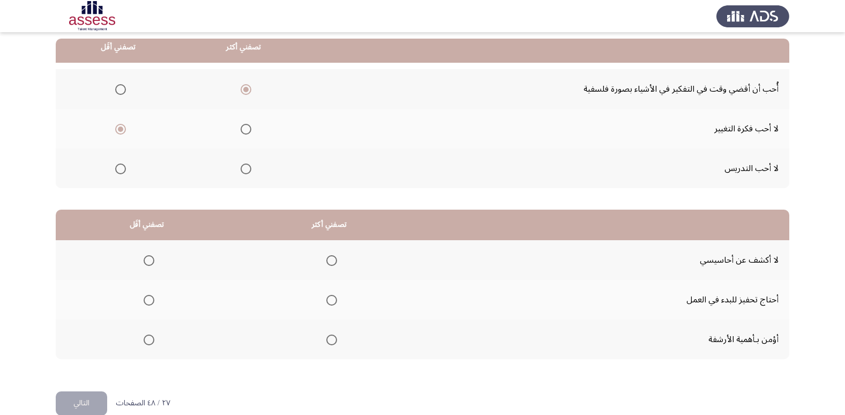
click at [245, 173] on span "Select an option" at bounding box center [246, 169] width 11 height 11
click at [245, 173] on input "Select an option" at bounding box center [246, 169] width 11 height 11
click at [241, 85] on span "Select an option" at bounding box center [246, 89] width 11 height 11
click at [241, 85] on input "Select an option" at bounding box center [246, 89] width 11 height 11
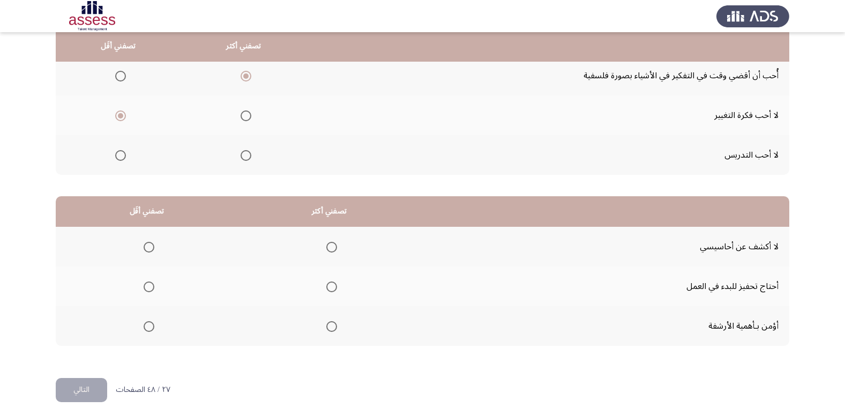
scroll to position [122, 0]
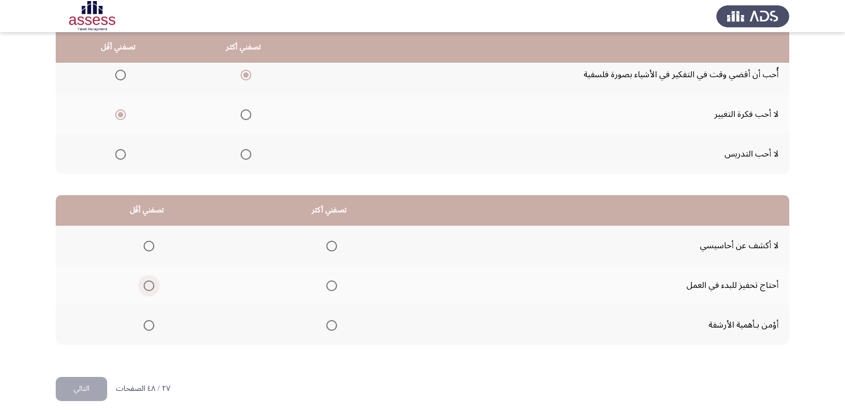
click at [146, 286] on span "Select an option" at bounding box center [149, 285] width 11 height 11
click at [146, 286] on input "Select an option" at bounding box center [149, 285] width 11 height 11
click at [330, 247] on span "Select an option" at bounding box center [331, 246] width 11 height 11
click at [330, 247] on input "Select an option" at bounding box center [331, 246] width 11 height 11
click at [93, 383] on button "التالي" at bounding box center [81, 389] width 51 height 24
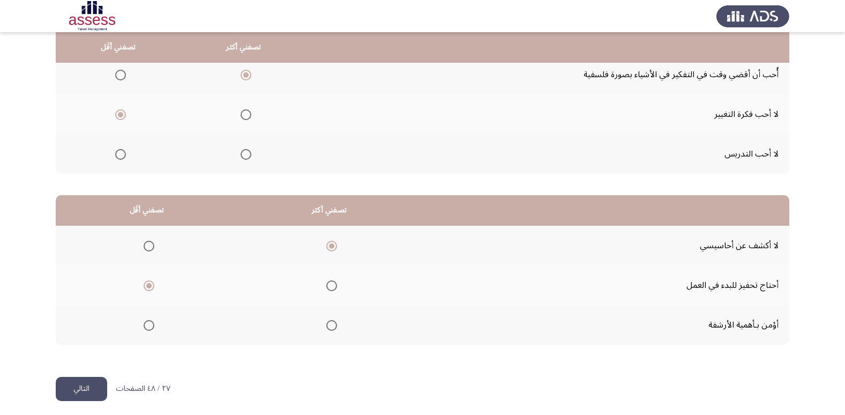
scroll to position [0, 0]
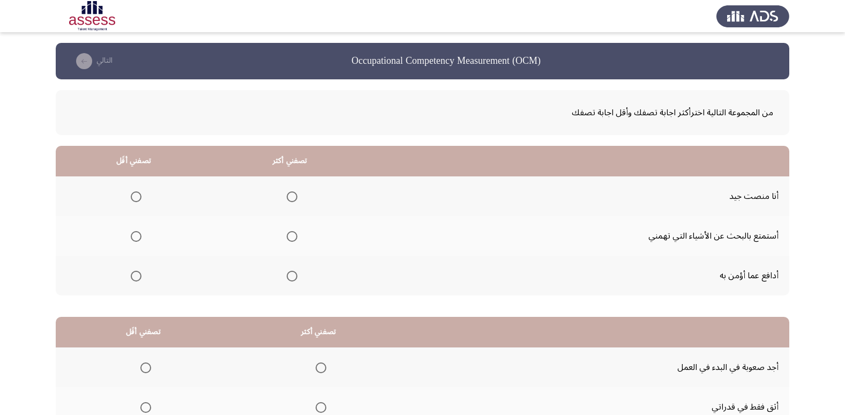
click at [294, 281] on mat-radio-group "Select an option" at bounding box center [290, 275] width 15 height 18
click at [291, 277] on span "Select an option" at bounding box center [292, 276] width 11 height 11
click at [291, 277] on input "Select an option" at bounding box center [292, 276] width 11 height 11
click at [292, 197] on span "Select an option" at bounding box center [292, 197] width 0 height 0
click at [290, 197] on input "Select an option" at bounding box center [292, 196] width 11 height 11
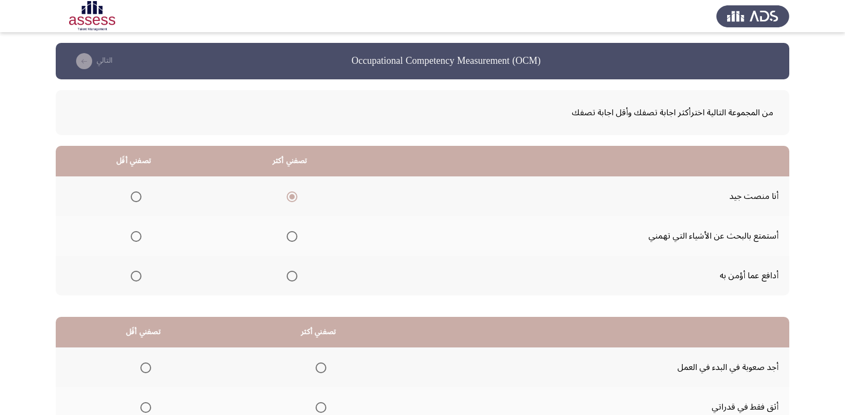
click at [133, 277] on span "Select an option" at bounding box center [136, 276] width 11 height 11
click at [133, 277] on input "Select an option" at bounding box center [136, 276] width 11 height 11
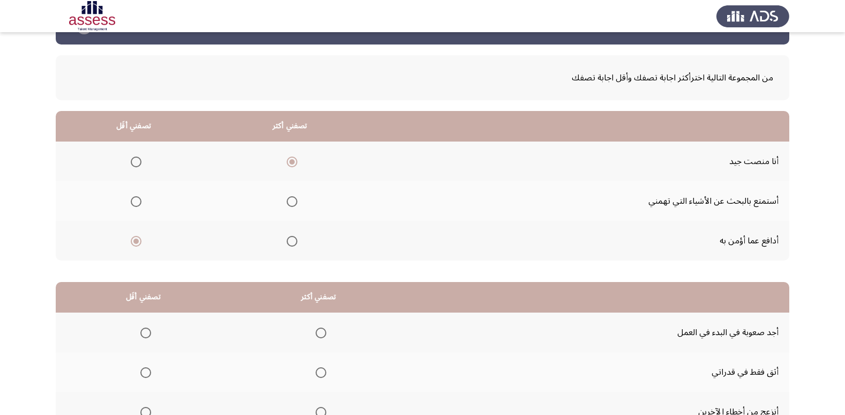
scroll to position [107, 0]
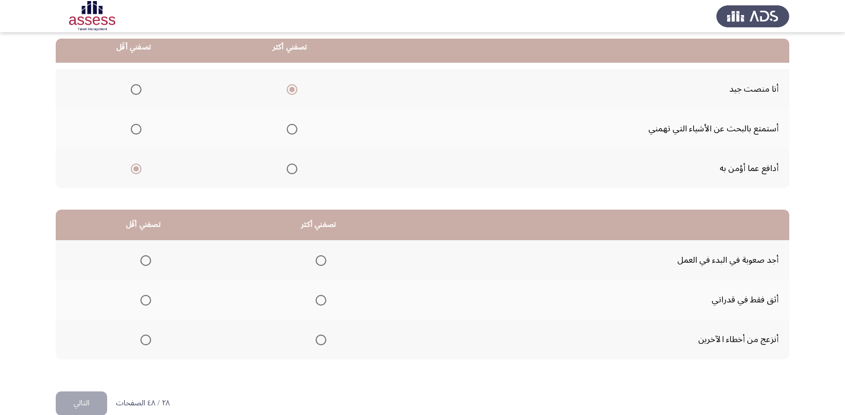
click at [142, 263] on span "Select an option" at bounding box center [145, 260] width 11 height 11
click at [142, 263] on input "Select an option" at bounding box center [145, 260] width 11 height 11
click at [142, 340] on span "Select an option" at bounding box center [145, 340] width 11 height 11
click at [142, 340] on input "Select an option" at bounding box center [145, 340] width 11 height 11
click at [142, 257] on span "Select an option" at bounding box center [145, 260] width 11 height 11
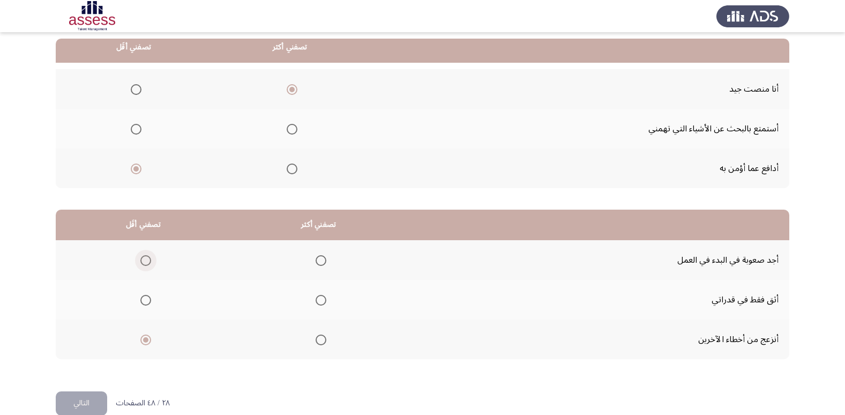
click at [142, 257] on input "Select an option" at bounding box center [145, 260] width 11 height 11
click at [320, 302] on span "Select an option" at bounding box center [321, 300] width 11 height 11
click at [320, 302] on input "Select an option" at bounding box center [321, 300] width 11 height 11
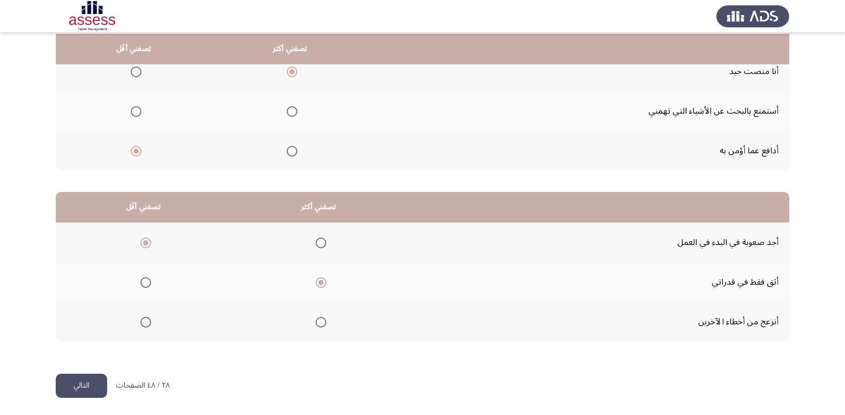
scroll to position [127, 0]
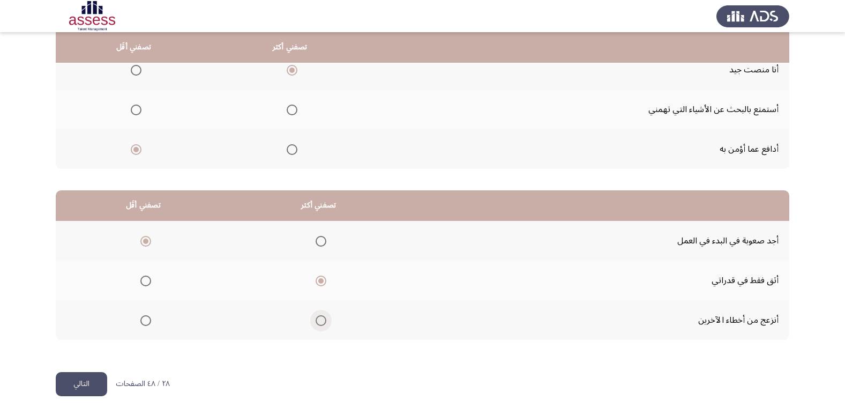
click at [321, 316] on span "Select an option" at bounding box center [321, 320] width 11 height 11
click at [321, 316] on input "Select an option" at bounding box center [321, 320] width 11 height 11
click at [93, 376] on button "التالي" at bounding box center [81, 384] width 51 height 24
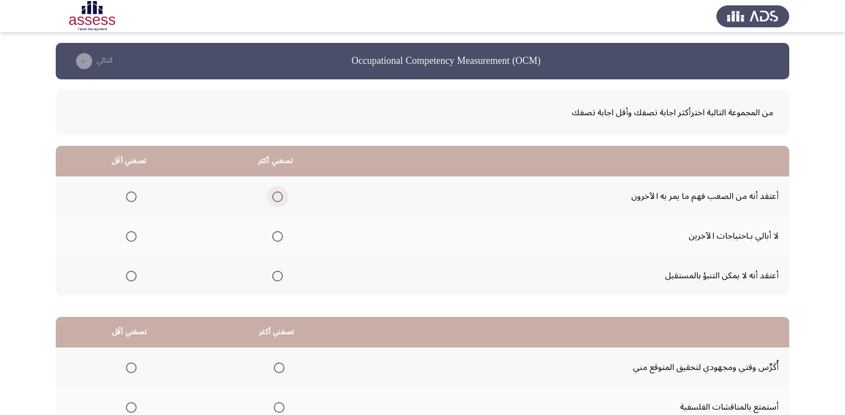
click at [276, 192] on span "Select an option" at bounding box center [277, 196] width 11 height 11
click at [276, 192] on input "Select an option" at bounding box center [277, 196] width 11 height 11
click at [127, 278] on span "Select an option" at bounding box center [131, 276] width 11 height 11
click at [127, 278] on input "Select an option" at bounding box center [131, 276] width 11 height 11
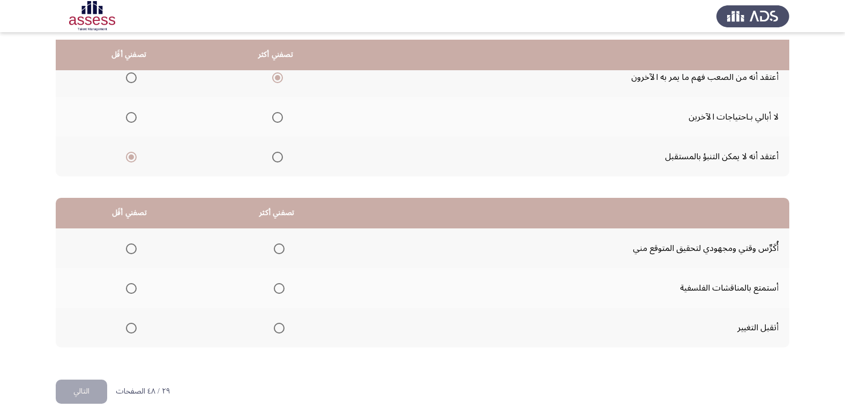
scroll to position [127, 0]
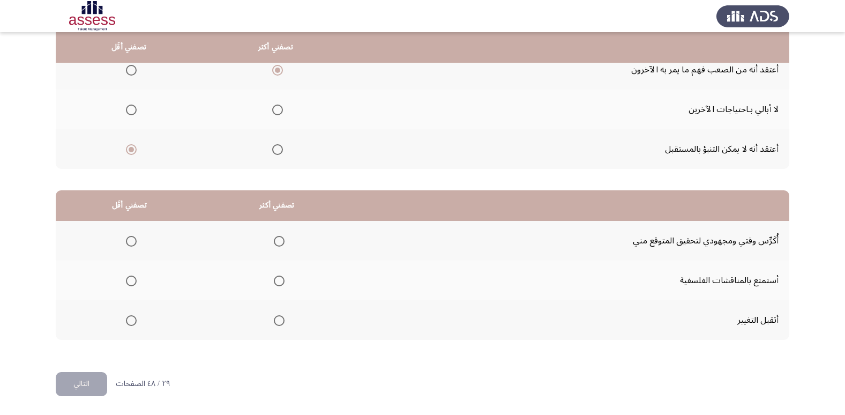
click at [276, 241] on span "Select an option" at bounding box center [279, 241] width 11 height 11
click at [276, 241] on input "Select an option" at bounding box center [279, 241] width 11 height 11
click at [131, 283] on span "Select an option" at bounding box center [131, 281] width 11 height 11
click at [131, 283] on input "Select an option" at bounding box center [131, 281] width 11 height 11
click at [80, 380] on button "التالي" at bounding box center [81, 384] width 51 height 24
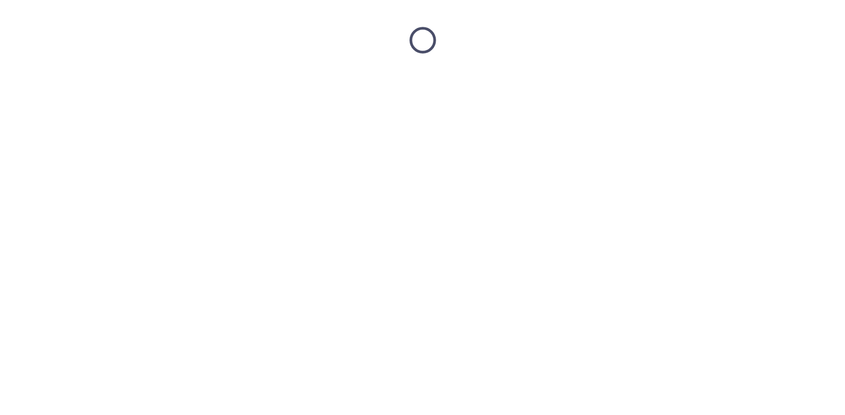
scroll to position [0, 0]
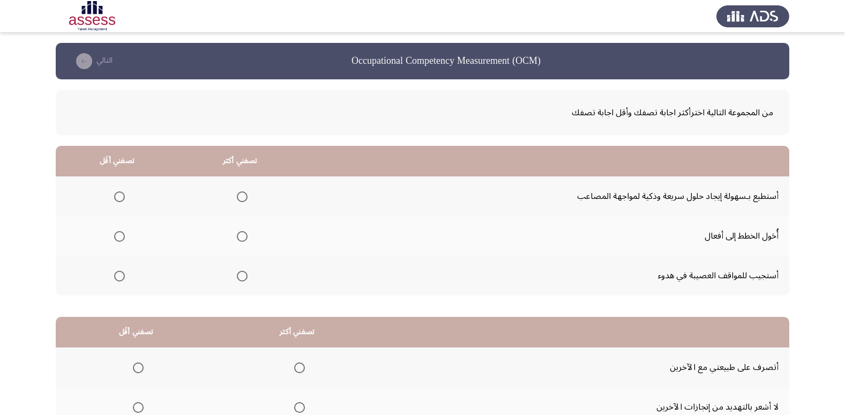
click at [244, 238] on span "Select an option" at bounding box center [242, 236] width 11 height 11
click at [244, 238] on input "Select an option" at bounding box center [242, 236] width 11 height 11
click at [120, 194] on span "Select an option" at bounding box center [119, 196] width 11 height 11
click at [120, 194] on input "Select an option" at bounding box center [119, 196] width 11 height 11
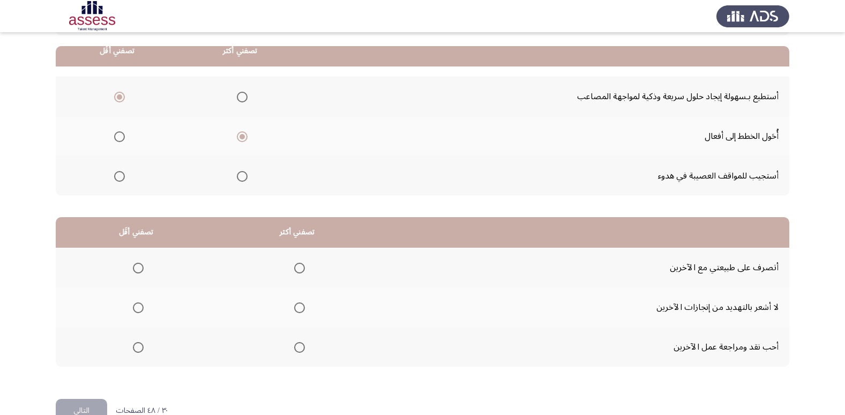
scroll to position [107, 0]
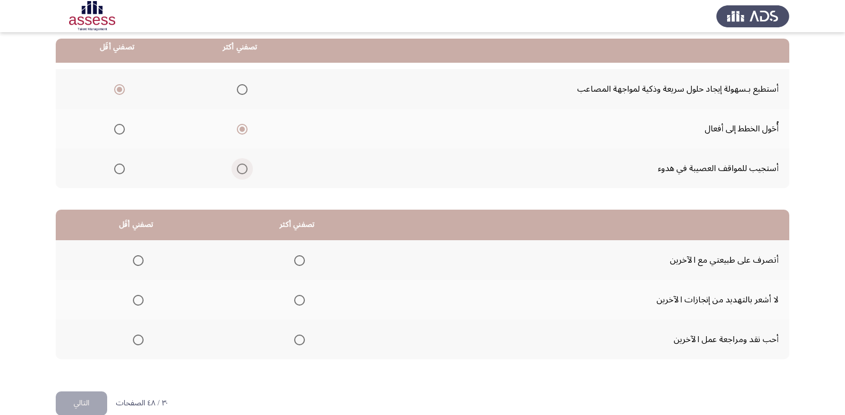
click at [242, 164] on span "Select an option" at bounding box center [242, 169] width 11 height 11
click at [242, 164] on input "Select an option" at bounding box center [242, 169] width 11 height 11
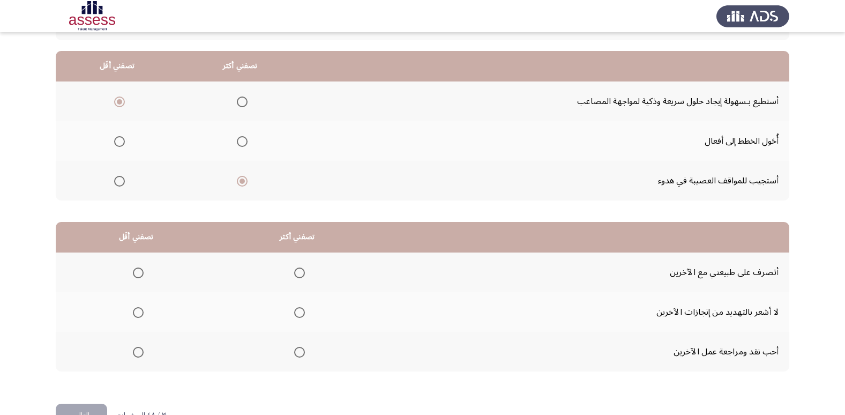
scroll to position [127, 0]
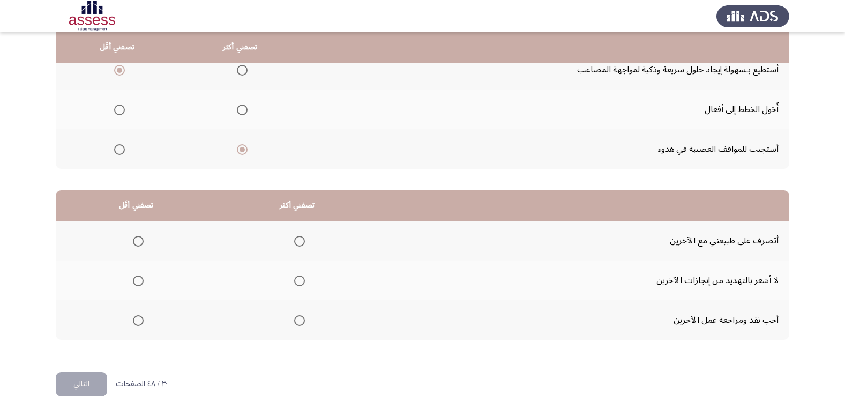
click at [302, 244] on span "Select an option" at bounding box center [299, 241] width 11 height 11
click at [302, 244] on input "Select an option" at bounding box center [299, 241] width 11 height 11
click at [294, 281] on span "Select an option" at bounding box center [299, 281] width 11 height 11
click at [294, 281] on input "Select an option" at bounding box center [299, 281] width 11 height 11
click at [137, 240] on span "Select an option" at bounding box center [138, 241] width 11 height 11
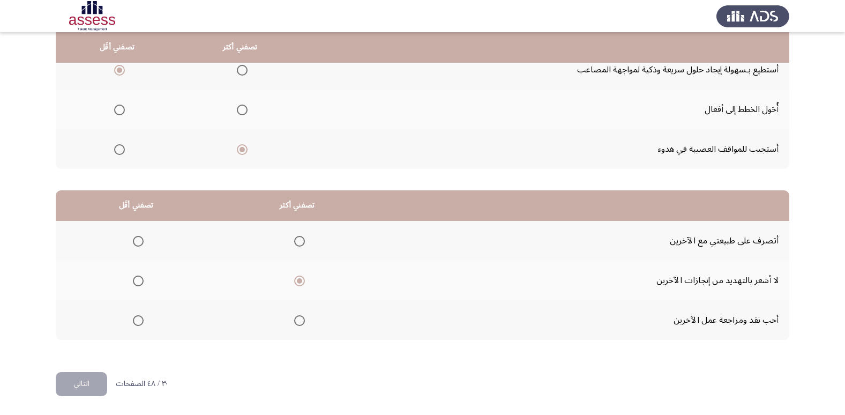
click at [137, 240] on input "Select an option" at bounding box center [138, 241] width 11 height 11
click at [62, 379] on button "التالي" at bounding box center [81, 384] width 51 height 24
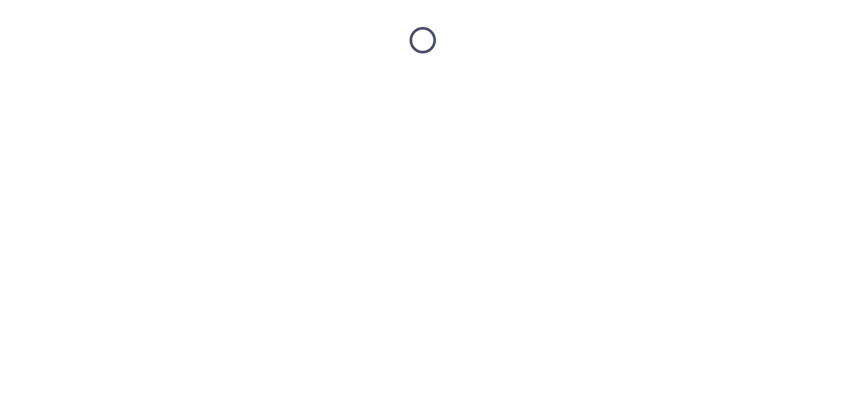
scroll to position [0, 0]
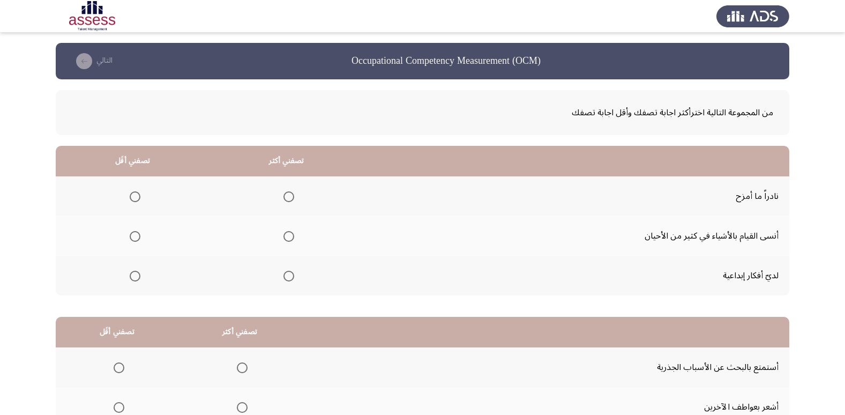
click at [284, 277] on span "Select an option" at bounding box center [289, 276] width 11 height 11
click at [284, 277] on input "Select an option" at bounding box center [289, 276] width 11 height 11
click at [128, 198] on label "Select an option" at bounding box center [132, 196] width 15 height 11
click at [130, 198] on input "Select an option" at bounding box center [135, 196] width 11 height 11
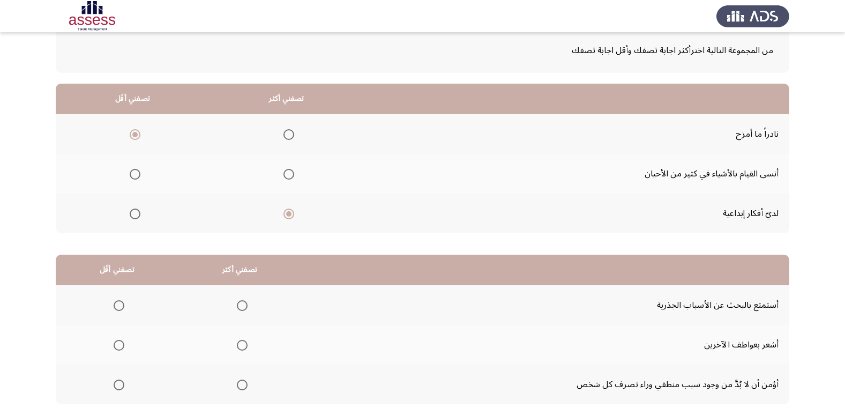
scroll to position [107, 0]
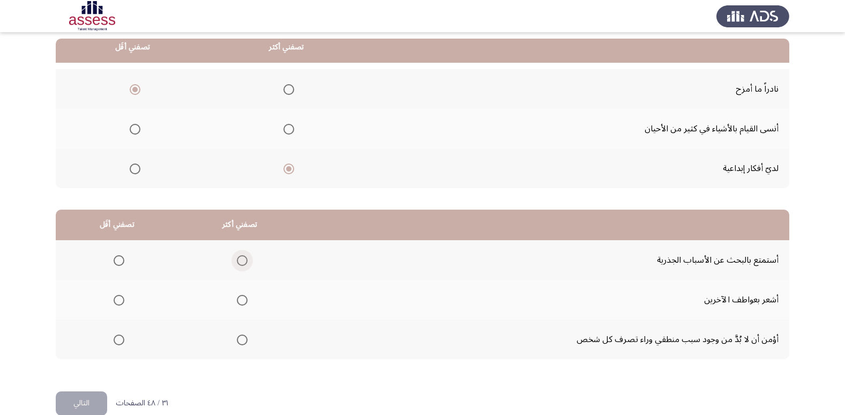
click at [240, 261] on span "Select an option" at bounding box center [242, 260] width 11 height 11
click at [240, 261] on input "Select an option" at bounding box center [242, 260] width 11 height 11
click at [120, 298] on span "Select an option" at bounding box center [119, 300] width 11 height 11
click at [120, 298] on input "Select an option" at bounding box center [119, 300] width 11 height 11
click at [77, 397] on button "التالي" at bounding box center [81, 403] width 51 height 24
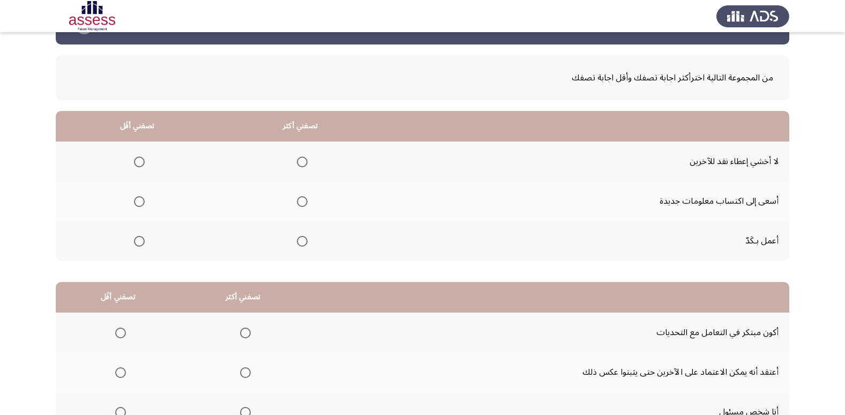
scroll to position [54, 0]
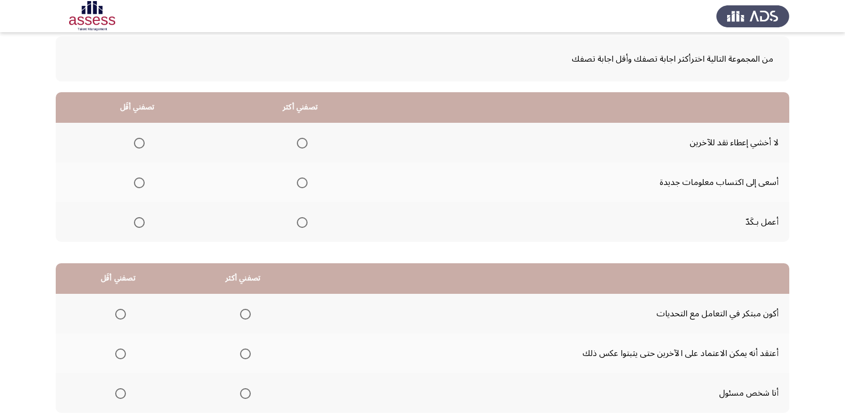
click at [301, 180] on span "Select an option" at bounding box center [302, 182] width 11 height 11
click at [301, 180] on input "Select an option" at bounding box center [302, 182] width 11 height 11
click at [139, 139] on mat-radio-button "Select an option" at bounding box center [137, 142] width 15 height 11
click at [139, 140] on span "Select an option" at bounding box center [139, 143] width 11 height 11
click at [139, 140] on input "Select an option" at bounding box center [139, 143] width 11 height 11
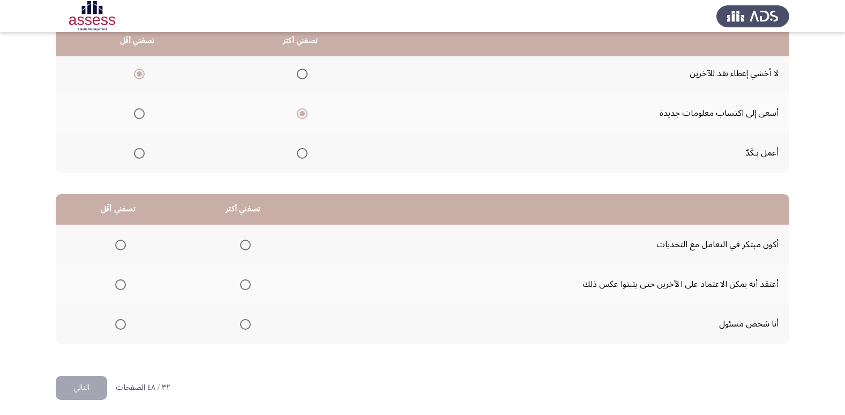
scroll to position [127, 0]
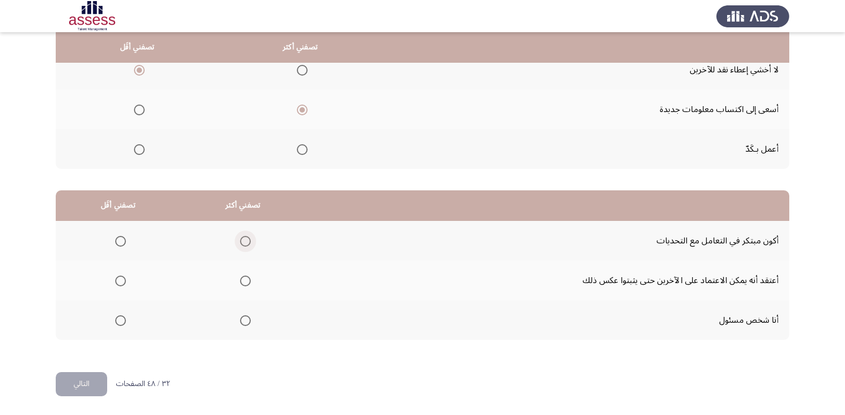
click at [242, 238] on span "Select an option" at bounding box center [245, 241] width 11 height 11
click at [242, 238] on input "Select an option" at bounding box center [245, 241] width 11 height 11
click at [124, 278] on span "Select an option" at bounding box center [120, 281] width 11 height 11
click at [124, 278] on input "Select an option" at bounding box center [120, 281] width 11 height 11
click at [102, 380] on button "التالي" at bounding box center [81, 384] width 51 height 24
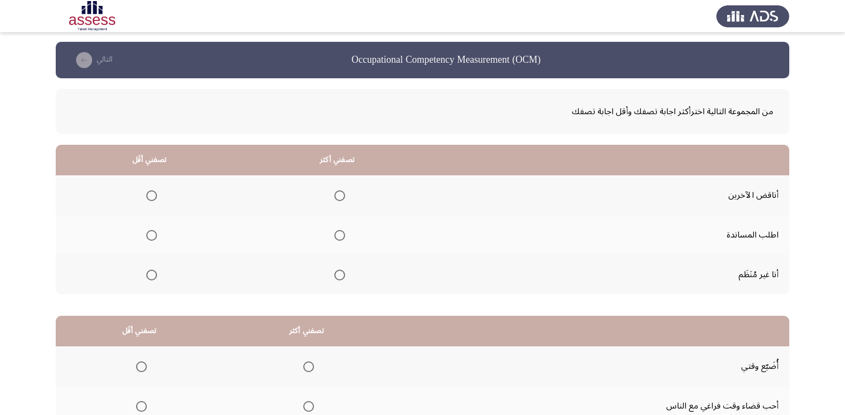
scroll to position [0, 0]
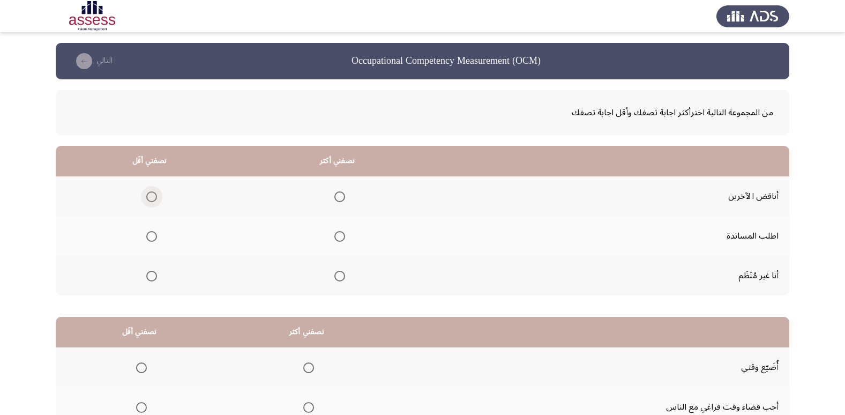
click at [146, 197] on span "Select an option" at bounding box center [151, 196] width 11 height 11
click at [146, 197] on input "Select an option" at bounding box center [151, 196] width 11 height 11
click at [337, 238] on span "Select an option" at bounding box center [340, 236] width 11 height 11
click at [337, 238] on input "Select an option" at bounding box center [340, 236] width 11 height 11
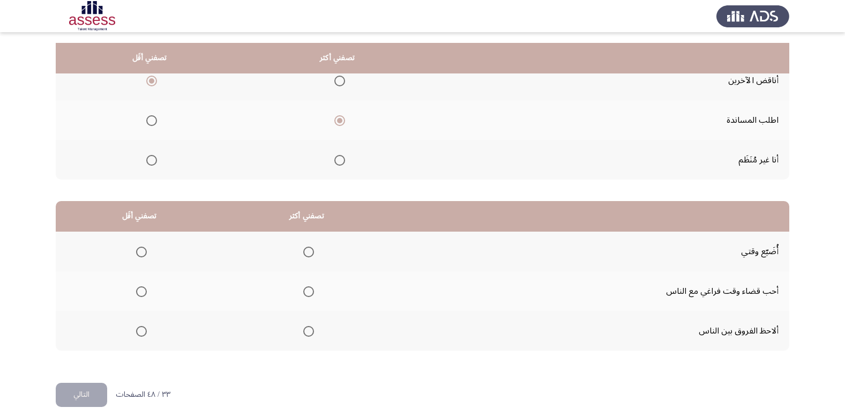
scroll to position [127, 0]
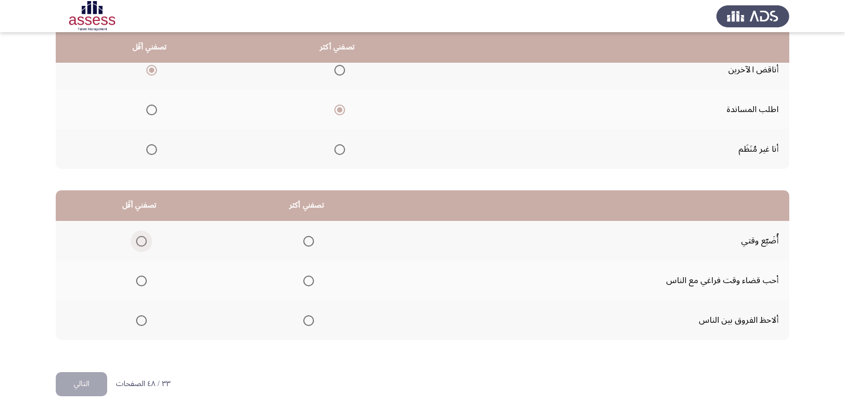
click at [137, 239] on span "Select an option" at bounding box center [141, 241] width 11 height 11
click at [137, 239] on input "Select an option" at bounding box center [141, 241] width 11 height 11
click at [303, 321] on span "Select an option" at bounding box center [308, 320] width 11 height 11
click at [303, 321] on input "Select an option" at bounding box center [308, 320] width 11 height 11
click at [79, 377] on button "التالي" at bounding box center [81, 384] width 51 height 24
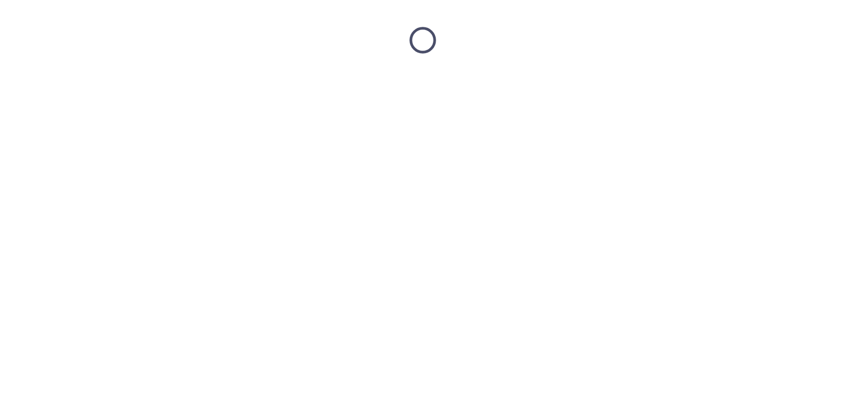
scroll to position [0, 0]
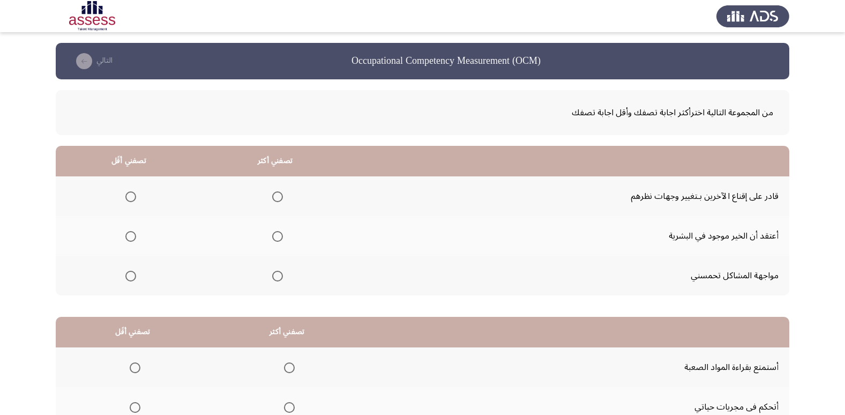
click at [274, 238] on span "Select an option" at bounding box center [277, 236] width 11 height 11
click at [274, 238] on input "Select an option" at bounding box center [277, 236] width 11 height 11
click at [129, 194] on span "Select an option" at bounding box center [130, 196] width 11 height 11
click at [129, 194] on input "Select an option" at bounding box center [130, 196] width 11 height 11
click at [128, 274] on span "Select an option" at bounding box center [130, 276] width 11 height 11
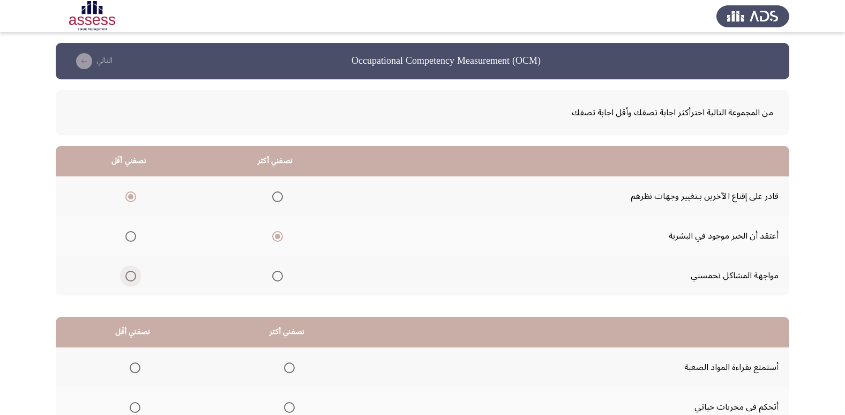
click at [128, 274] on input "Select an option" at bounding box center [130, 276] width 11 height 11
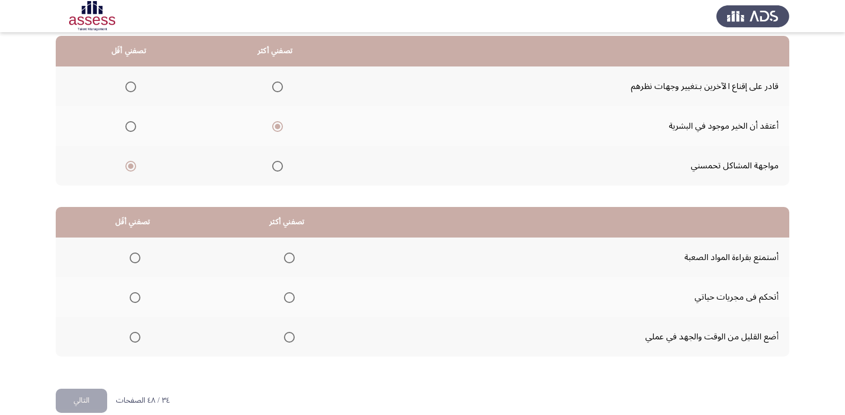
scroll to position [127, 0]
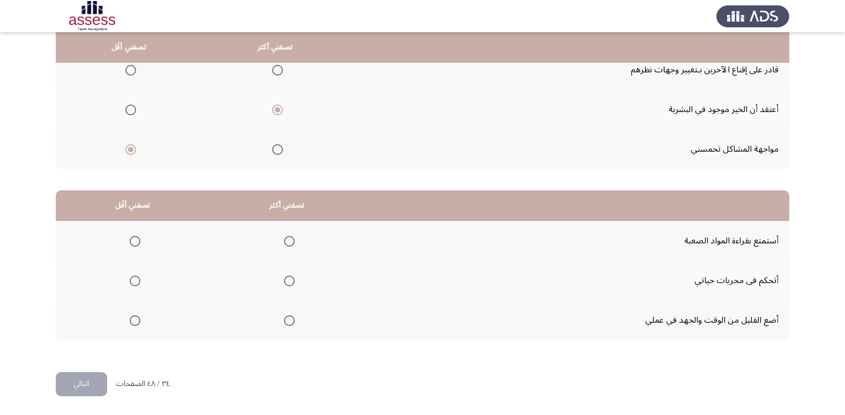
click at [286, 236] on span "Select an option" at bounding box center [289, 241] width 11 height 11
click at [286, 236] on input "Select an option" at bounding box center [289, 241] width 11 height 11
click at [139, 320] on span "Select an option" at bounding box center [135, 320] width 11 height 11
click at [139, 320] on input "Select an option" at bounding box center [135, 320] width 11 height 11
click at [98, 379] on button "التالي" at bounding box center [81, 384] width 51 height 24
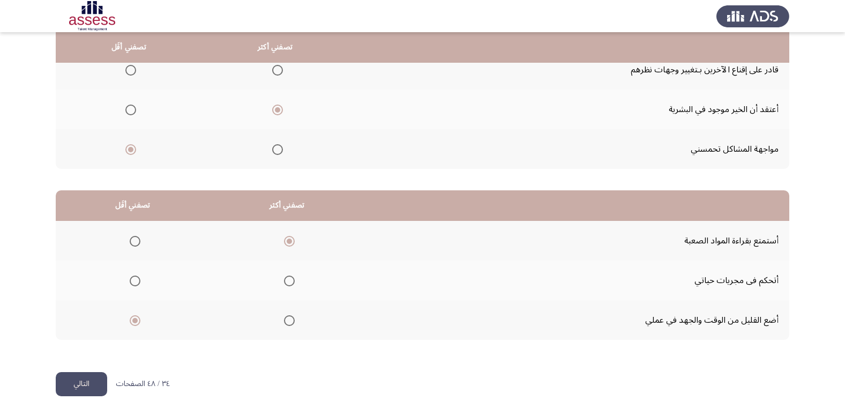
scroll to position [0, 0]
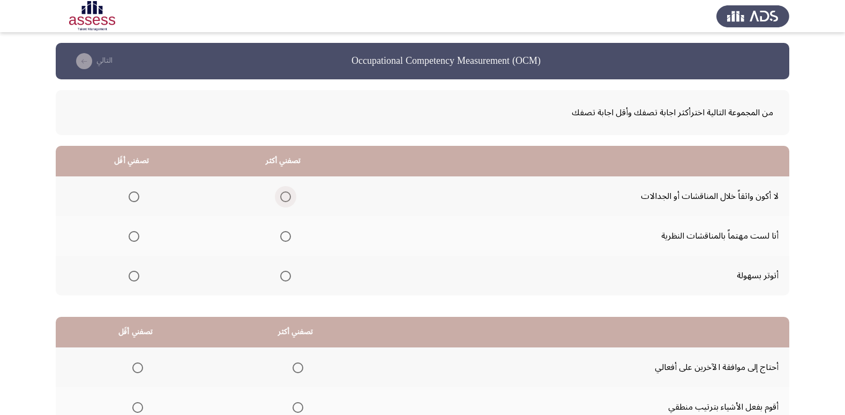
click at [286, 194] on span "Select an option" at bounding box center [285, 196] width 11 height 11
click at [286, 194] on input "Select an option" at bounding box center [285, 196] width 11 height 11
click at [132, 234] on span "Select an option" at bounding box center [134, 236] width 11 height 11
click at [132, 234] on input "Select an option" at bounding box center [134, 236] width 11 height 11
click at [135, 277] on span "Select an option" at bounding box center [134, 276] width 11 height 11
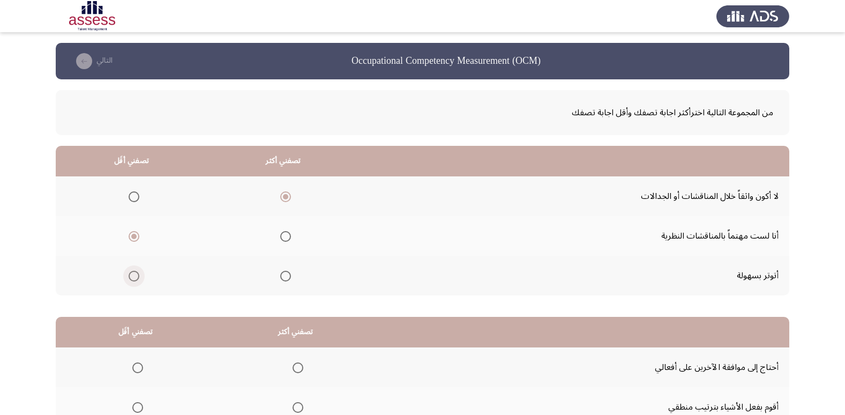
click at [135, 277] on input "Select an option" at bounding box center [134, 276] width 11 height 11
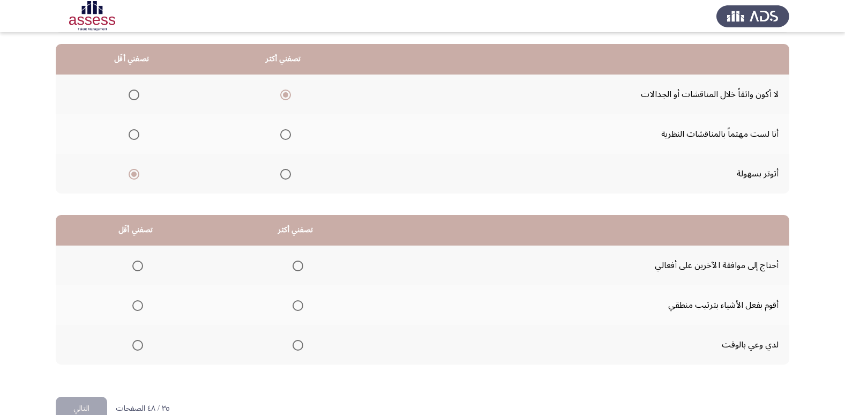
scroll to position [127, 0]
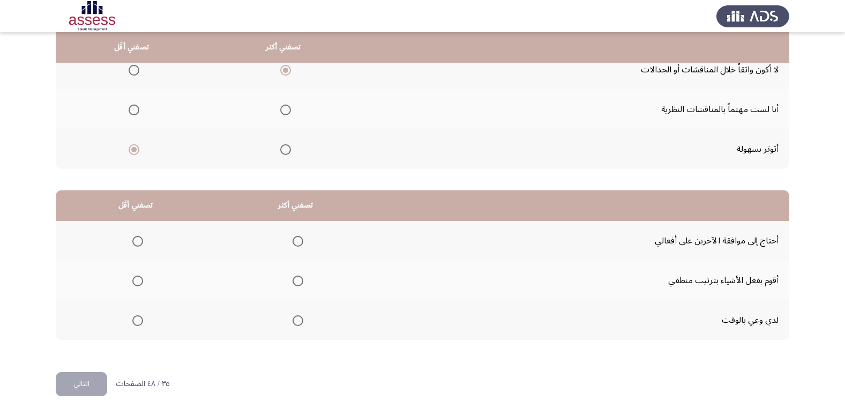
drag, startPoint x: 179, startPoint y: 259, endPoint x: 510, endPoint y: 409, distance: 363.8
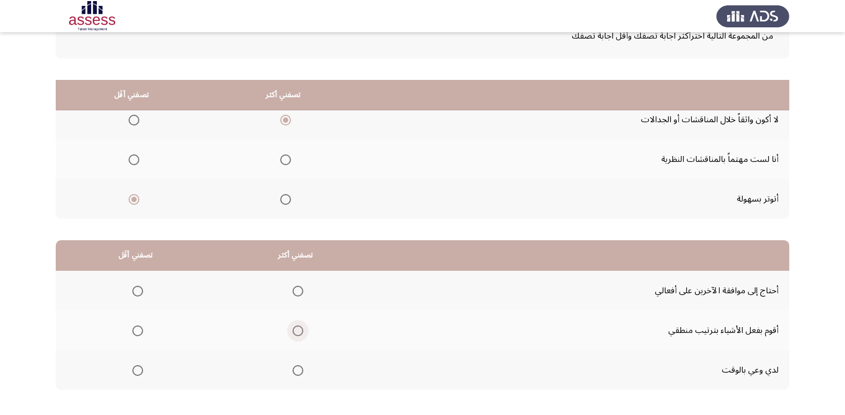
click at [297, 284] on tbody "أحتاج إلى موافقة الآخرين على أفعالي أقوم بفعل الأشياء بترتيب منطقي لدي وعي بالو…" at bounding box center [423, 330] width 734 height 119
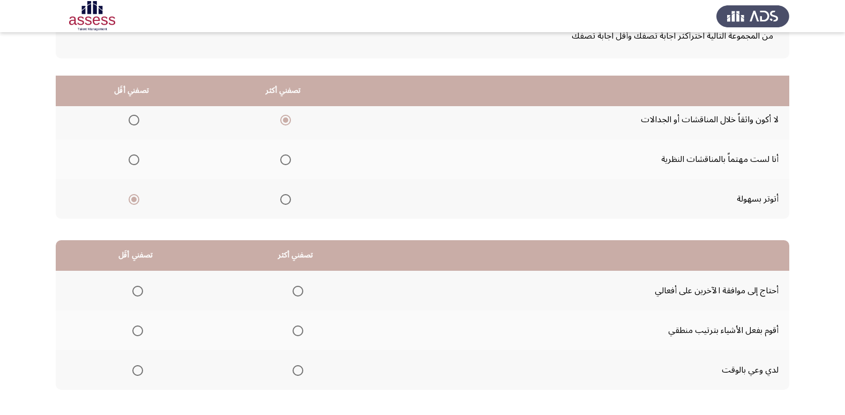
scroll to position [73, 0]
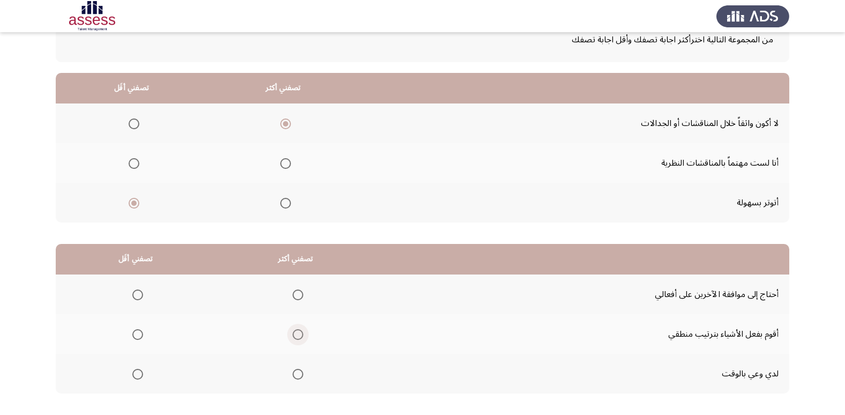
click at [296, 332] on span "Select an option" at bounding box center [298, 334] width 11 height 11
click at [296, 332] on input "Select an option" at bounding box center [298, 334] width 11 height 11
click at [135, 296] on span "Select an option" at bounding box center [137, 295] width 11 height 11
click at [135, 296] on input "Select an option" at bounding box center [137, 295] width 11 height 11
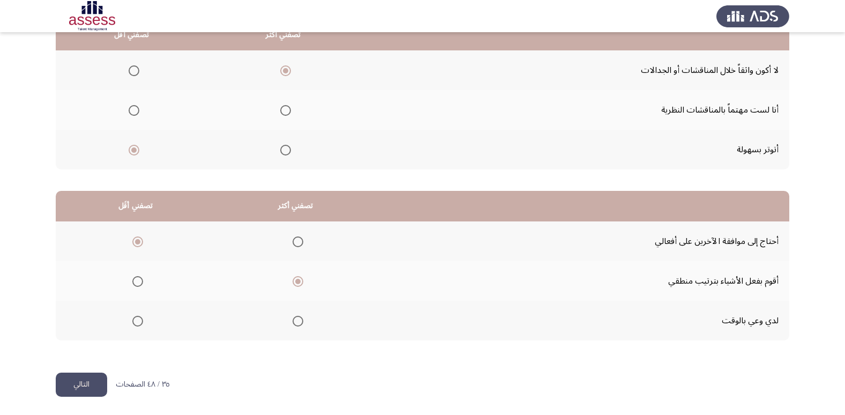
scroll to position [127, 0]
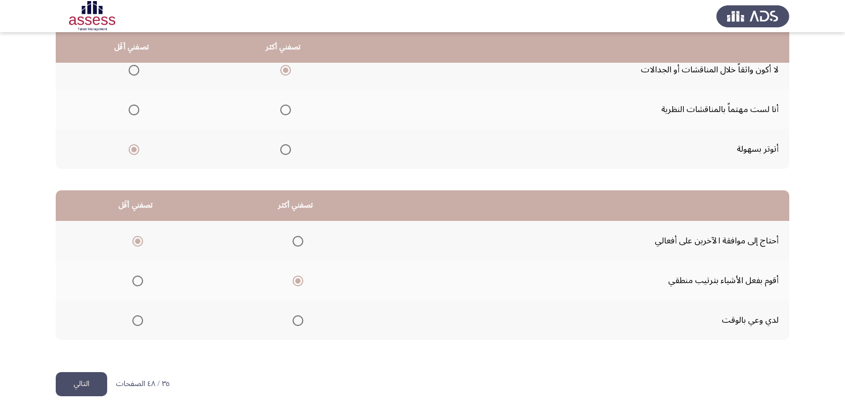
click at [93, 385] on button "التالي" at bounding box center [81, 384] width 51 height 24
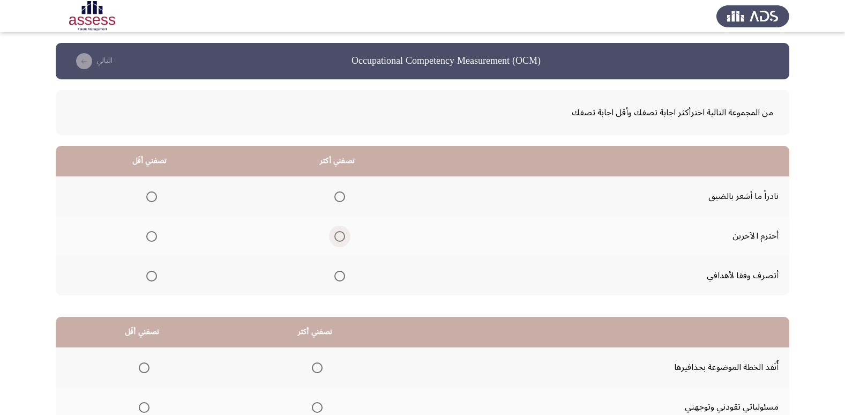
click at [336, 237] on span "Select an option" at bounding box center [340, 236] width 11 height 11
click at [336, 237] on input "Select an option" at bounding box center [340, 236] width 11 height 11
click at [154, 197] on span "Select an option" at bounding box center [151, 196] width 11 height 11
click at [154, 197] on input "Select an option" at bounding box center [151, 196] width 11 height 11
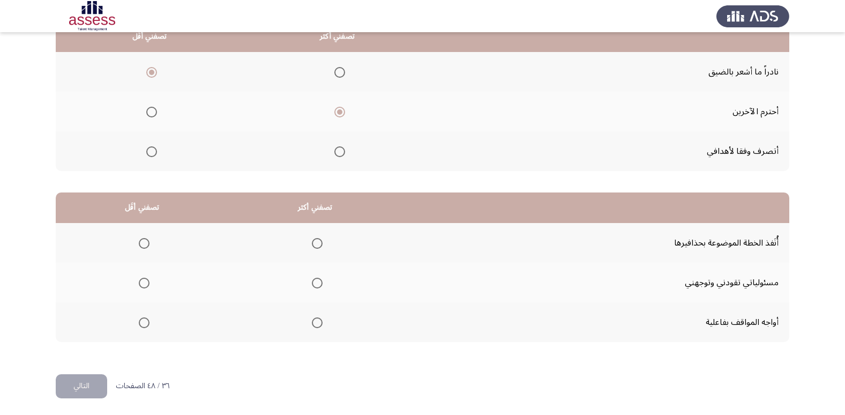
scroll to position [127, 0]
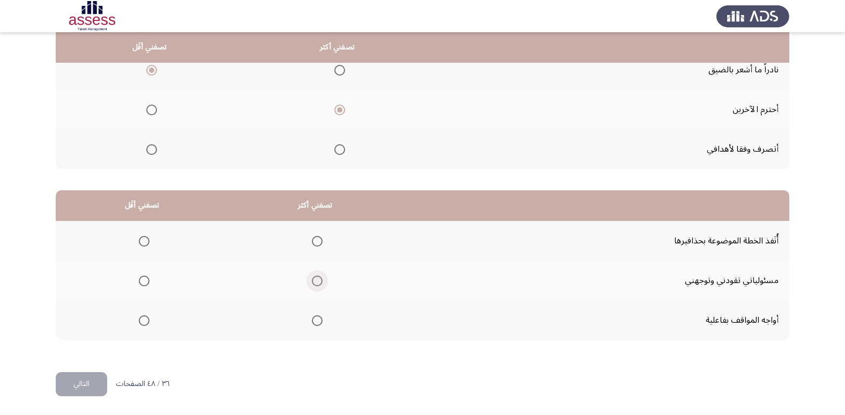
click at [308, 277] on label "Select an option" at bounding box center [315, 281] width 15 height 11
click at [312, 277] on input "Select an option" at bounding box center [317, 281] width 11 height 11
click at [142, 239] on span "Select an option" at bounding box center [144, 241] width 11 height 11
click at [142, 239] on input "Select an option" at bounding box center [144, 241] width 11 height 11
click at [73, 376] on button "التالي" at bounding box center [81, 384] width 51 height 24
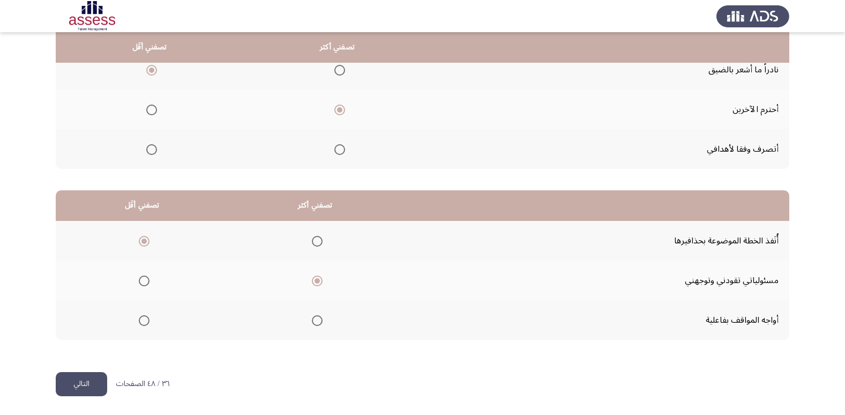
scroll to position [0, 0]
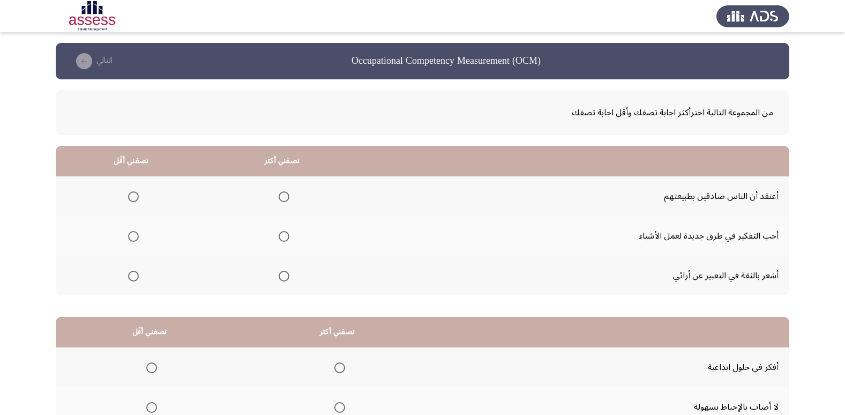
click at [280, 278] on span "Select an option" at bounding box center [284, 276] width 11 height 11
click at [280, 278] on input "Select an option" at bounding box center [284, 276] width 11 height 11
click at [132, 195] on span "Select an option" at bounding box center [133, 196] width 11 height 11
click at [132, 195] on input "Select an option" at bounding box center [133, 196] width 11 height 11
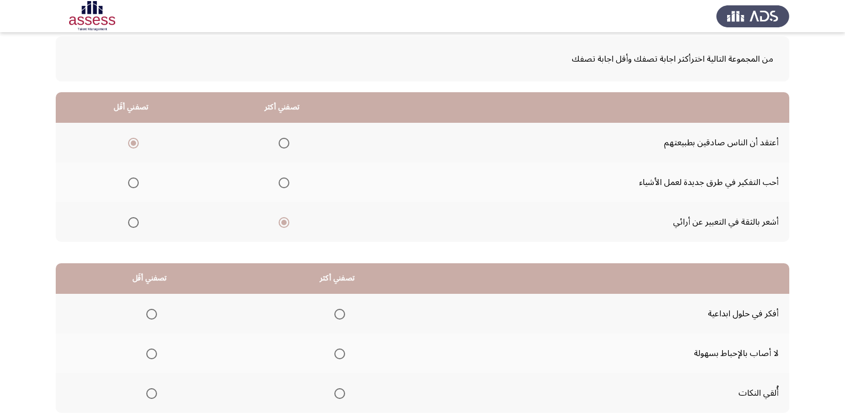
scroll to position [54, 0]
click at [135, 184] on span "Select an option" at bounding box center [133, 182] width 11 height 11
click at [135, 184] on input "Select an option" at bounding box center [133, 182] width 11 height 11
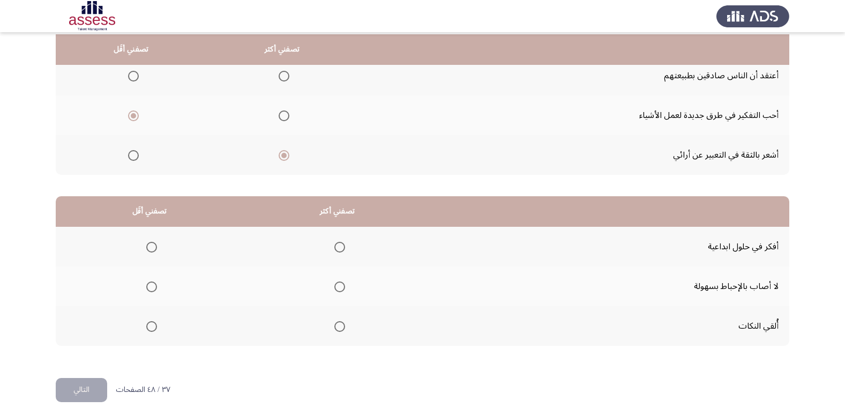
scroll to position [127, 0]
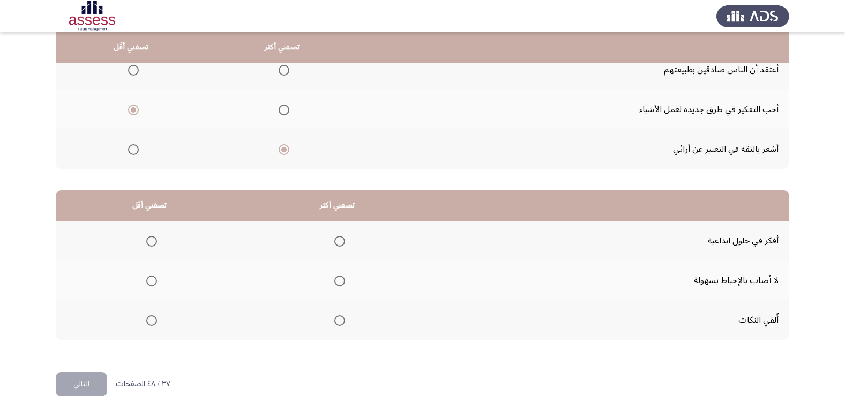
click at [157, 323] on th at bounding box center [150, 320] width 188 height 40
click at [147, 323] on span "Select an option" at bounding box center [151, 320] width 11 height 11
click at [147, 323] on input "Select an option" at bounding box center [151, 320] width 11 height 11
click at [335, 236] on span "Select an option" at bounding box center [340, 241] width 11 height 11
click at [335, 236] on input "Select an option" at bounding box center [340, 241] width 11 height 11
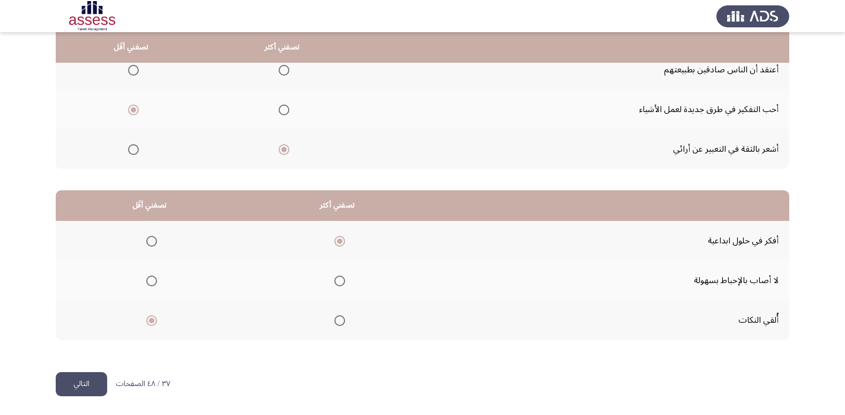
click at [77, 385] on button "التالي" at bounding box center [81, 384] width 51 height 24
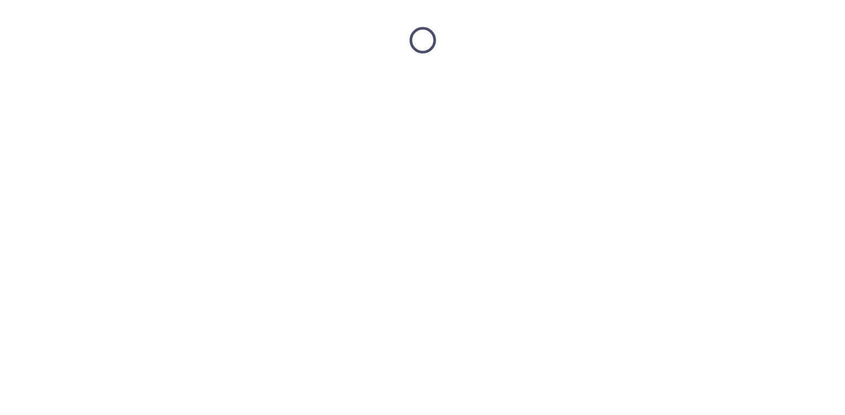
scroll to position [0, 0]
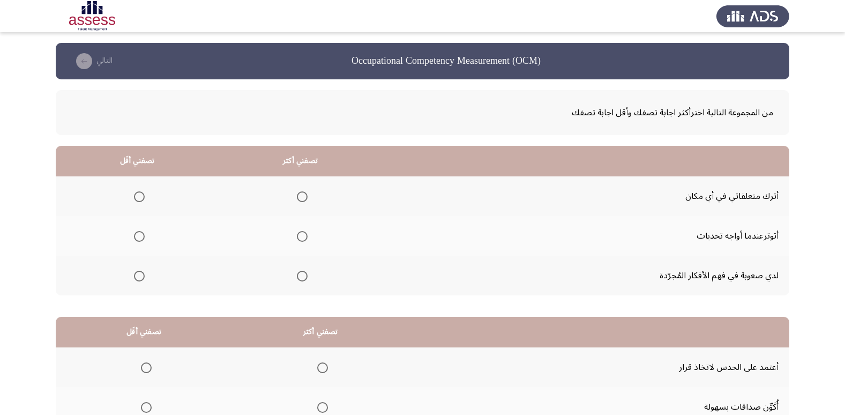
click at [138, 234] on span "Select an option" at bounding box center [139, 236] width 11 height 11
click at [138, 234] on input "Select an option" at bounding box center [139, 236] width 11 height 11
click at [137, 197] on span "Select an option" at bounding box center [139, 196] width 11 height 11
click at [137, 197] on input "Select an option" at bounding box center [139, 196] width 11 height 11
click at [307, 274] on span "Select an option" at bounding box center [302, 276] width 11 height 11
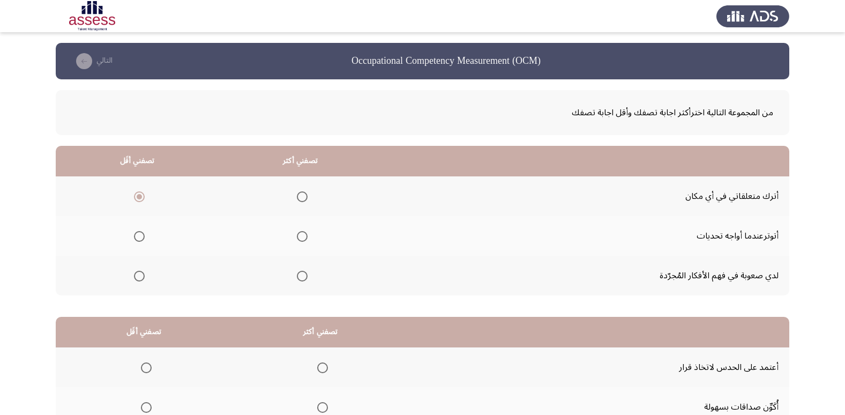
click at [307, 274] on input "Select an option" at bounding box center [302, 276] width 11 height 11
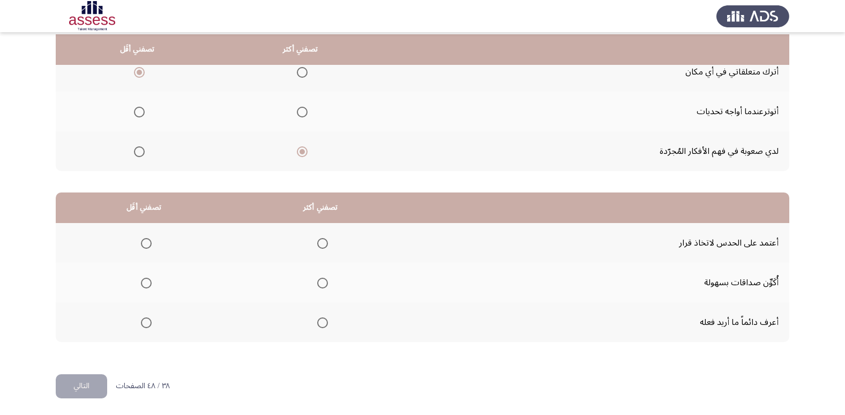
scroll to position [127, 0]
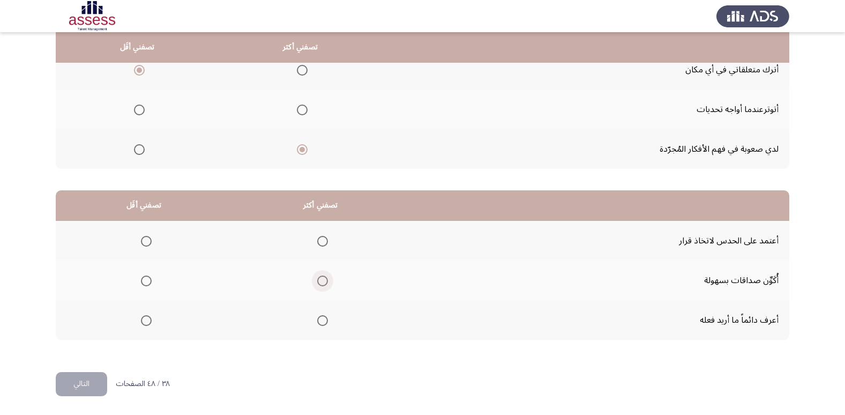
click at [323, 281] on span "Select an option" at bounding box center [323, 281] width 0 height 0
click at [322, 280] on input "Select an option" at bounding box center [322, 281] width 11 height 11
click at [328, 319] on span "Select an option" at bounding box center [322, 320] width 11 height 11
click at [328, 319] on input "Select an option" at bounding box center [322, 320] width 11 height 11
click at [142, 242] on span "Select an option" at bounding box center [146, 241] width 11 height 11
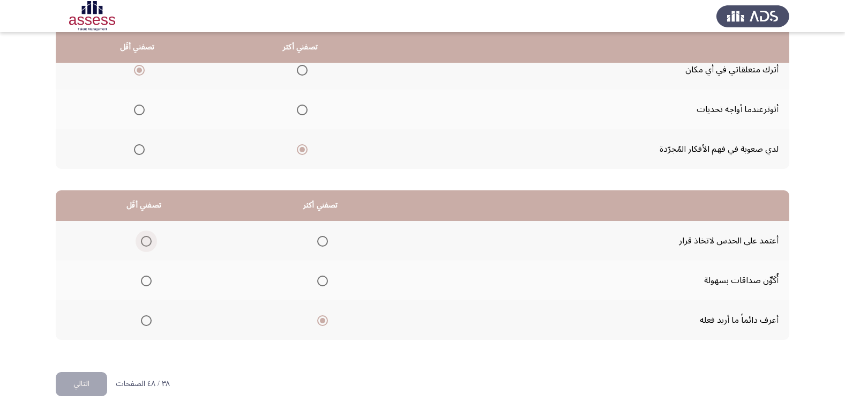
click at [142, 242] on input "Select an option" at bounding box center [146, 241] width 11 height 11
click at [322, 283] on span "Select an option" at bounding box center [322, 281] width 11 height 11
click at [322, 283] on input "Select an option" at bounding box center [322, 281] width 11 height 11
click at [91, 389] on button "التالي" at bounding box center [81, 384] width 51 height 24
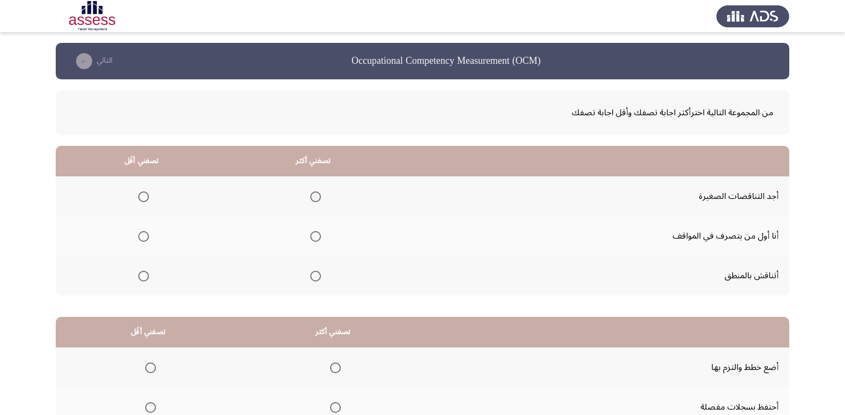
click at [139, 196] on span "Select an option" at bounding box center [143, 196] width 11 height 11
click at [139, 196] on input "Select an option" at bounding box center [143, 196] width 11 height 11
click at [313, 274] on span "Select an option" at bounding box center [315, 276] width 11 height 11
click at [313, 274] on input "Select an option" at bounding box center [315, 276] width 11 height 11
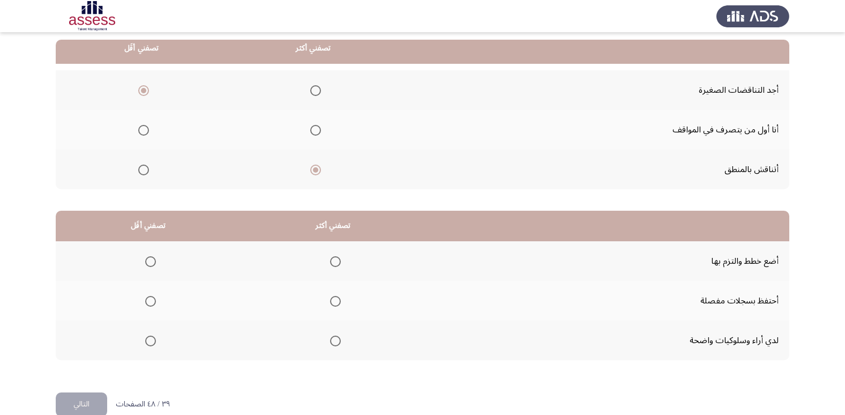
scroll to position [107, 0]
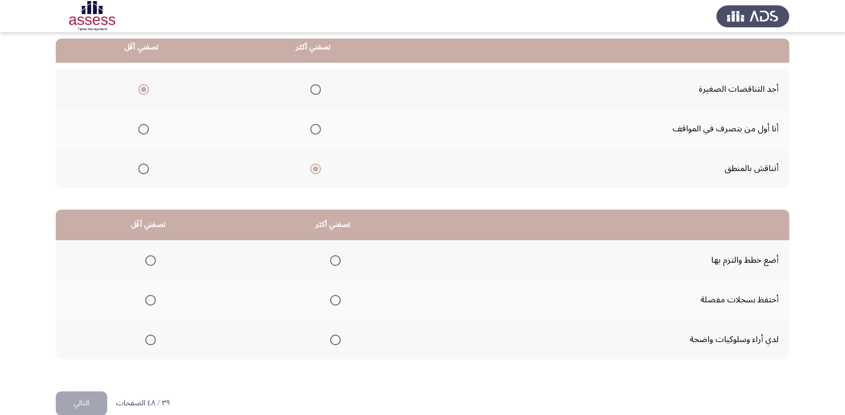
click at [338, 256] on span "Select an option" at bounding box center [335, 260] width 11 height 11
click at [338, 256] on input "Select an option" at bounding box center [335, 260] width 11 height 11
click at [147, 298] on span "Select an option" at bounding box center [150, 300] width 11 height 11
click at [147, 298] on input "Select an option" at bounding box center [150, 300] width 11 height 11
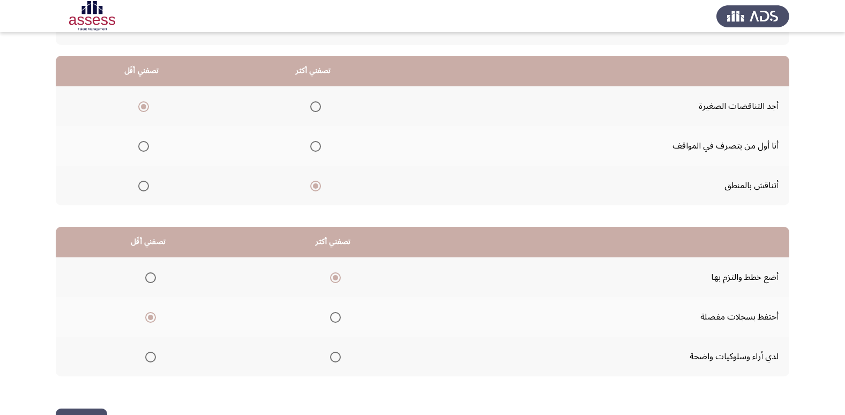
scroll to position [127, 0]
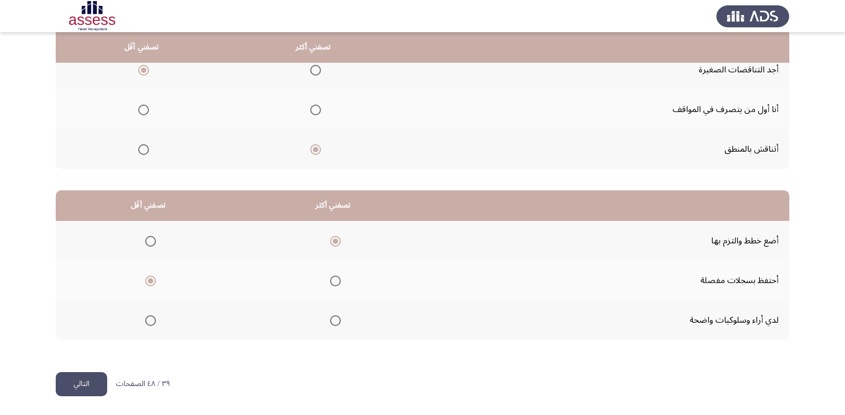
click at [93, 373] on button "التالي" at bounding box center [81, 384] width 51 height 24
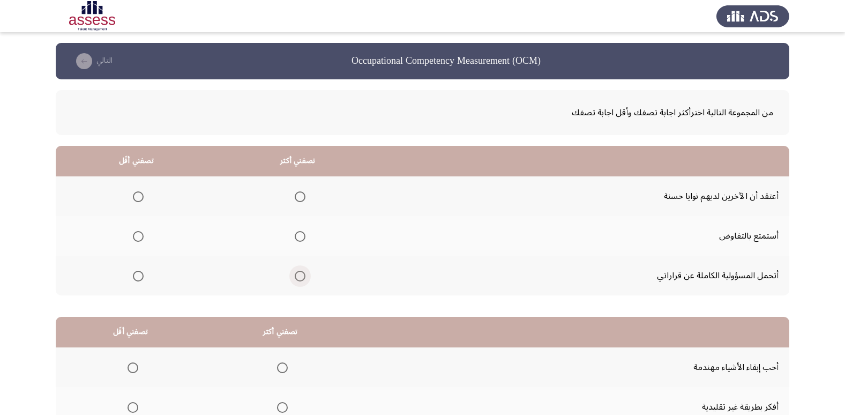
click at [295, 273] on span "Select an option" at bounding box center [300, 276] width 11 height 11
click at [295, 273] on input "Select an option" at bounding box center [300, 276] width 11 height 11
click at [139, 189] on mat-radio-group "Select an option" at bounding box center [136, 196] width 15 height 18
click at [142, 198] on span "Select an option" at bounding box center [138, 196] width 11 height 11
click at [142, 198] on input "Select an option" at bounding box center [138, 196] width 11 height 11
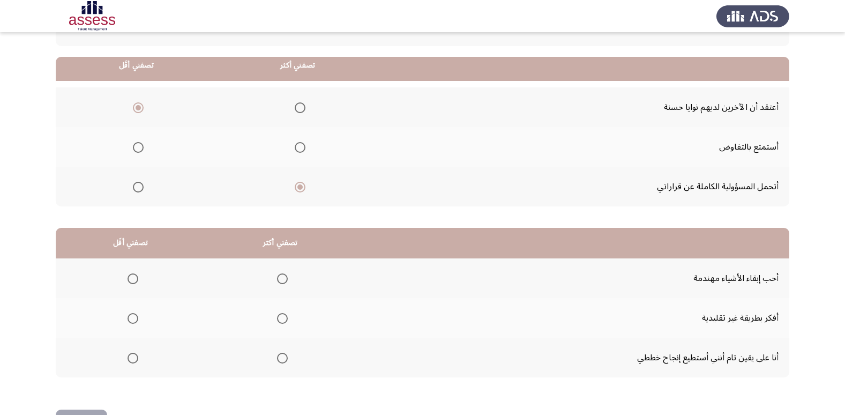
scroll to position [107, 0]
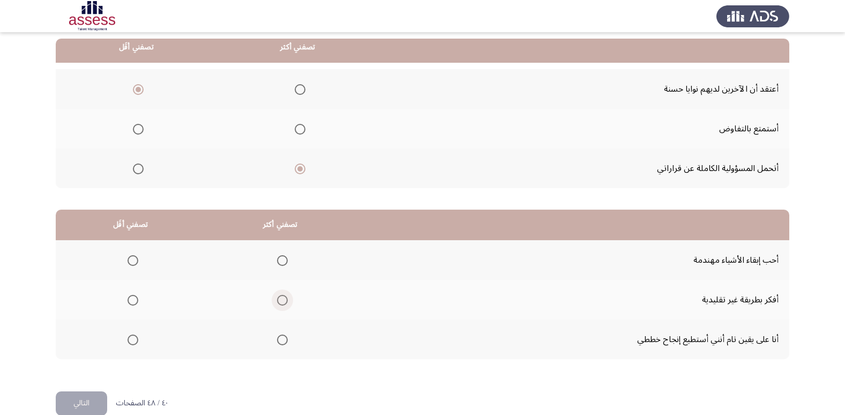
click at [283, 299] on span "Select an option" at bounding box center [282, 300] width 11 height 11
click at [283, 299] on input "Select an option" at bounding box center [282, 300] width 11 height 11
click at [128, 263] on span "Select an option" at bounding box center [133, 260] width 11 height 11
click at [128, 263] on input "Select an option" at bounding box center [133, 260] width 11 height 11
click at [88, 394] on button "التالي" at bounding box center [81, 403] width 51 height 24
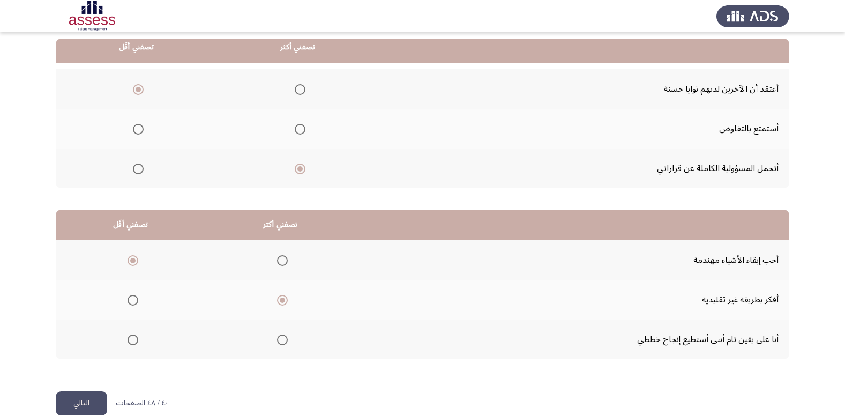
scroll to position [0, 0]
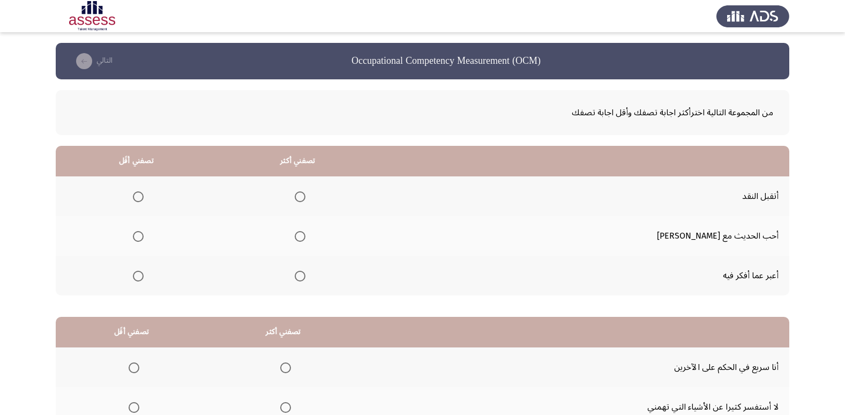
click at [343, 239] on th at bounding box center [297, 236] width 161 height 40
click at [306, 240] on span "Select an option" at bounding box center [300, 236] width 11 height 11
click at [306, 240] on input "Select an option" at bounding box center [300, 236] width 11 height 11
click at [144, 196] on span "Select an option" at bounding box center [138, 196] width 11 height 11
click at [144, 196] on input "Select an option" at bounding box center [138, 196] width 11 height 11
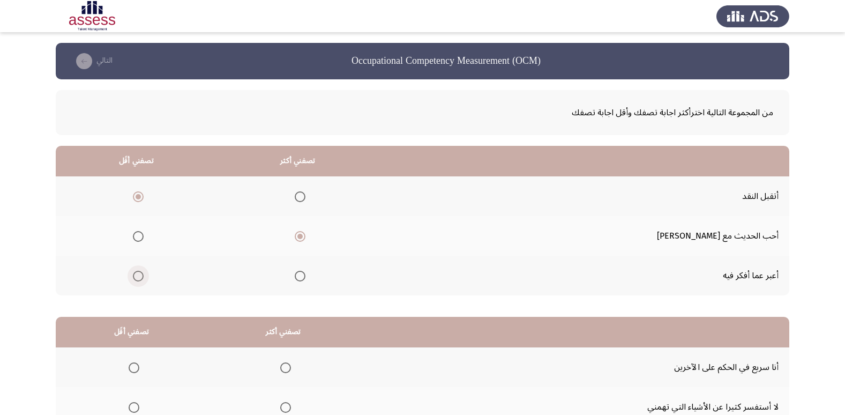
click at [144, 278] on span "Select an option" at bounding box center [138, 276] width 11 height 11
click at [144, 278] on input "Select an option" at bounding box center [138, 276] width 11 height 11
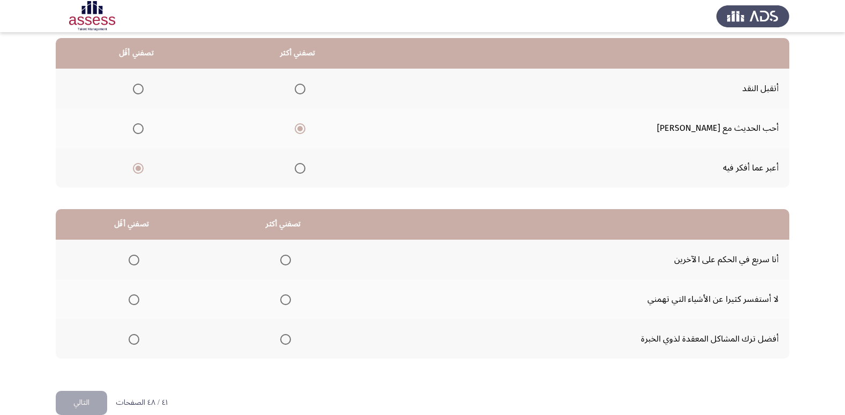
scroll to position [127, 0]
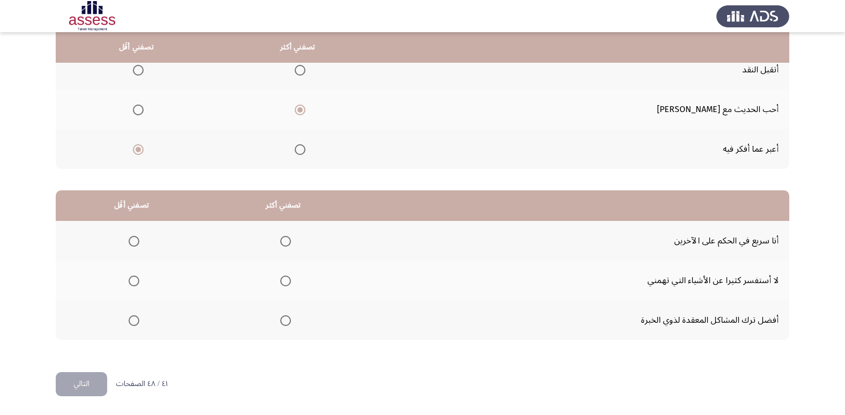
click at [286, 281] on span "Select an option" at bounding box center [285, 281] width 11 height 11
click at [286, 281] on input "Select an option" at bounding box center [285, 281] width 11 height 11
click at [134, 242] on span "Select an option" at bounding box center [134, 241] width 11 height 11
click at [134, 242] on input "Select an option" at bounding box center [134, 241] width 11 height 11
click at [90, 382] on button "التالي" at bounding box center [81, 384] width 51 height 24
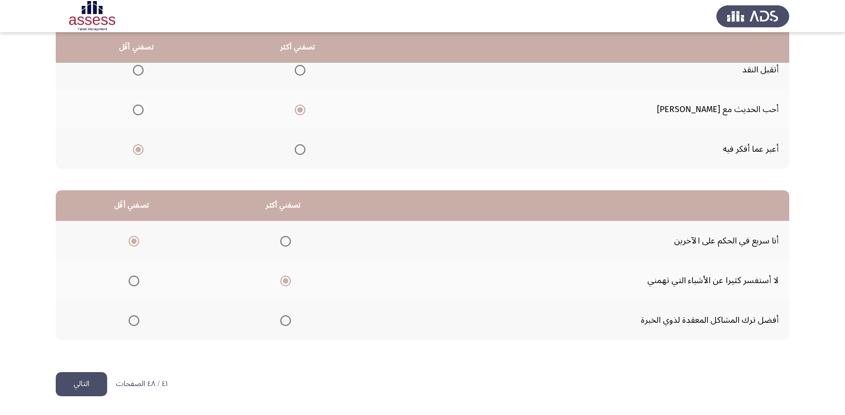
scroll to position [0, 0]
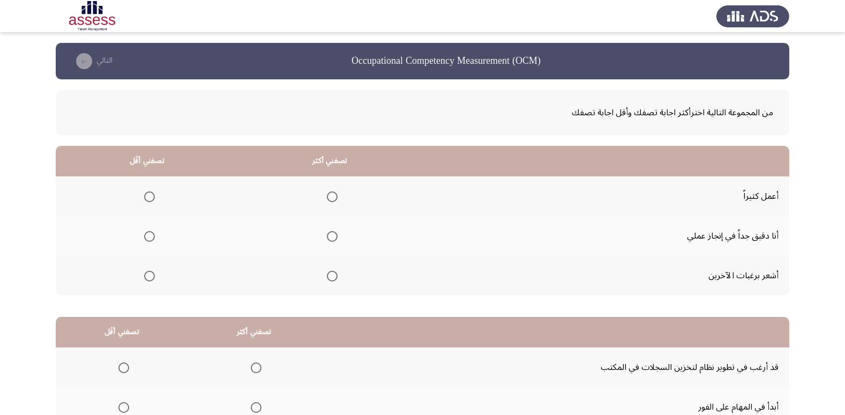
click at [331, 233] on span "Select an option" at bounding box center [332, 236] width 11 height 11
click at [331, 233] on input "Select an option" at bounding box center [332, 236] width 11 height 11
click at [154, 277] on span "Select an option" at bounding box center [149, 276] width 11 height 11
click at [154, 277] on input "Select an option" at bounding box center [149, 276] width 11 height 11
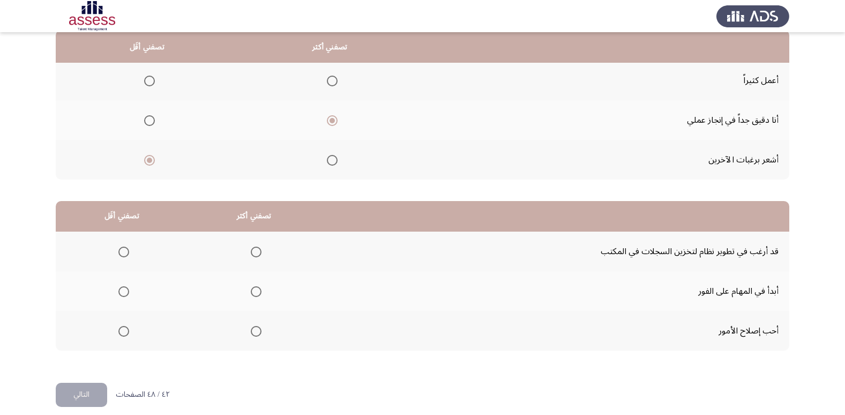
scroll to position [127, 0]
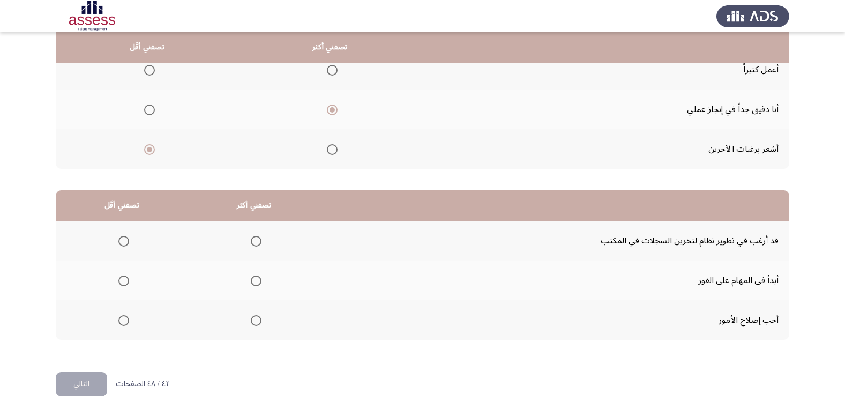
click at [253, 324] on span "Select an option" at bounding box center [256, 320] width 11 height 11
click at [253, 324] on input "Select an option" at bounding box center [256, 320] width 11 height 11
click at [124, 241] on span "Select an option" at bounding box center [124, 241] width 0 height 0
click at [122, 241] on input "Select an option" at bounding box center [123, 241] width 11 height 11
click at [99, 378] on button "التالي" at bounding box center [81, 384] width 51 height 24
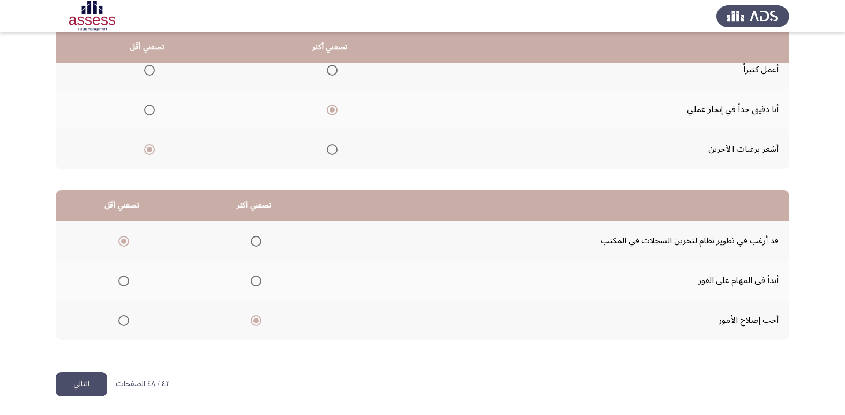
scroll to position [0, 0]
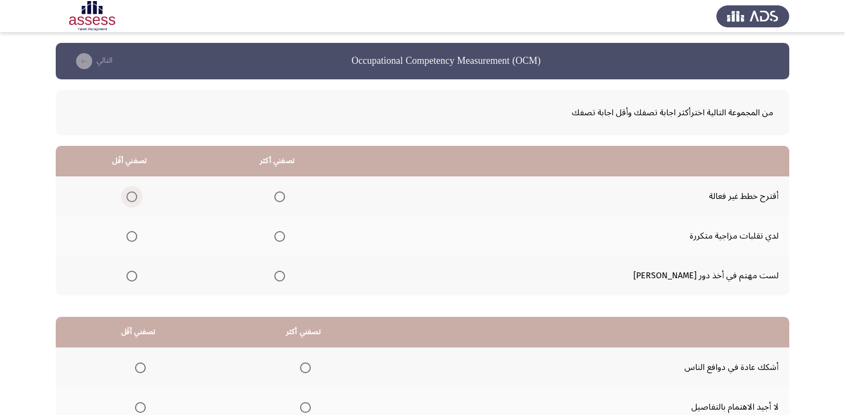
click at [137, 194] on span "Select an option" at bounding box center [132, 196] width 11 height 11
click at [137, 194] on input "Select an option" at bounding box center [132, 196] width 11 height 11
click at [285, 276] on span "Select an option" at bounding box center [279, 276] width 11 height 11
click at [285, 276] on input "Select an option" at bounding box center [279, 276] width 11 height 11
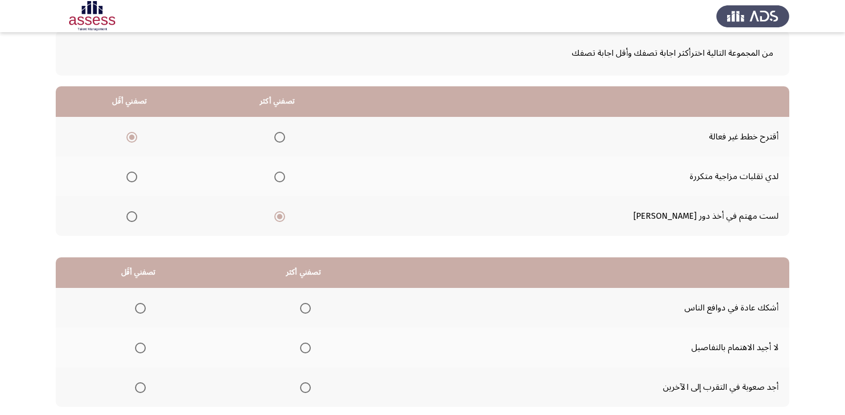
scroll to position [54, 0]
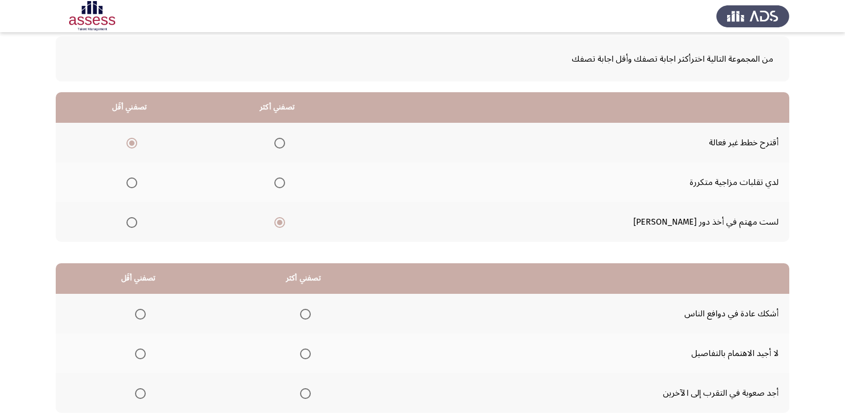
click at [136, 391] on span "Select an option" at bounding box center [140, 393] width 11 height 11
click at [136, 391] on input "Select an option" at bounding box center [140, 393] width 11 height 11
click at [305, 354] on span "Select an option" at bounding box center [305, 353] width 11 height 11
click at [305, 354] on input "Select an option" at bounding box center [305, 353] width 11 height 11
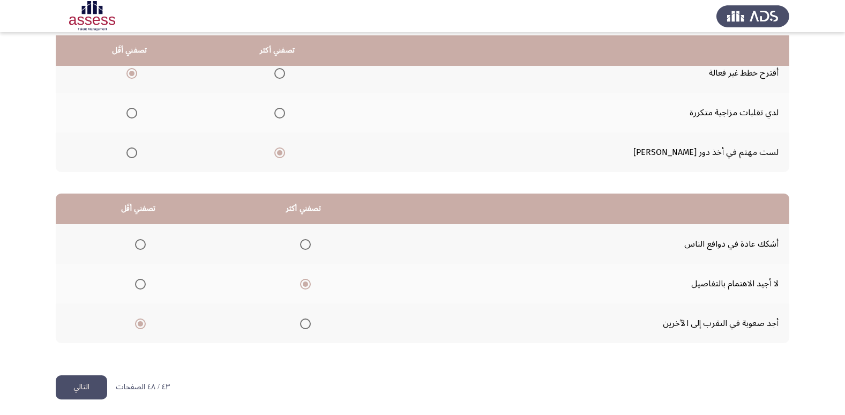
scroll to position [127, 0]
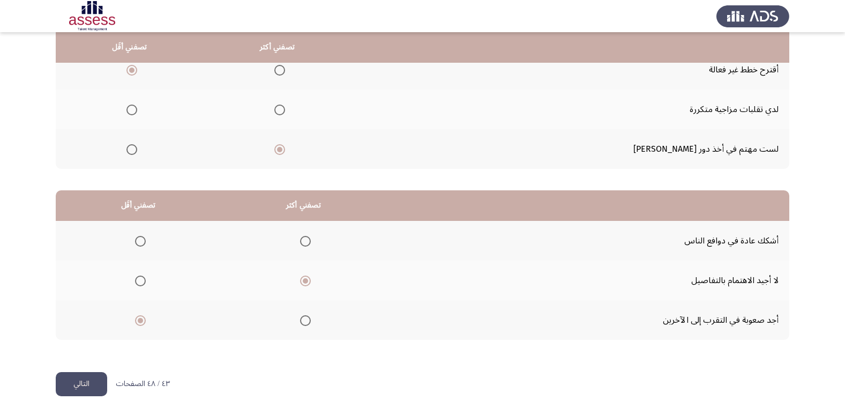
click at [78, 393] on button "التالي" at bounding box center [81, 384] width 51 height 24
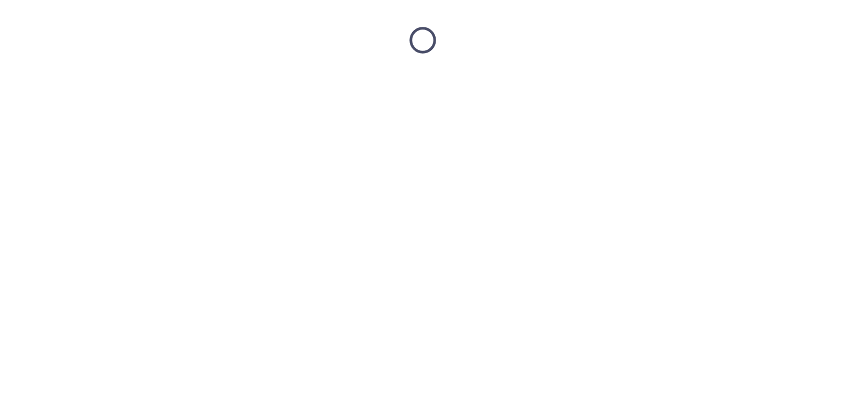
scroll to position [0, 0]
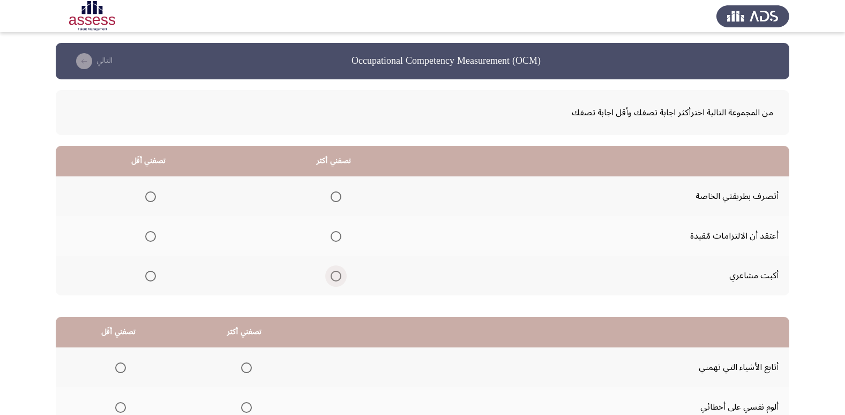
click at [335, 277] on span "Select an option" at bounding box center [336, 276] width 11 height 11
click at [335, 277] on input "Select an option" at bounding box center [336, 276] width 11 height 11
click at [337, 194] on span "Select an option" at bounding box center [336, 196] width 11 height 11
click at [337, 194] on input "Select an option" at bounding box center [336, 196] width 11 height 11
click at [151, 238] on span "Select an option" at bounding box center [150, 236] width 11 height 11
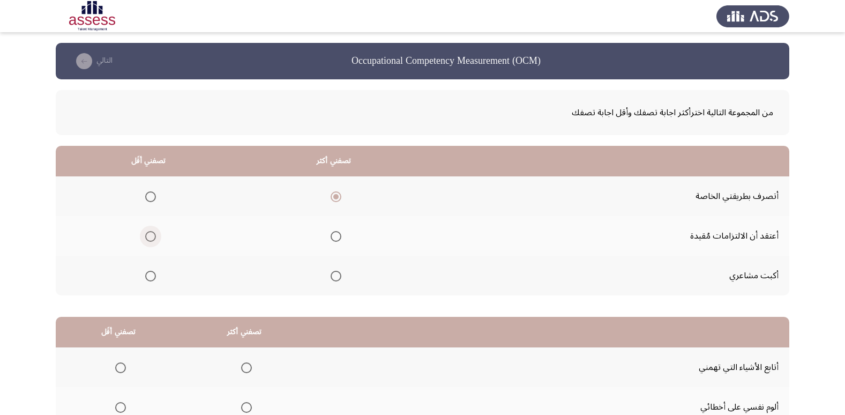
click at [151, 238] on input "Select an option" at bounding box center [150, 236] width 11 height 11
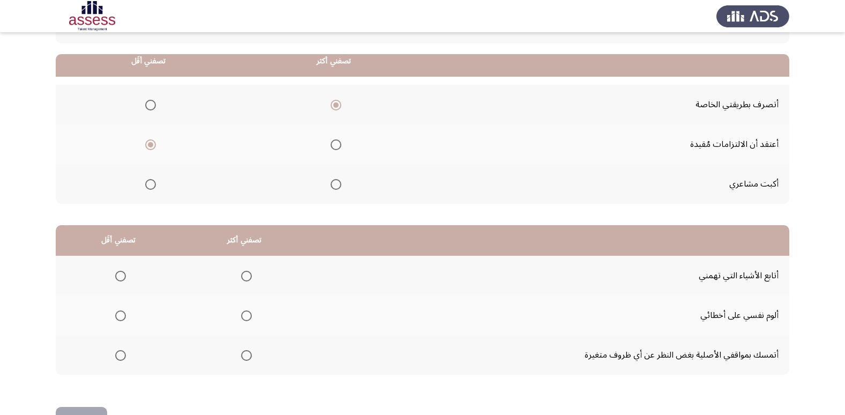
scroll to position [107, 0]
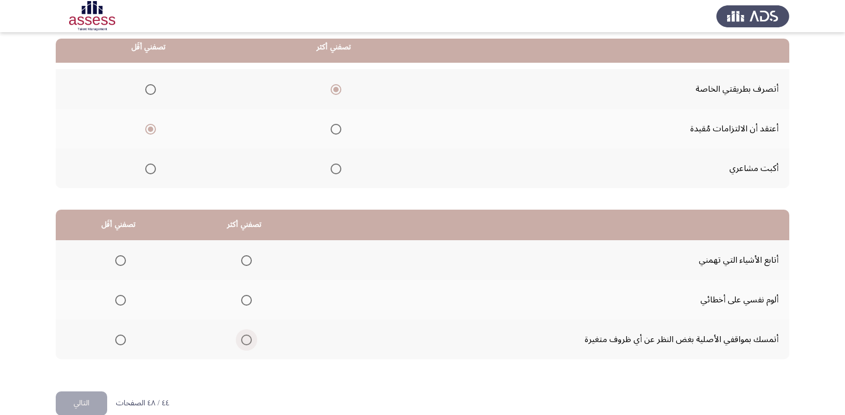
click at [245, 338] on span "Select an option" at bounding box center [246, 340] width 11 height 11
click at [245, 338] on input "Select an option" at bounding box center [246, 340] width 11 height 11
click at [120, 300] on span "Select an option" at bounding box center [120, 300] width 11 height 11
click at [120, 300] on input "Select an option" at bounding box center [120, 300] width 11 height 11
click at [81, 404] on button "التالي" at bounding box center [81, 403] width 51 height 24
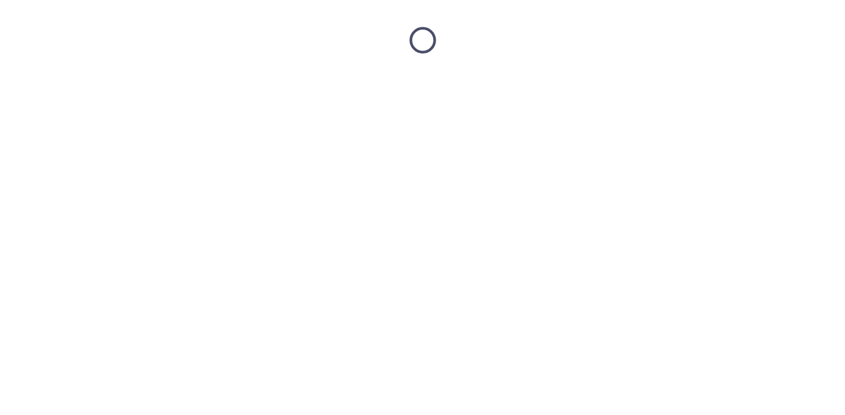
scroll to position [0, 0]
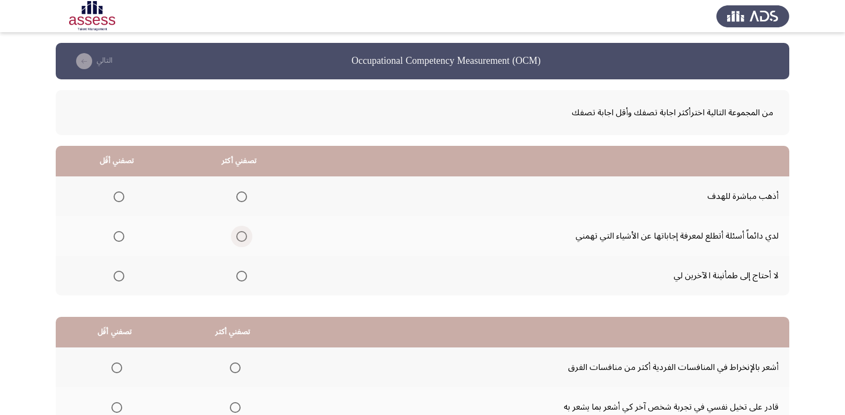
click at [239, 238] on span "Select an option" at bounding box center [241, 236] width 11 height 11
click at [239, 238] on input "Select an option" at bounding box center [241, 236] width 11 height 11
click at [116, 269] on mat-radio-group "Select an option" at bounding box center [116, 275] width 15 height 18
click at [118, 272] on span "Select an option" at bounding box center [119, 276] width 11 height 11
click at [118, 272] on input "Select an option" at bounding box center [119, 276] width 11 height 11
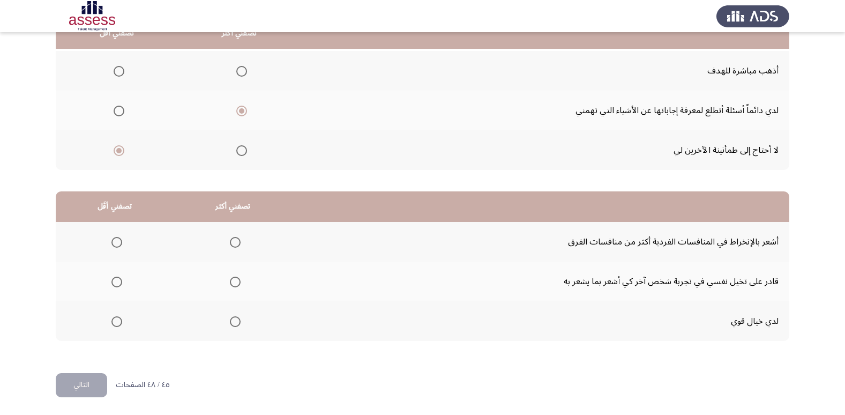
scroll to position [127, 0]
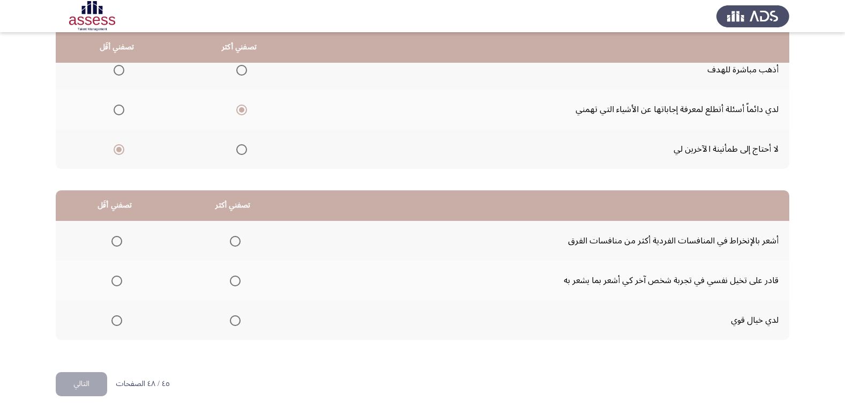
click at [235, 278] on span "Select an option" at bounding box center [235, 281] width 11 height 11
click at [235, 278] on input "Select an option" at bounding box center [235, 281] width 11 height 11
click at [116, 323] on span "Select an option" at bounding box center [117, 320] width 11 height 11
click at [116, 323] on input "Select an option" at bounding box center [117, 320] width 11 height 11
click at [97, 385] on button "التالي" at bounding box center [81, 384] width 51 height 24
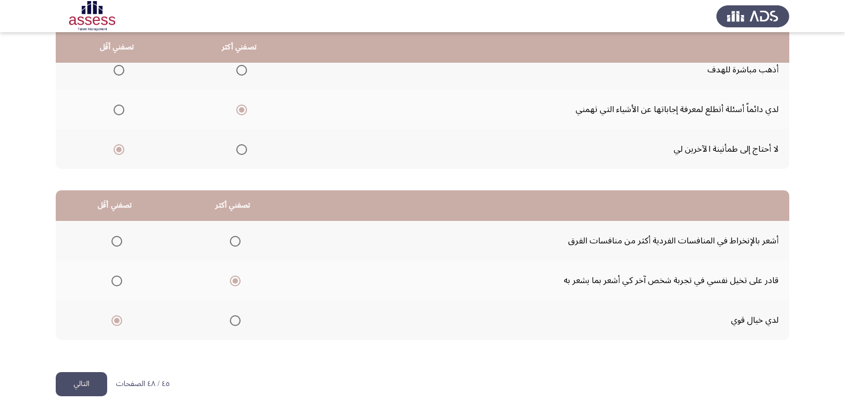
scroll to position [0, 0]
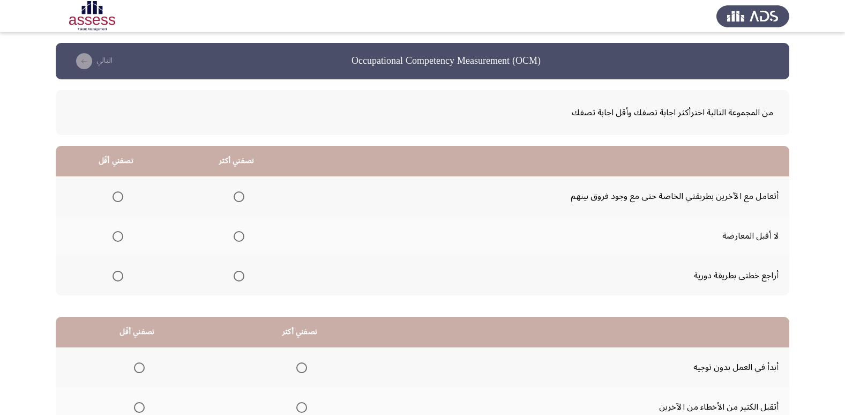
click at [120, 271] on span "Select an option" at bounding box center [118, 276] width 11 height 11
click at [120, 271] on input "Select an option" at bounding box center [118, 276] width 11 height 11
click at [237, 198] on span "Select an option" at bounding box center [239, 196] width 11 height 11
click at [237, 198] on input "Select an option" at bounding box center [239, 196] width 11 height 11
click at [120, 236] on span "Select an option" at bounding box center [118, 236] width 11 height 11
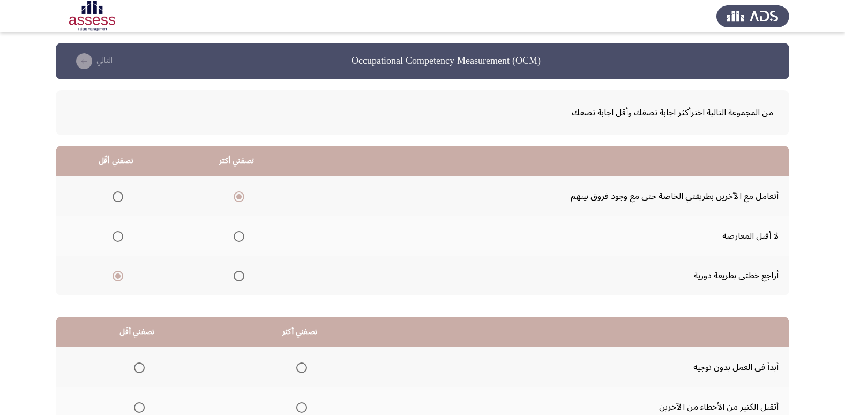
click at [120, 236] on input "Select an option" at bounding box center [118, 236] width 11 height 11
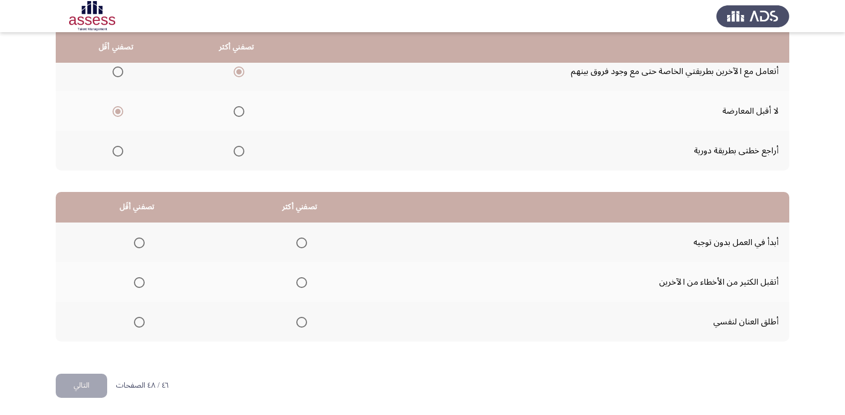
scroll to position [127, 0]
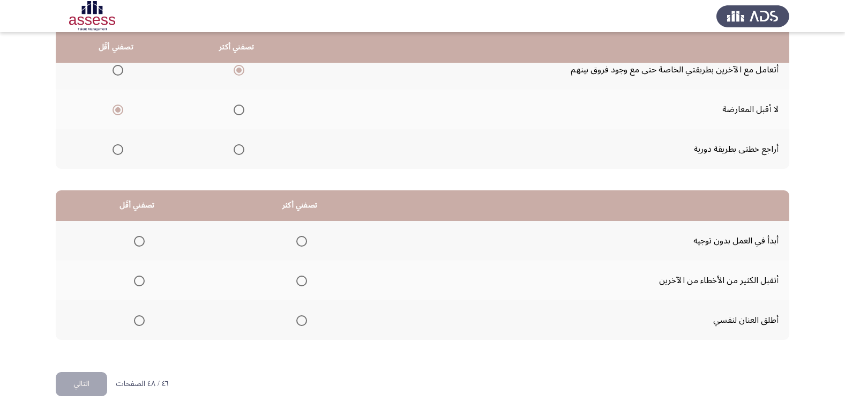
click at [306, 243] on th at bounding box center [299, 241] width 163 height 40
click at [306, 243] on span "Select an option" at bounding box center [301, 241] width 11 height 11
click at [306, 243] on input "Select an option" at bounding box center [301, 241] width 11 height 11
click at [139, 281] on span "Select an option" at bounding box center [139, 281] width 0 height 0
click at [138, 281] on input "Select an option" at bounding box center [139, 281] width 11 height 11
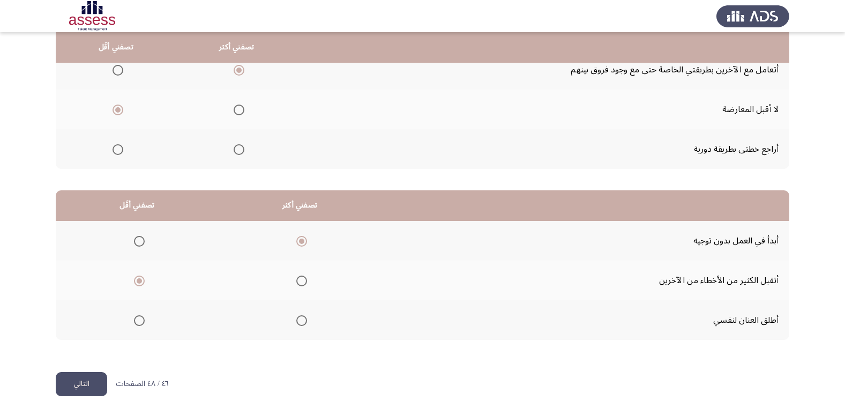
click at [87, 376] on button "التالي" at bounding box center [81, 384] width 51 height 24
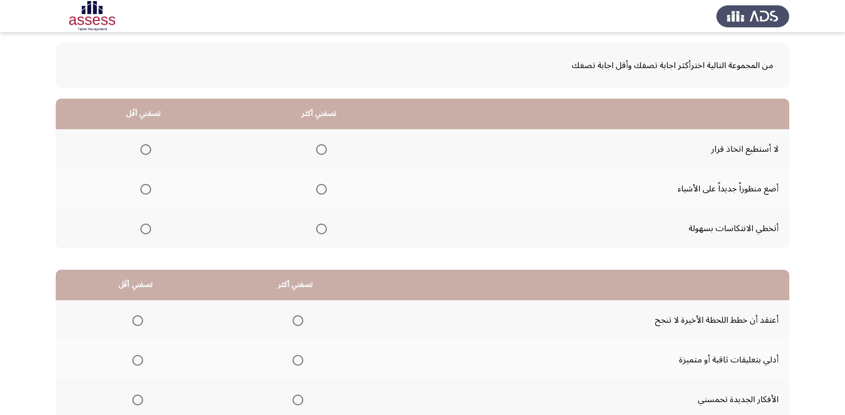
scroll to position [107, 0]
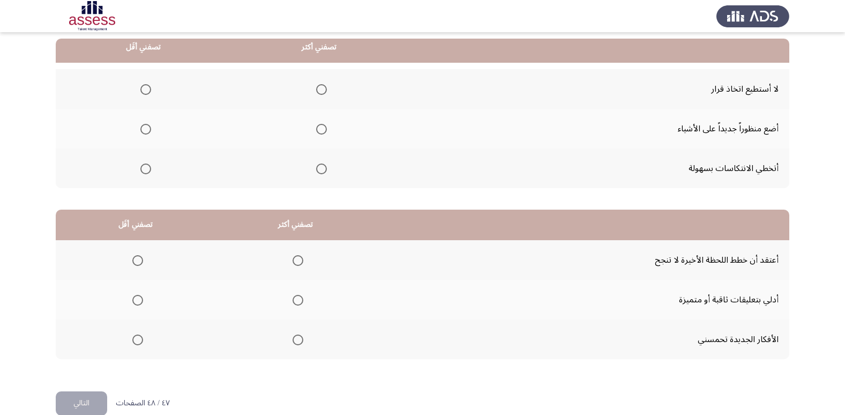
click at [307, 93] on th at bounding box center [320, 89] width 176 height 40
click at [319, 91] on span "Select an option" at bounding box center [321, 89] width 11 height 11
click at [319, 91] on input "Select an option" at bounding box center [321, 89] width 11 height 11
click at [141, 130] on span "Select an option" at bounding box center [145, 129] width 11 height 11
click at [141, 130] on input "Select an option" at bounding box center [145, 129] width 11 height 11
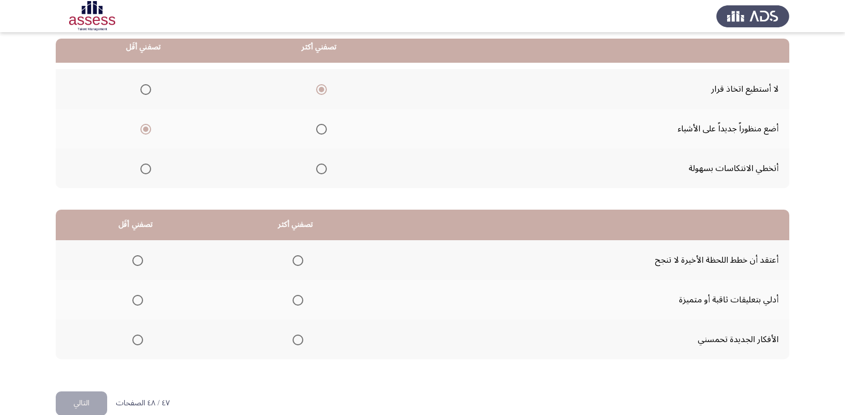
click at [313, 121] on mat-radio-group "Select an option" at bounding box center [319, 129] width 15 height 18
click at [318, 133] on span "Select an option" at bounding box center [321, 129] width 11 height 11
click at [318, 133] on input "Select an option" at bounding box center [321, 129] width 11 height 11
click at [142, 85] on span "Select an option" at bounding box center [145, 89] width 11 height 11
click at [142, 85] on input "Select an option" at bounding box center [145, 89] width 11 height 11
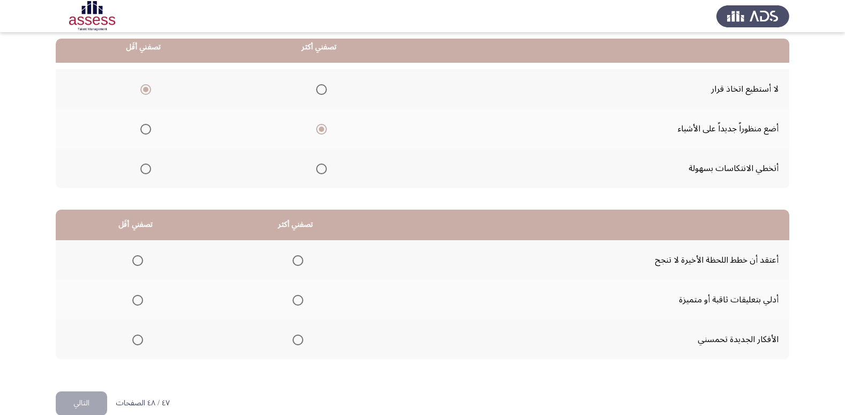
click at [143, 167] on span "Select an option" at bounding box center [145, 169] width 11 height 11
click at [143, 167] on input "Select an option" at bounding box center [145, 169] width 11 height 11
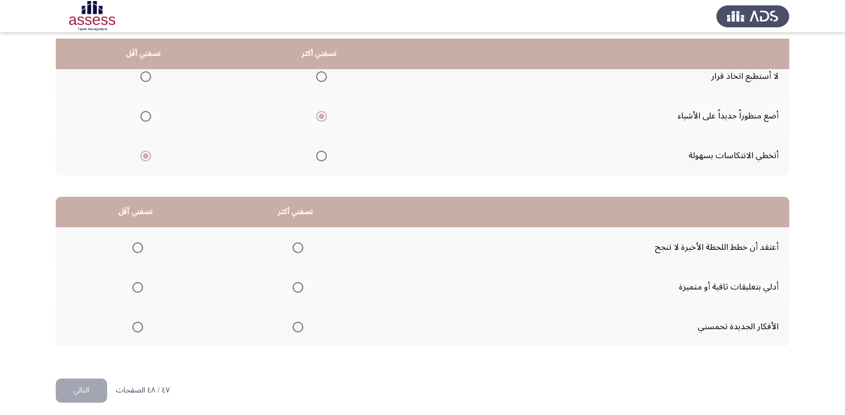
scroll to position [127, 0]
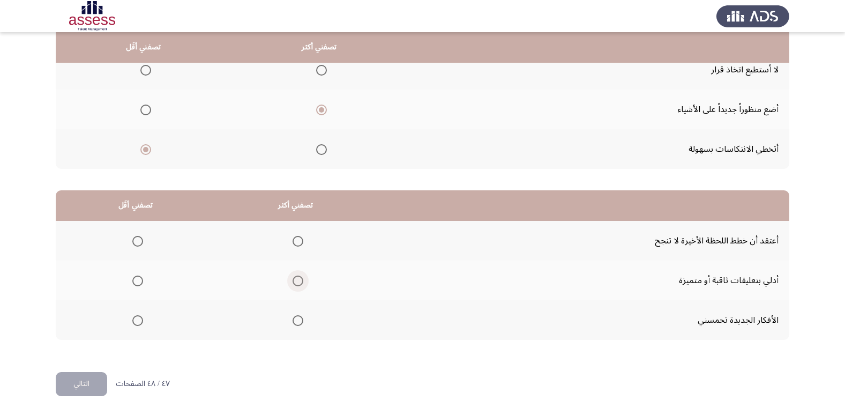
click at [293, 278] on span "Select an option" at bounding box center [298, 281] width 11 height 11
click at [293, 278] on input "Select an option" at bounding box center [298, 281] width 11 height 11
click at [133, 245] on span "Select an option" at bounding box center [137, 241] width 11 height 11
click at [133, 245] on input "Select an option" at bounding box center [137, 241] width 11 height 11
click at [80, 380] on button "التالي" at bounding box center [81, 384] width 51 height 24
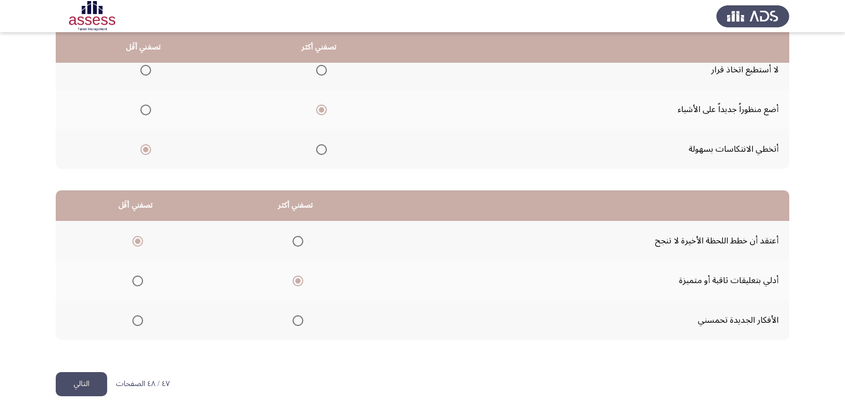
scroll to position [0, 0]
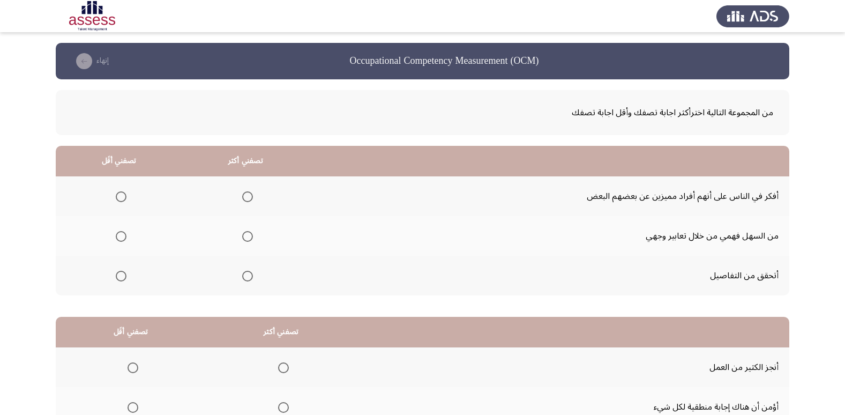
click at [248, 191] on span "Select an option" at bounding box center [247, 196] width 11 height 11
click at [248, 191] on input "Select an option" at bounding box center [247, 196] width 11 height 11
click at [120, 281] on span "Select an option" at bounding box center [121, 276] width 11 height 11
click at [120, 281] on input "Select an option" at bounding box center [121, 276] width 11 height 11
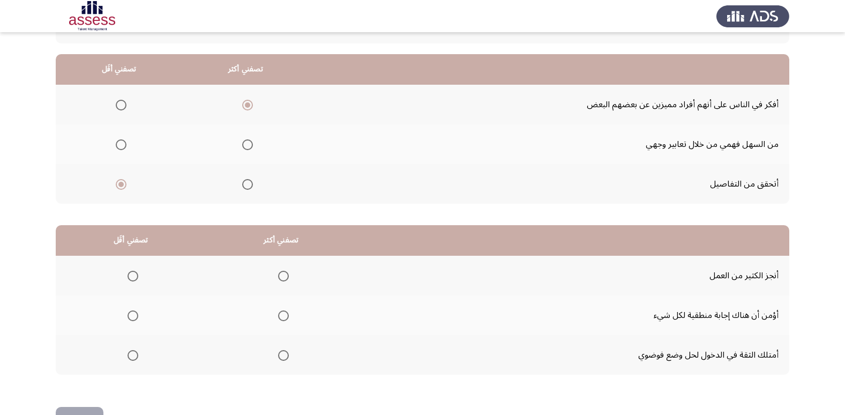
scroll to position [73, 0]
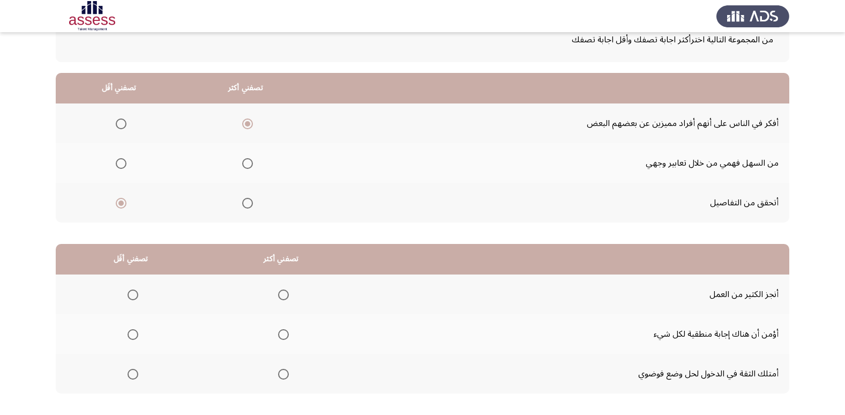
click at [131, 332] on span "Select an option" at bounding box center [133, 334] width 11 height 11
click at [131, 332] on input "Select an option" at bounding box center [133, 334] width 11 height 11
click at [283, 295] on span "Select an option" at bounding box center [283, 295] width 11 height 11
click at [283, 295] on input "Select an option" at bounding box center [283, 295] width 11 height 11
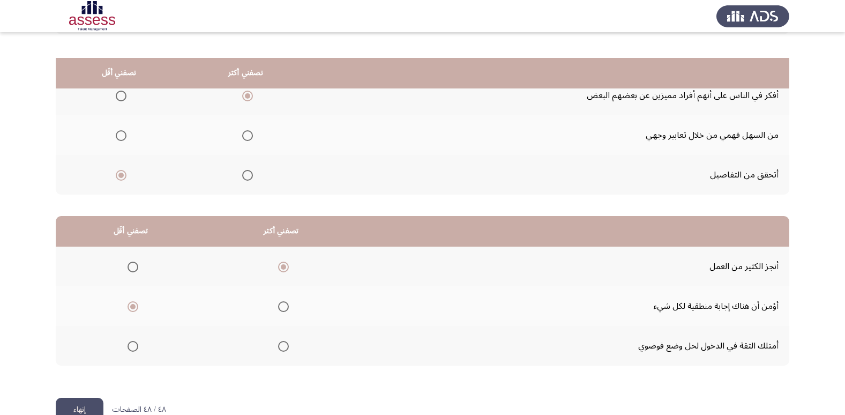
scroll to position [127, 0]
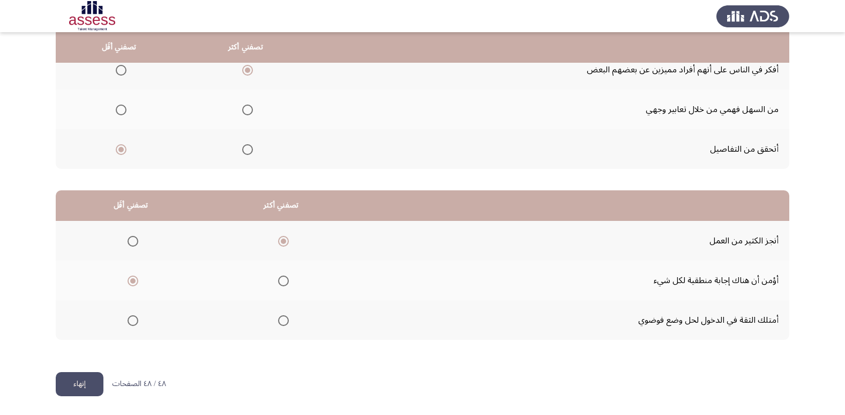
click at [65, 383] on button "إنهاء" at bounding box center [80, 384] width 48 height 24
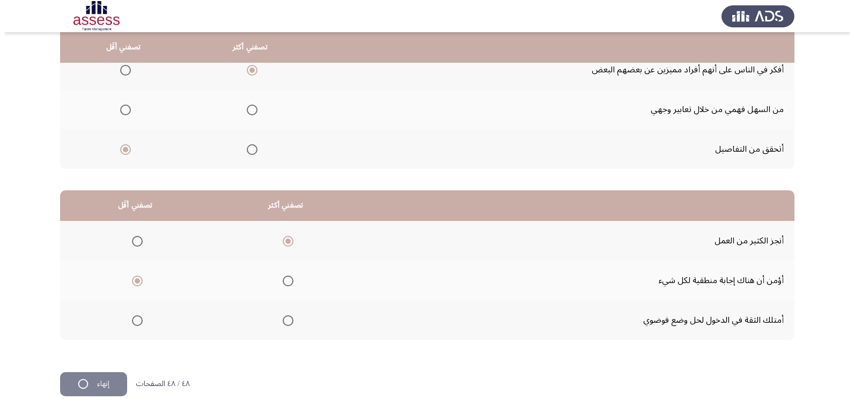
scroll to position [0, 0]
